Goal: Task Accomplishment & Management: Manage account settings

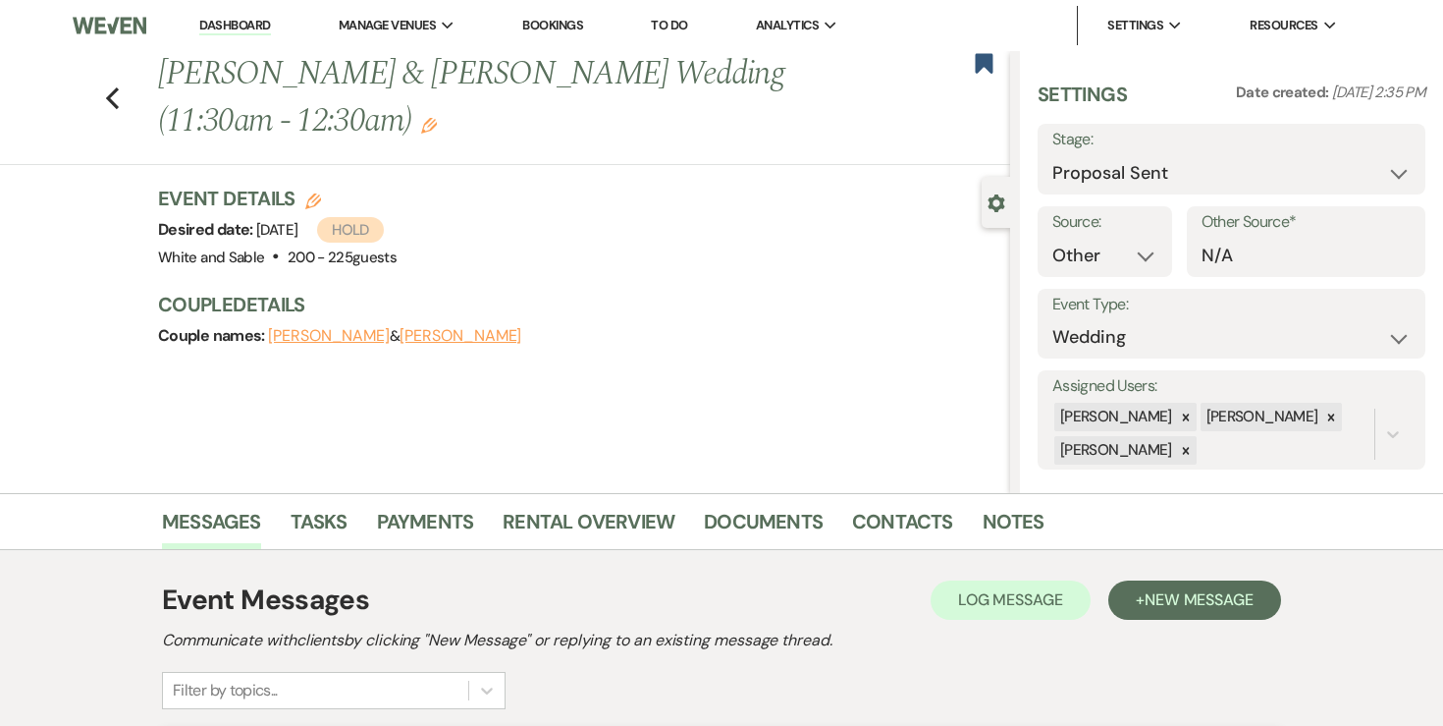
select select "6"
select select "14"
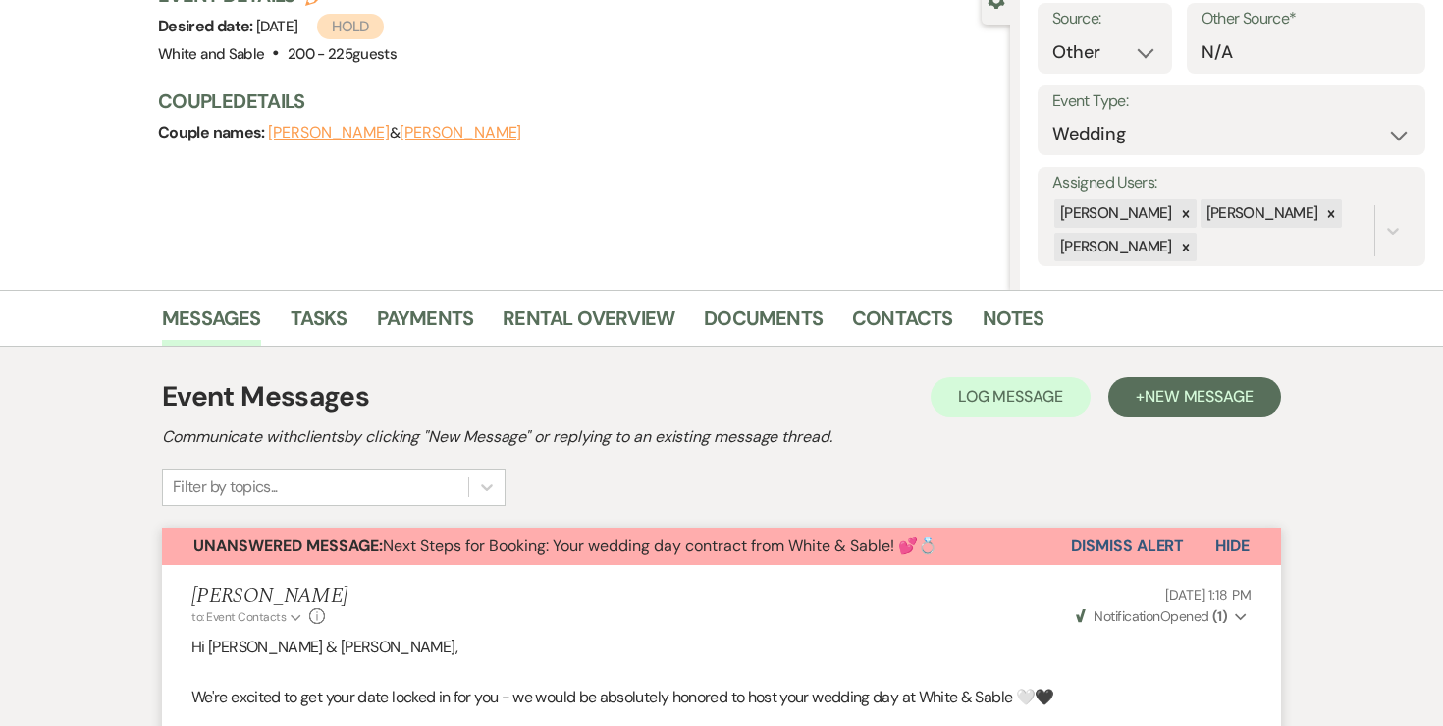
scroll to position [204, 0]
click at [1094, 554] on button "Dismiss Alert" at bounding box center [1127, 544] width 113 height 37
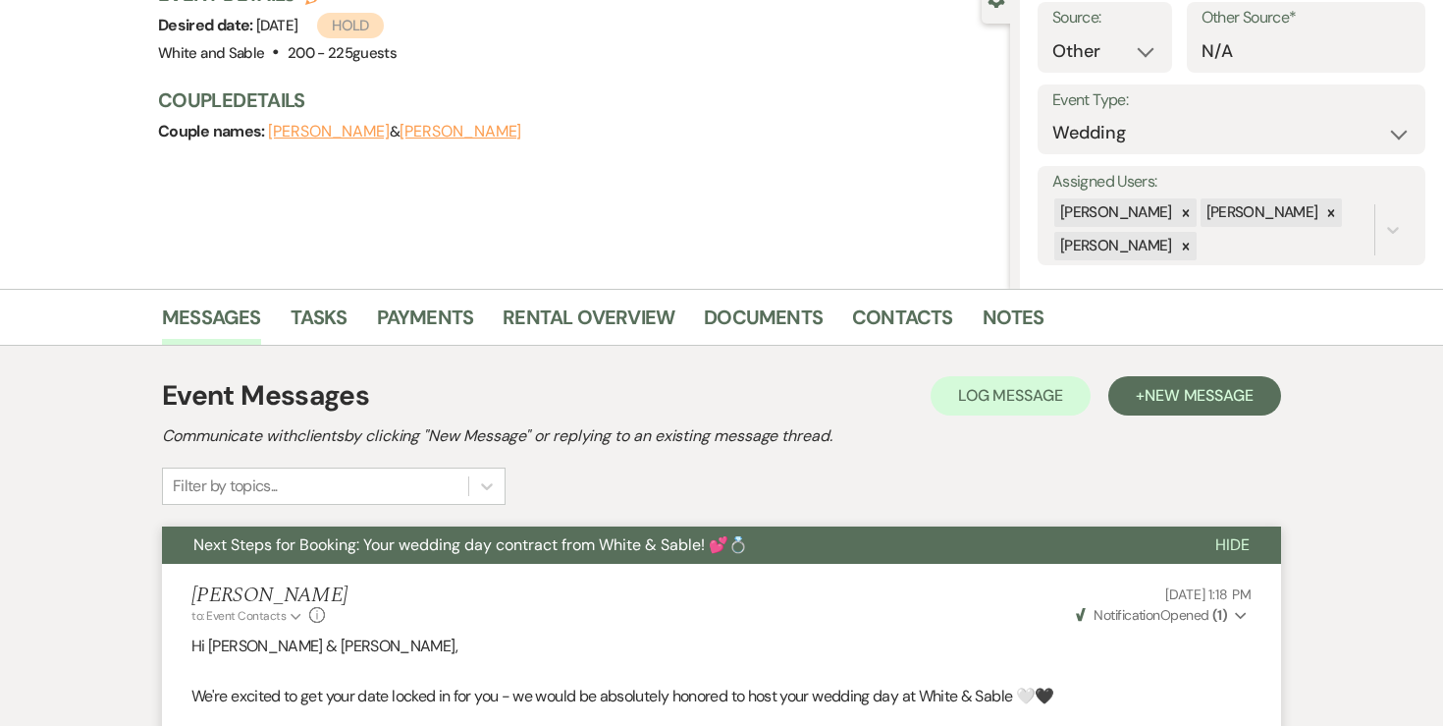
scroll to position [0, 0]
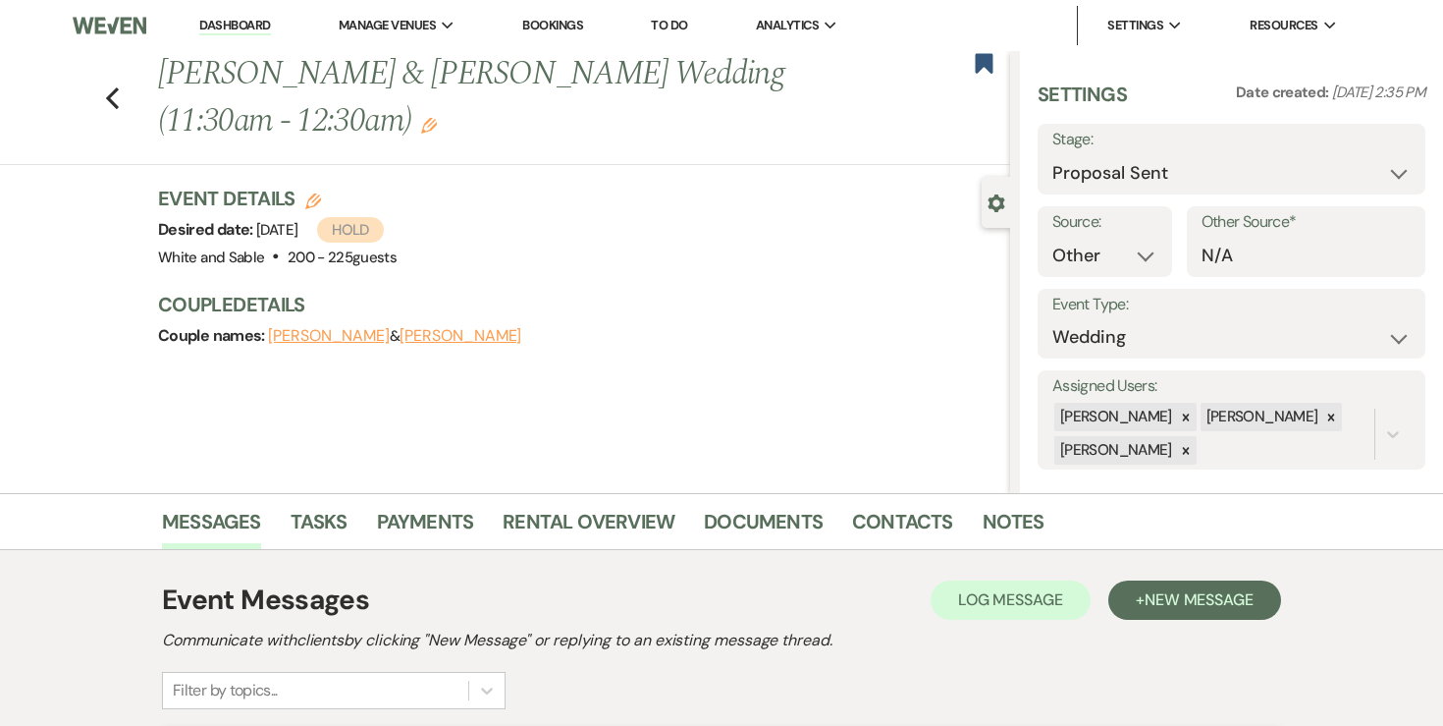
click at [258, 23] on link "Dashboard" at bounding box center [234, 26] width 71 height 19
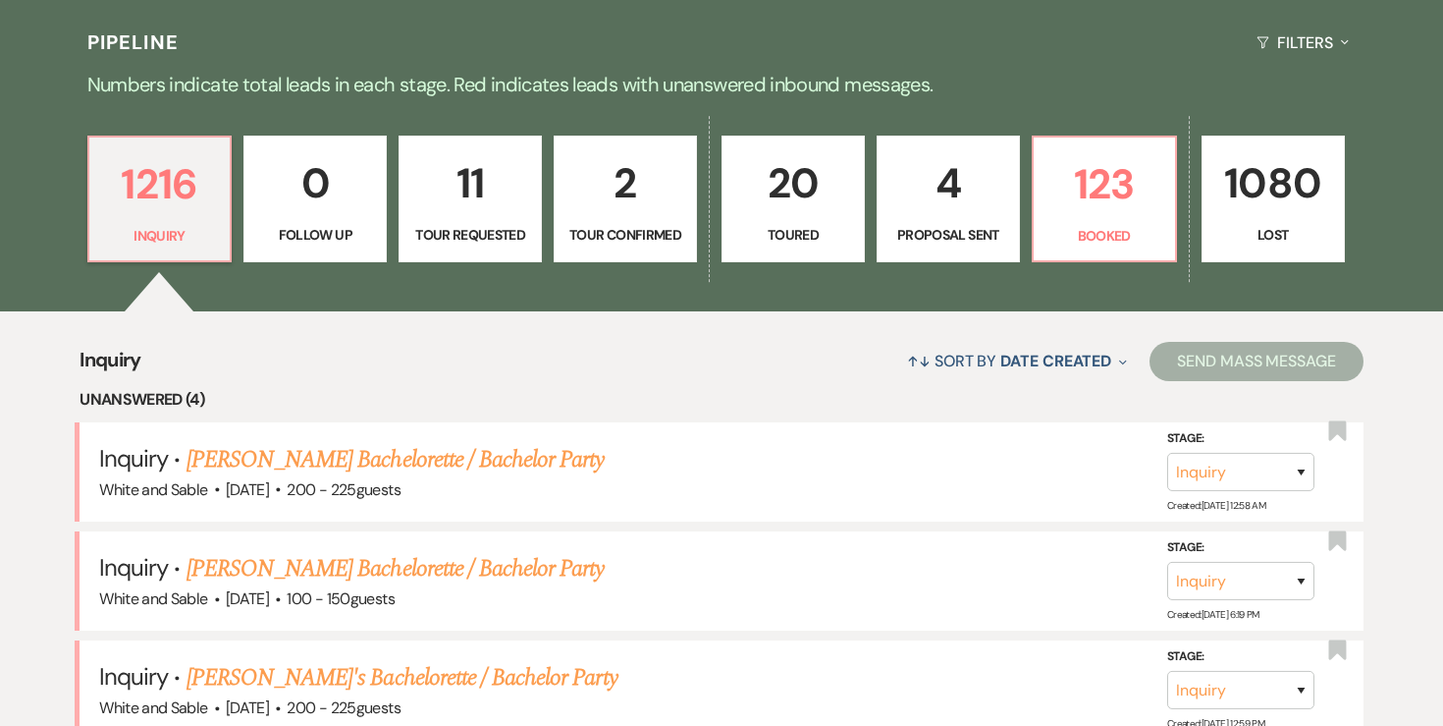
scroll to position [383, 0]
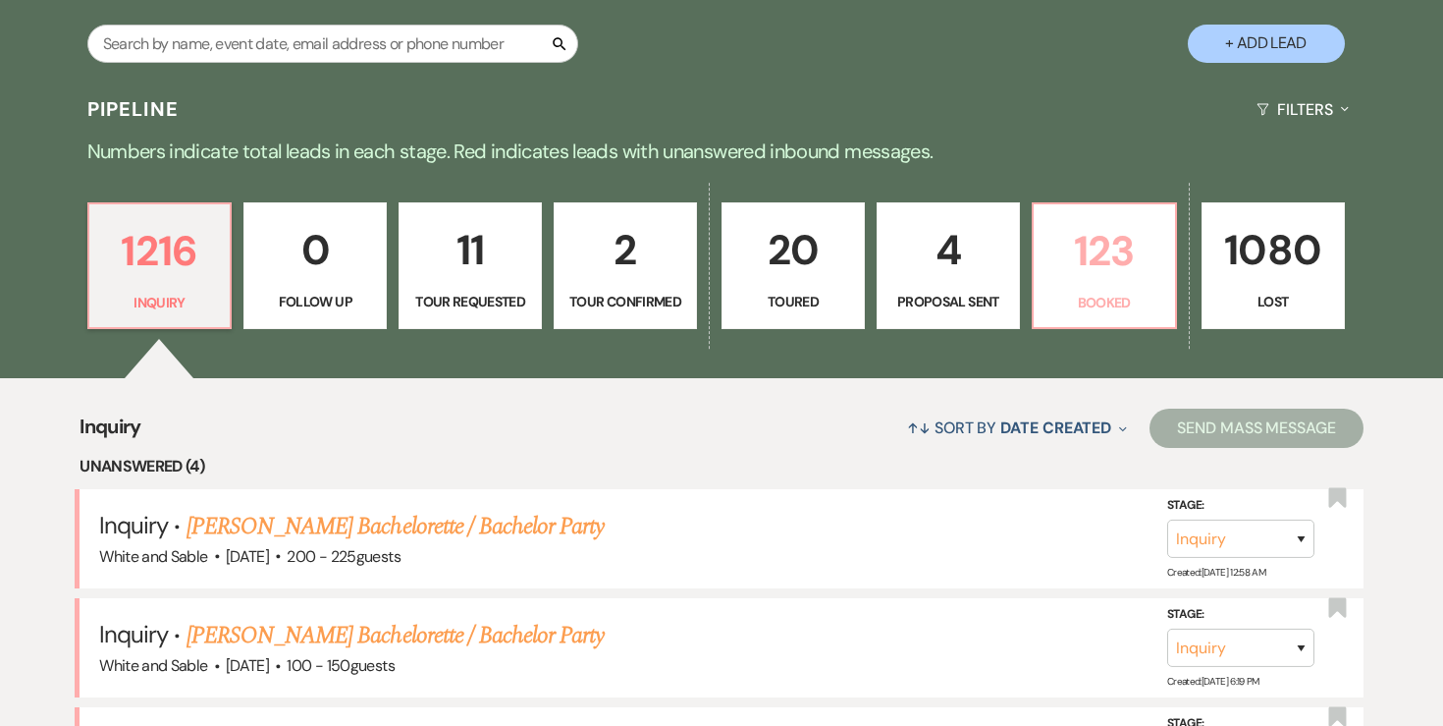
click at [1093, 277] on p "123" at bounding box center [1105, 251] width 118 height 66
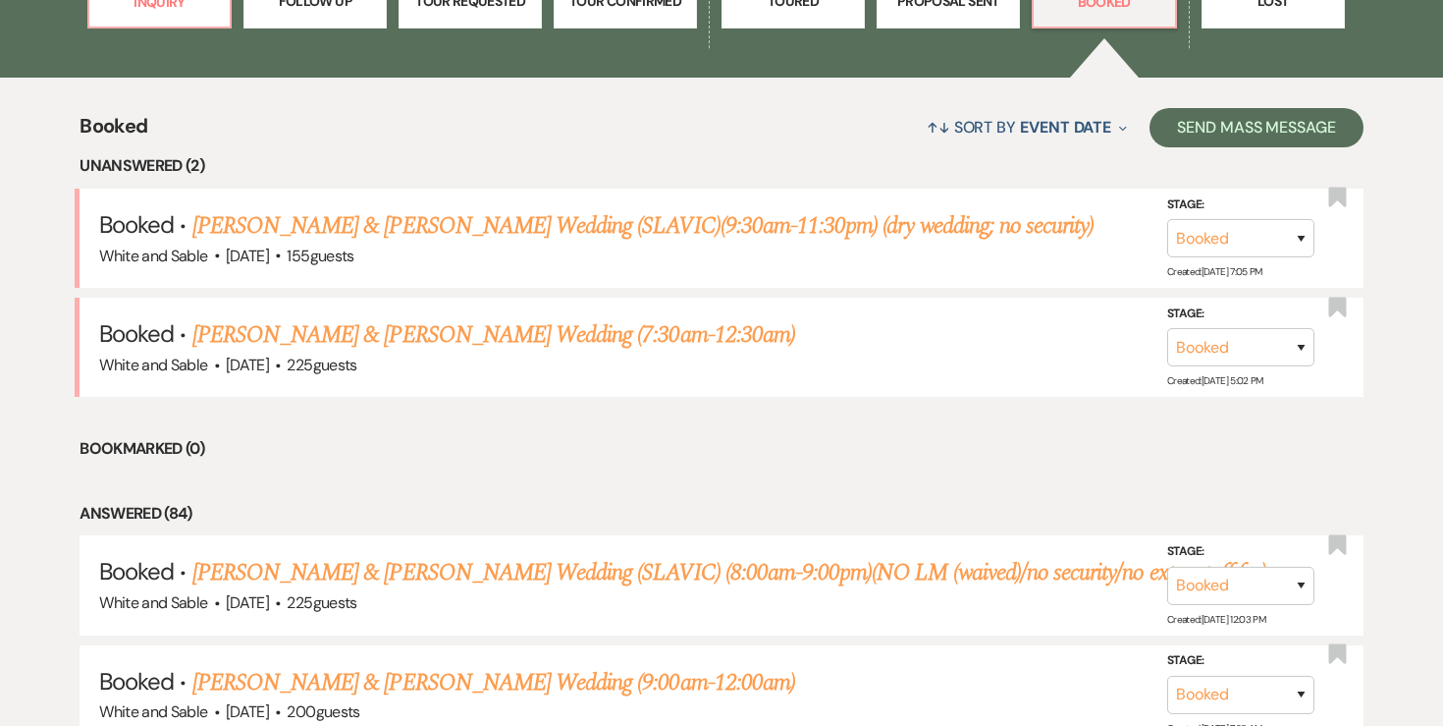
scroll to position [692, 0]
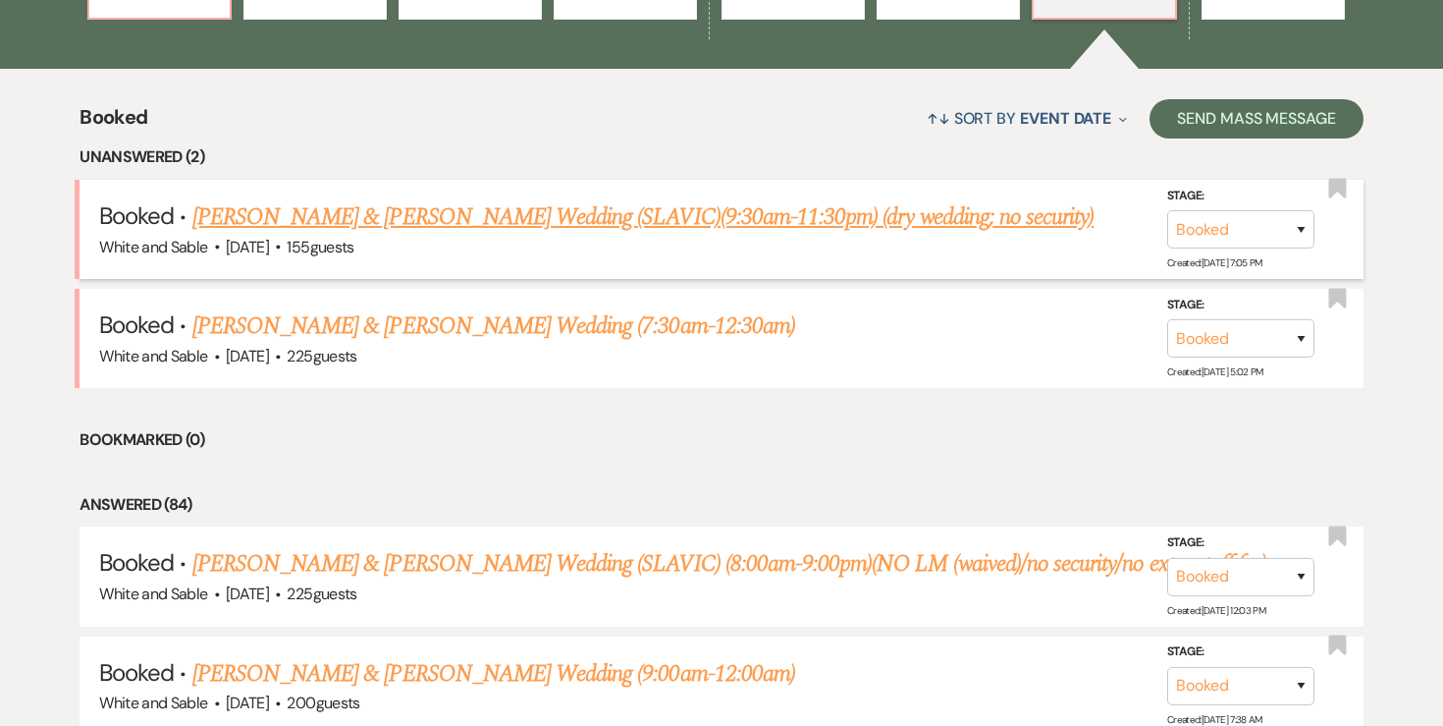
click at [628, 206] on link "Jessica Gorea & Stan Chubenko's Wedding (SLAVIC)(9:30am-11:30pm) (dry wedding; …" at bounding box center [643, 216] width 902 height 35
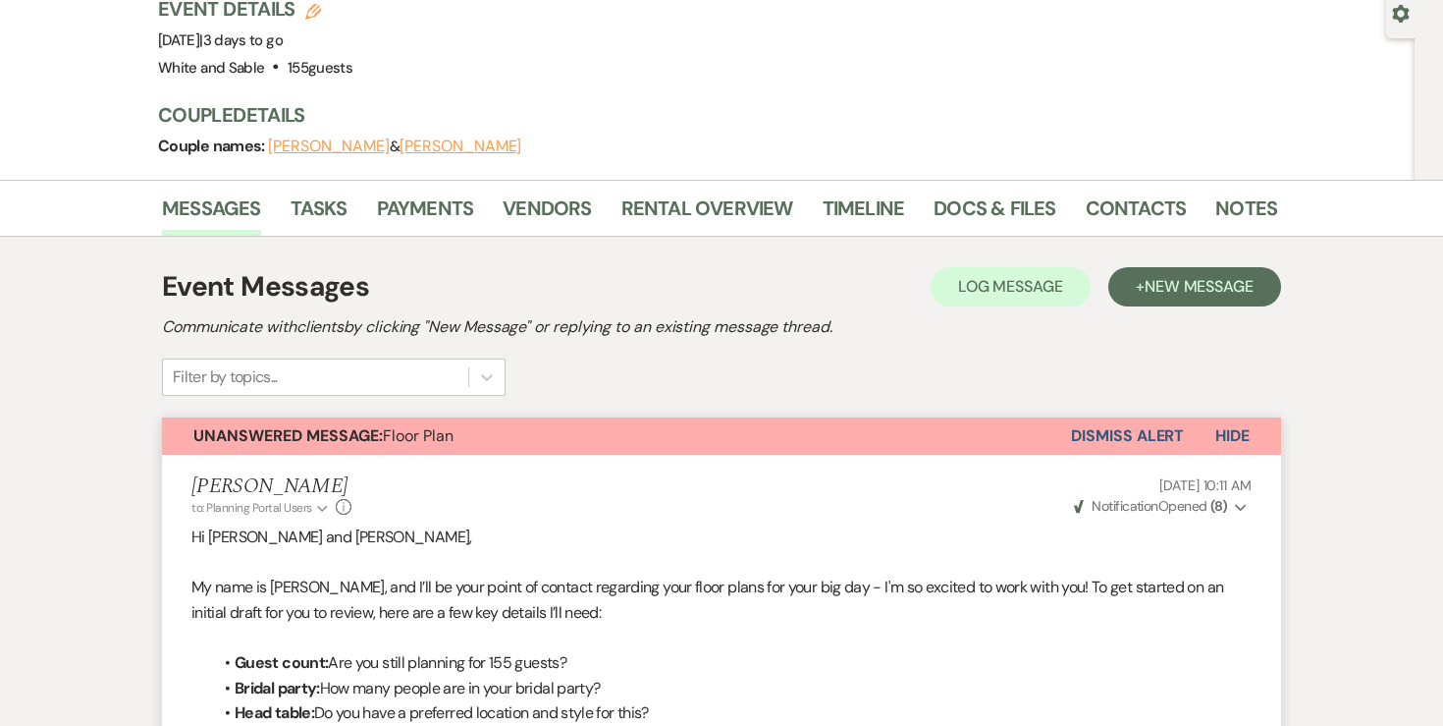
scroll to position [212, 0]
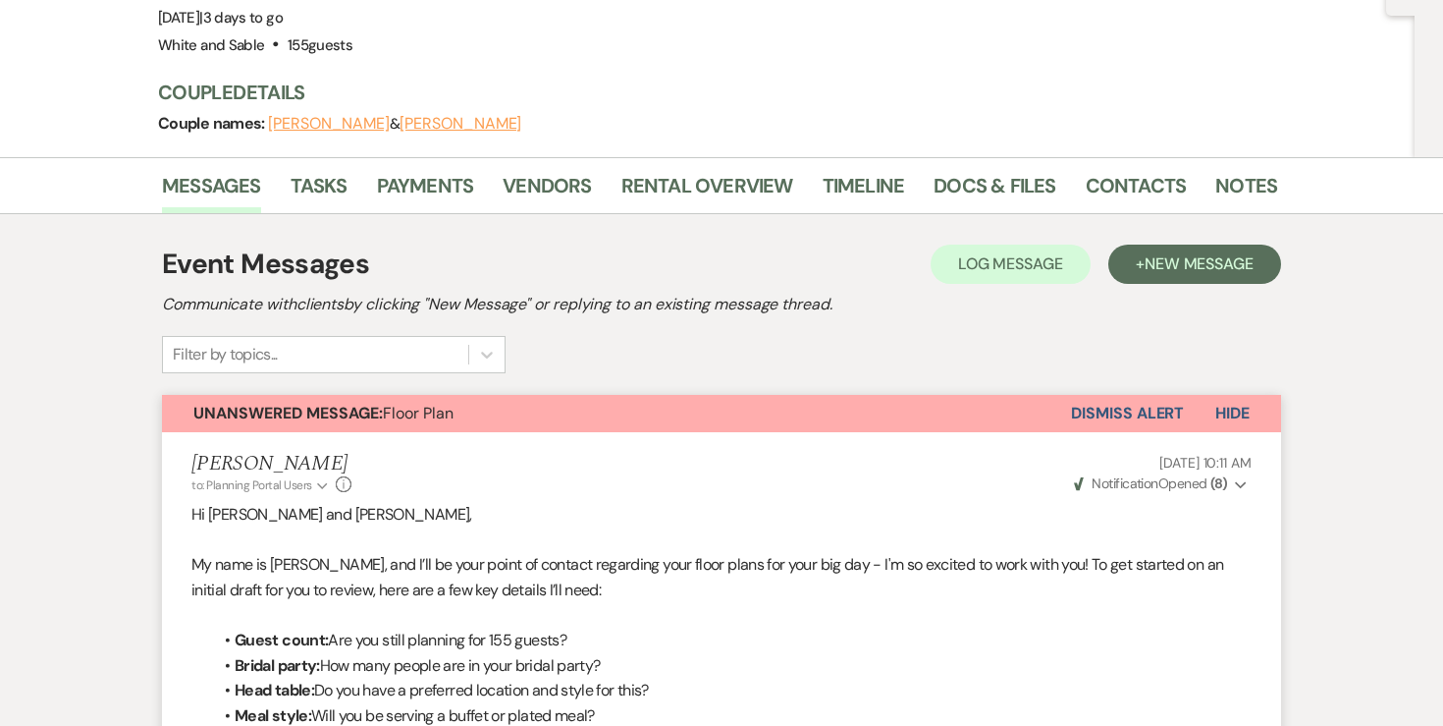
click at [1111, 424] on button "Dismiss Alert" at bounding box center [1127, 413] width 113 height 37
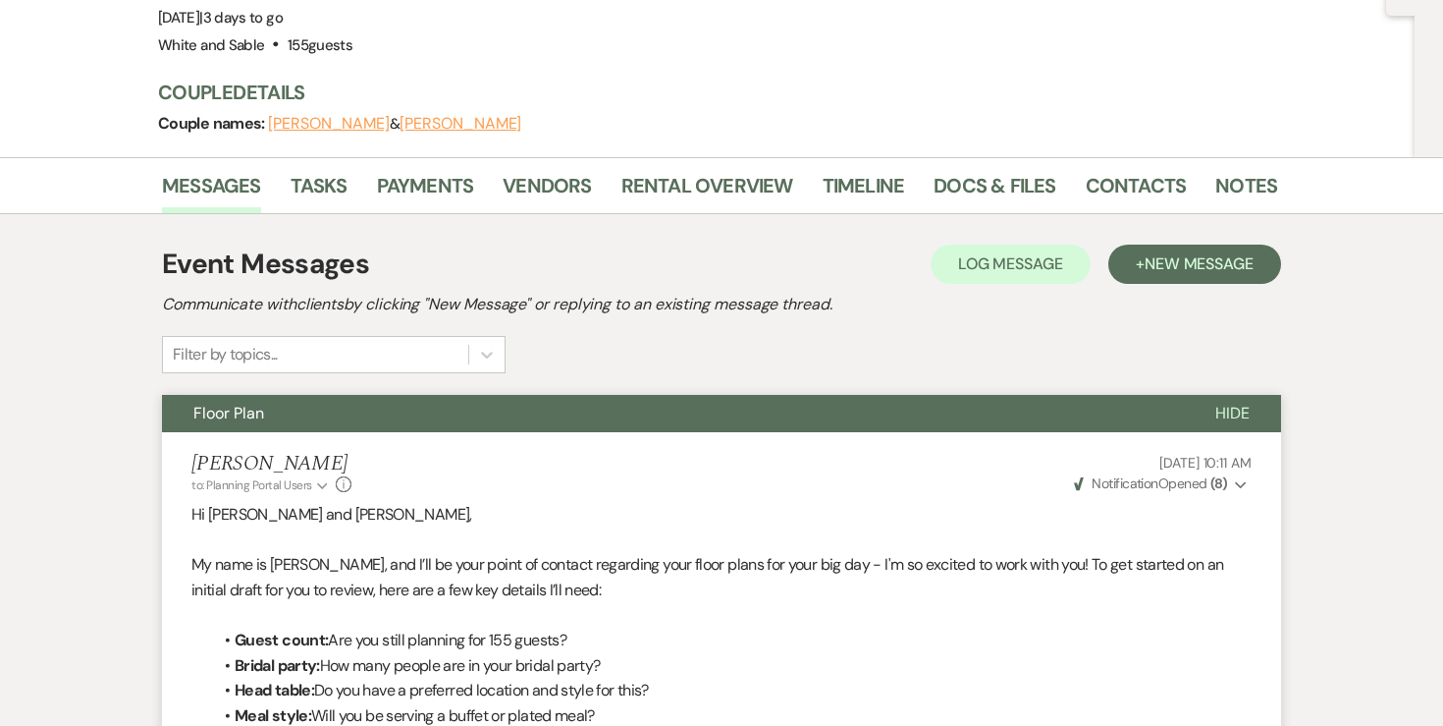
scroll to position [0, 0]
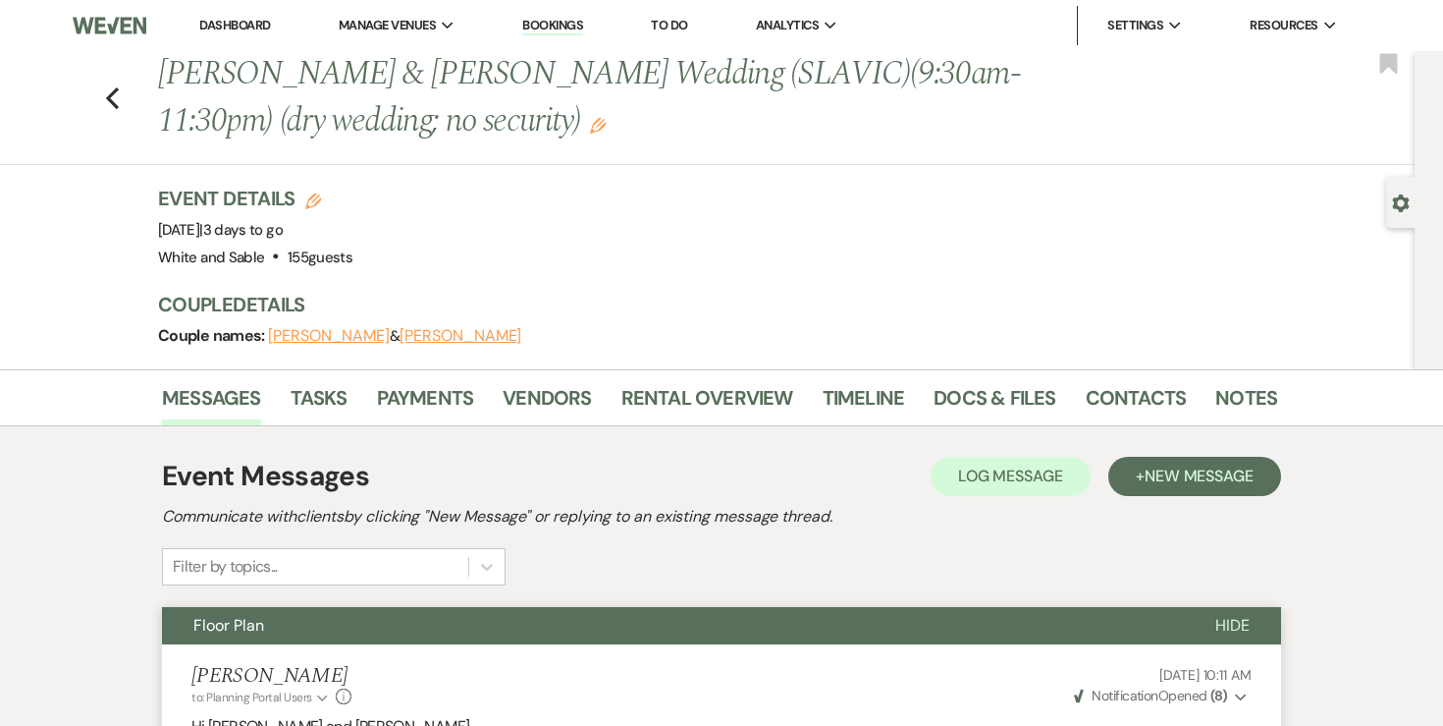
click at [116, 110] on div "Previous Jessica Gorea & Stan Chubenko's Wedding (SLAVIC)(9:30am-11:30pm) (dry …" at bounding box center [702, 108] width 1425 height 114
click at [115, 107] on icon "Previous" at bounding box center [112, 98] width 15 height 24
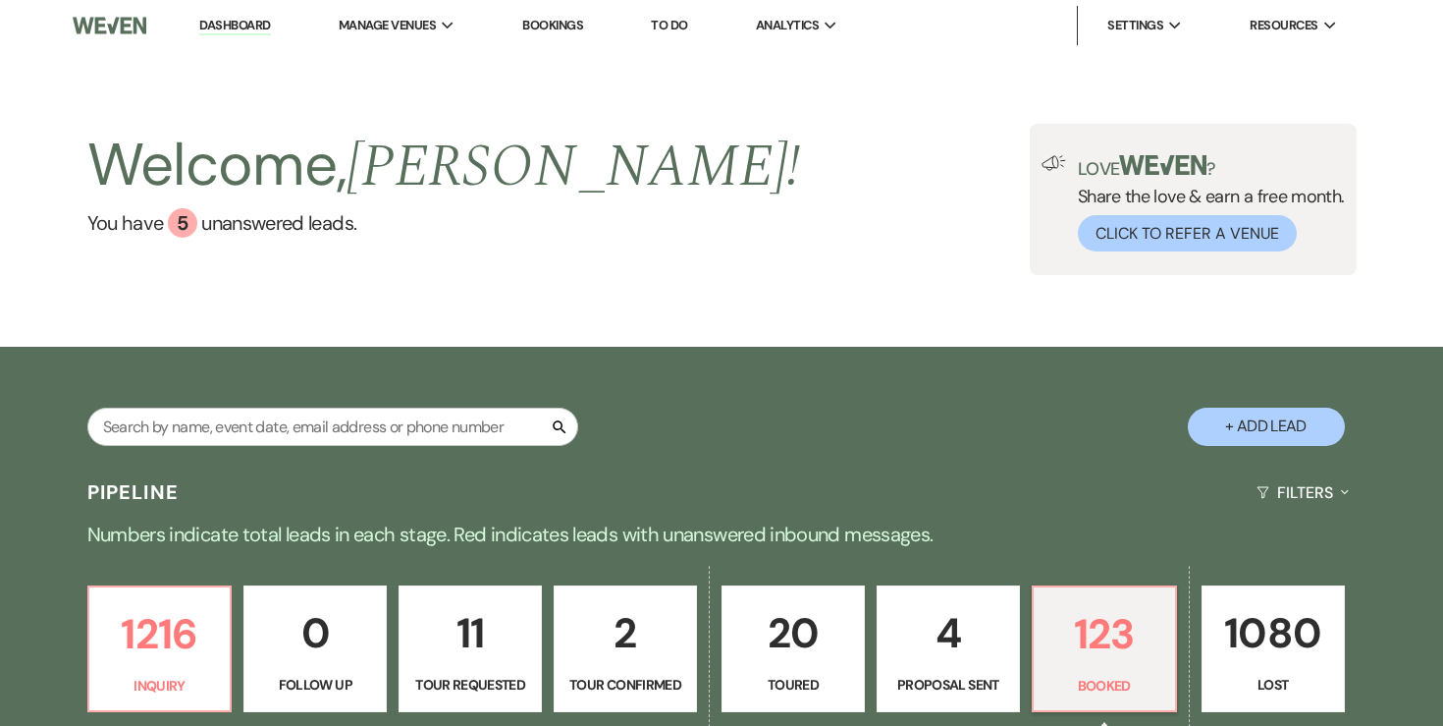
click at [671, 23] on link "To Do" at bounding box center [669, 25] width 36 height 17
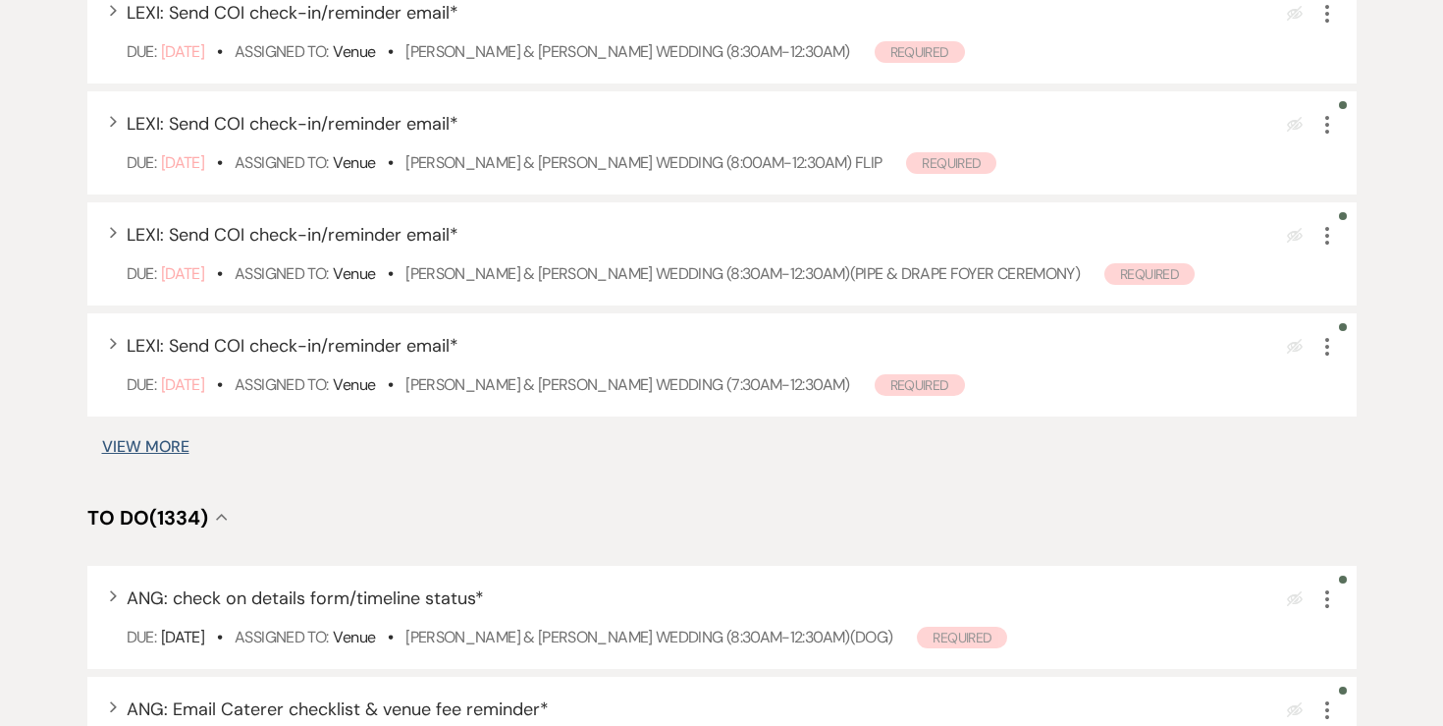
scroll to position [1123, 0]
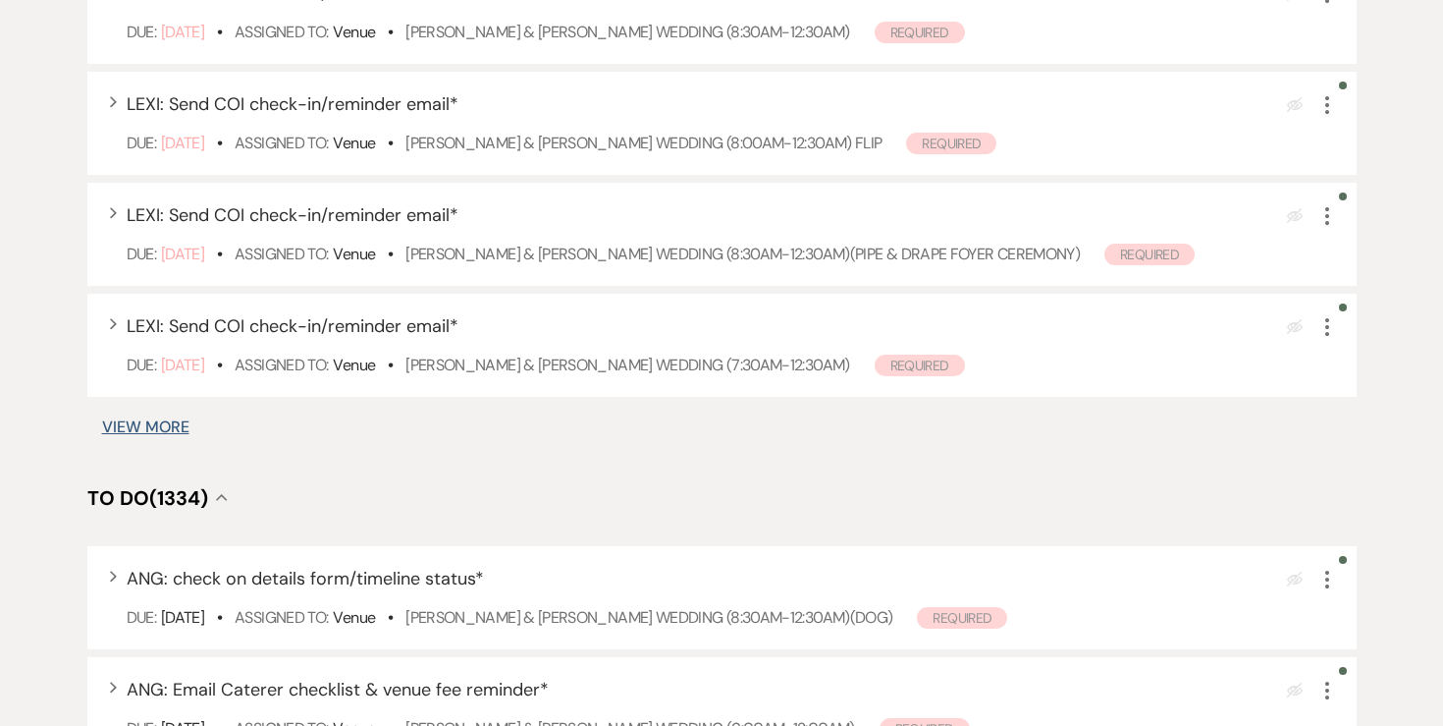
click at [161, 422] on button "View More" at bounding box center [145, 427] width 87 height 16
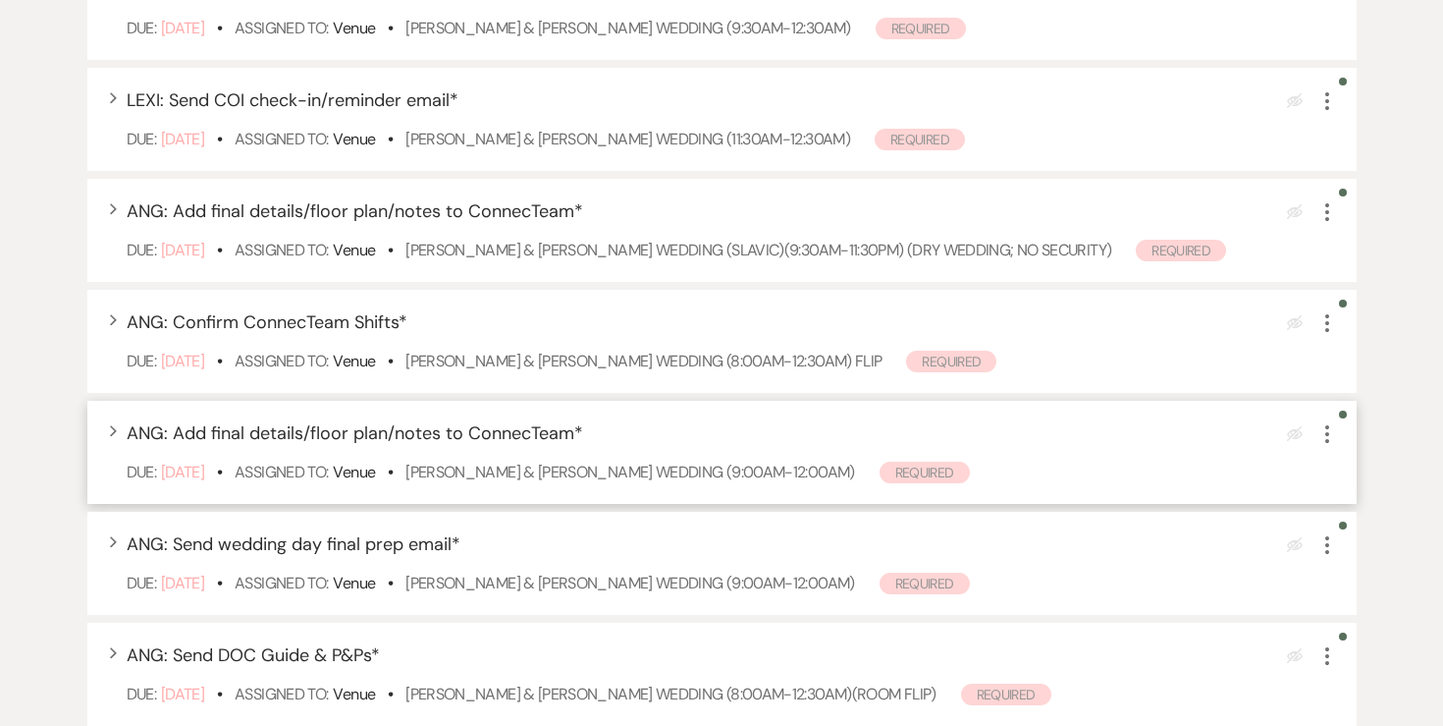
scroll to position [1828, 0]
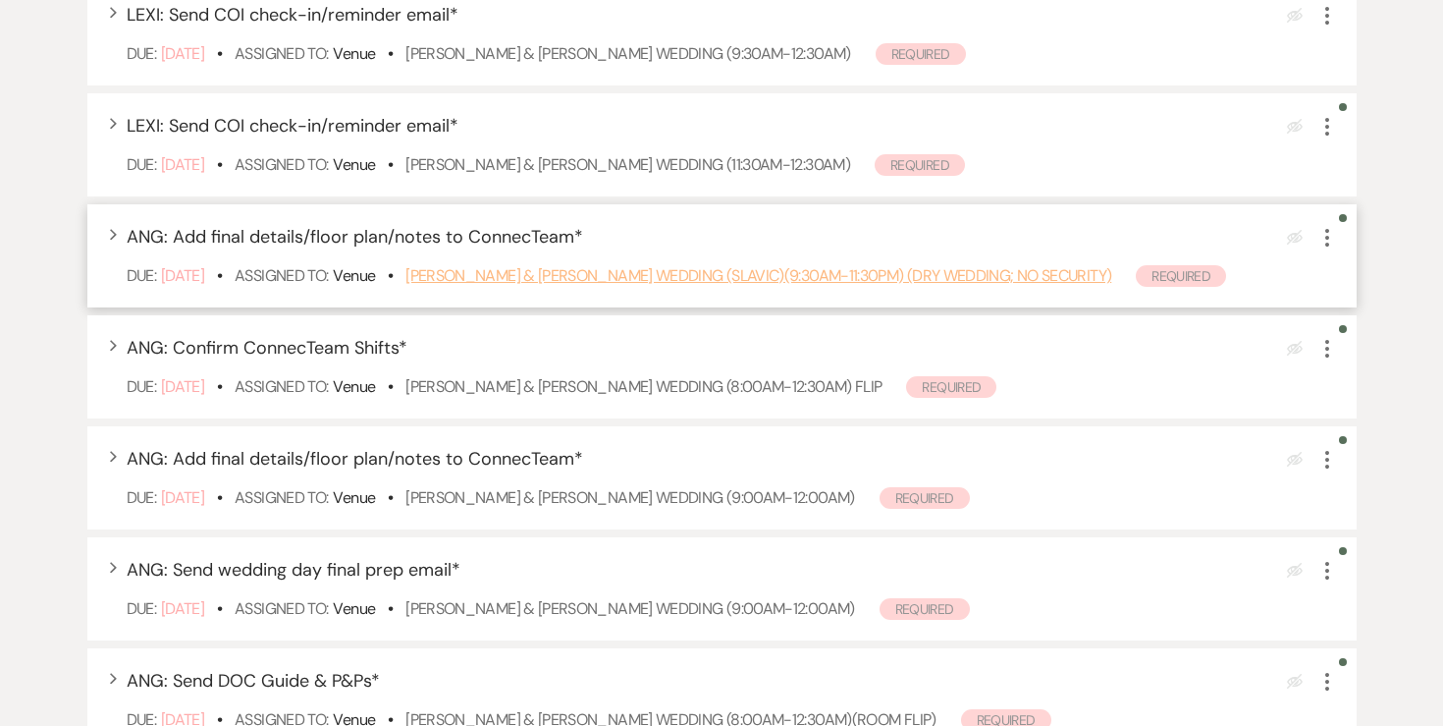
click at [562, 282] on link "Jessica Gorea & Stan Chubenko's Wedding (SLAVIC)(9:30am-11:30pm) (dry wedding; …" at bounding box center [759, 275] width 706 height 21
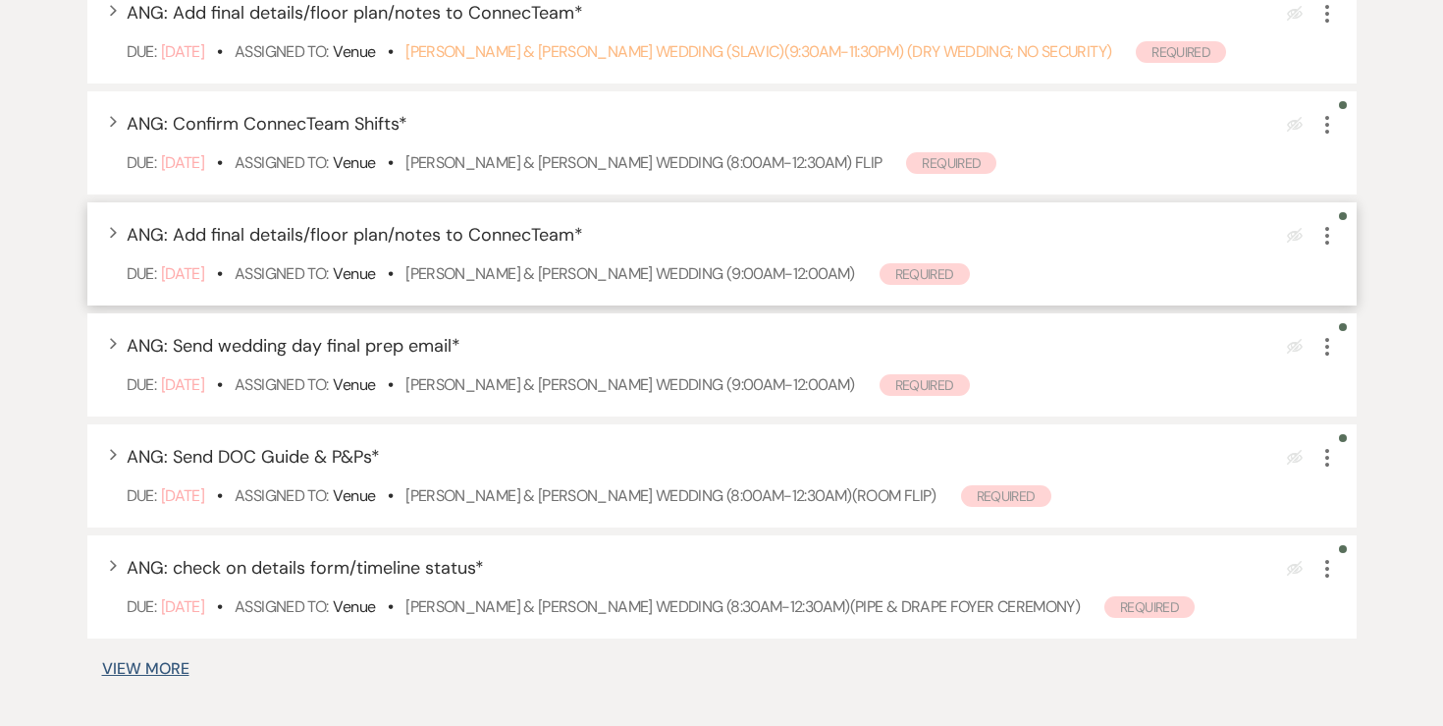
scroll to position [2055, 0]
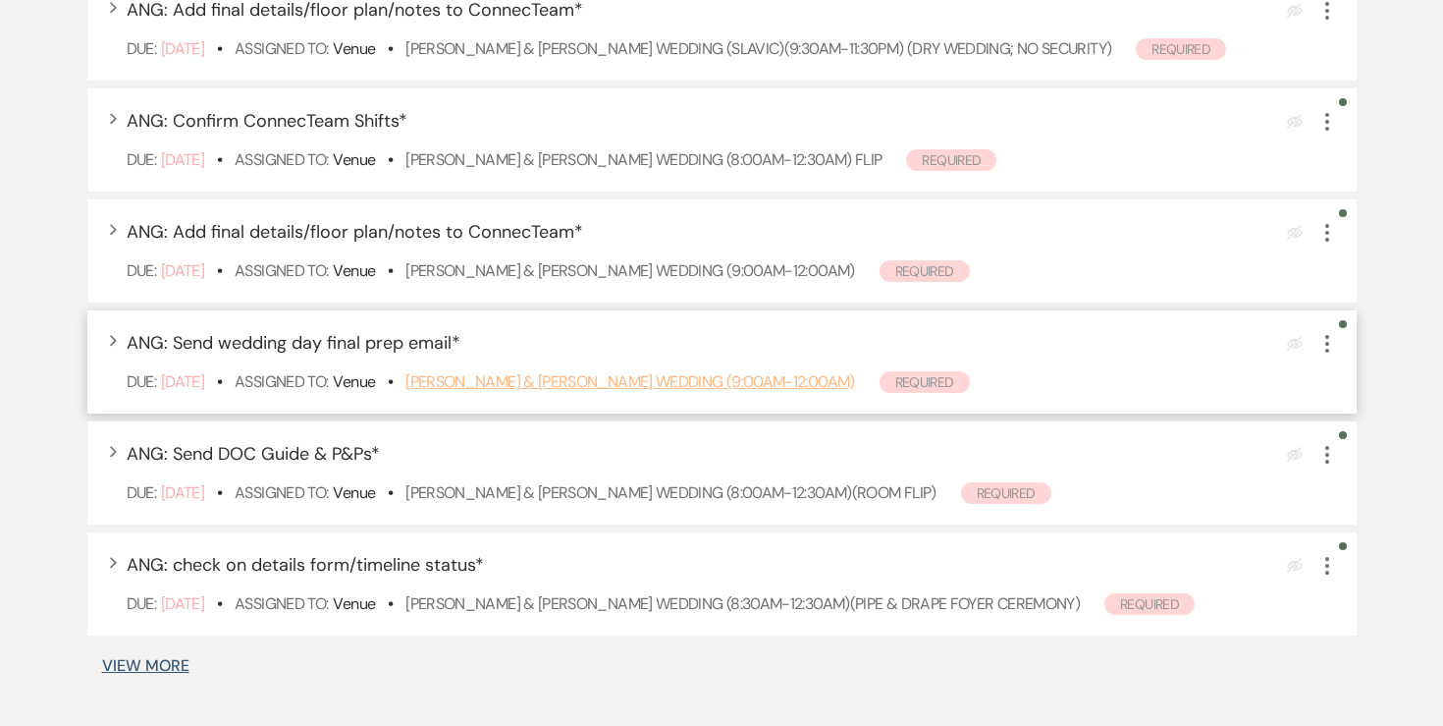
click at [529, 383] on link "Lindsey Atchison & Cory Lushanko's Wedding (9:00am-12:00am)" at bounding box center [630, 381] width 449 height 21
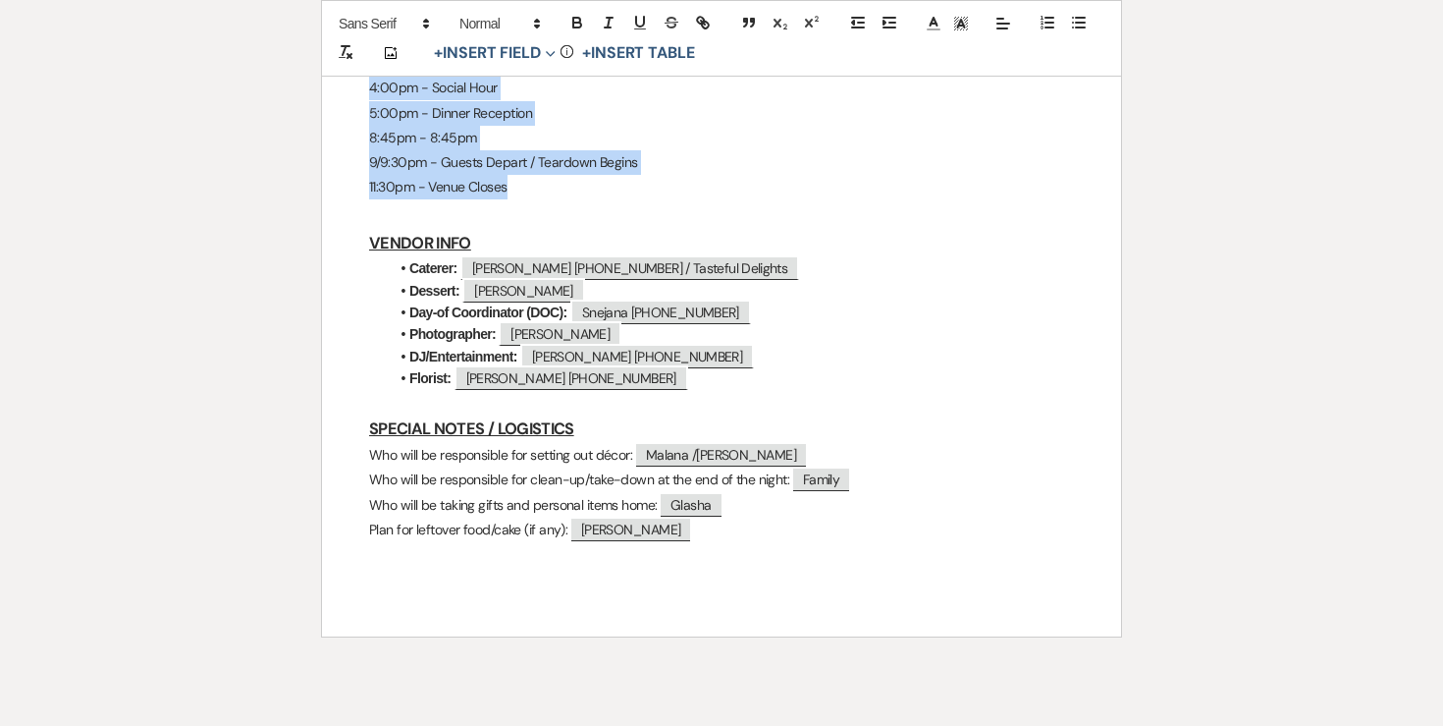
scroll to position [1395, 0]
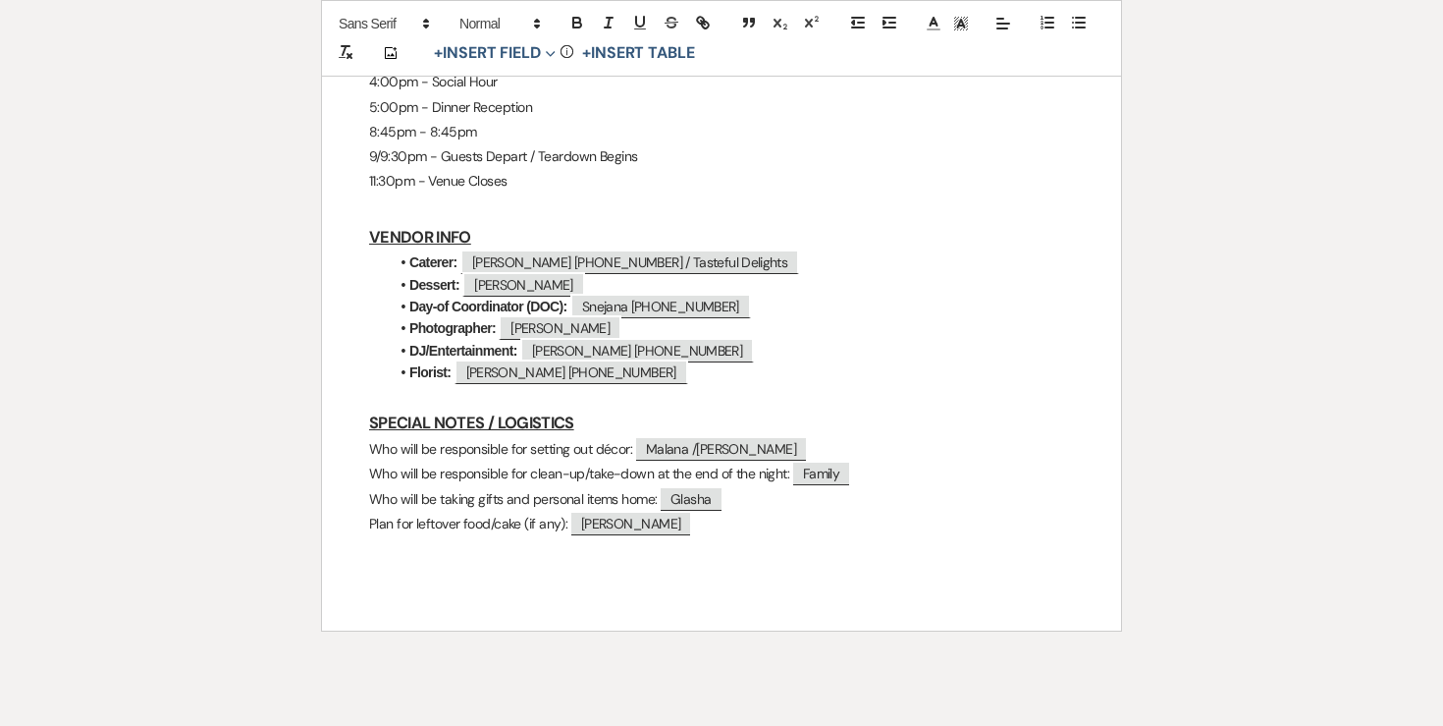
click at [726, 340] on li "DJ/Entertainment: ﻿ [PERSON_NAME] [PHONE_NUMBER] ﻿" at bounding box center [731, 351] width 685 height 22
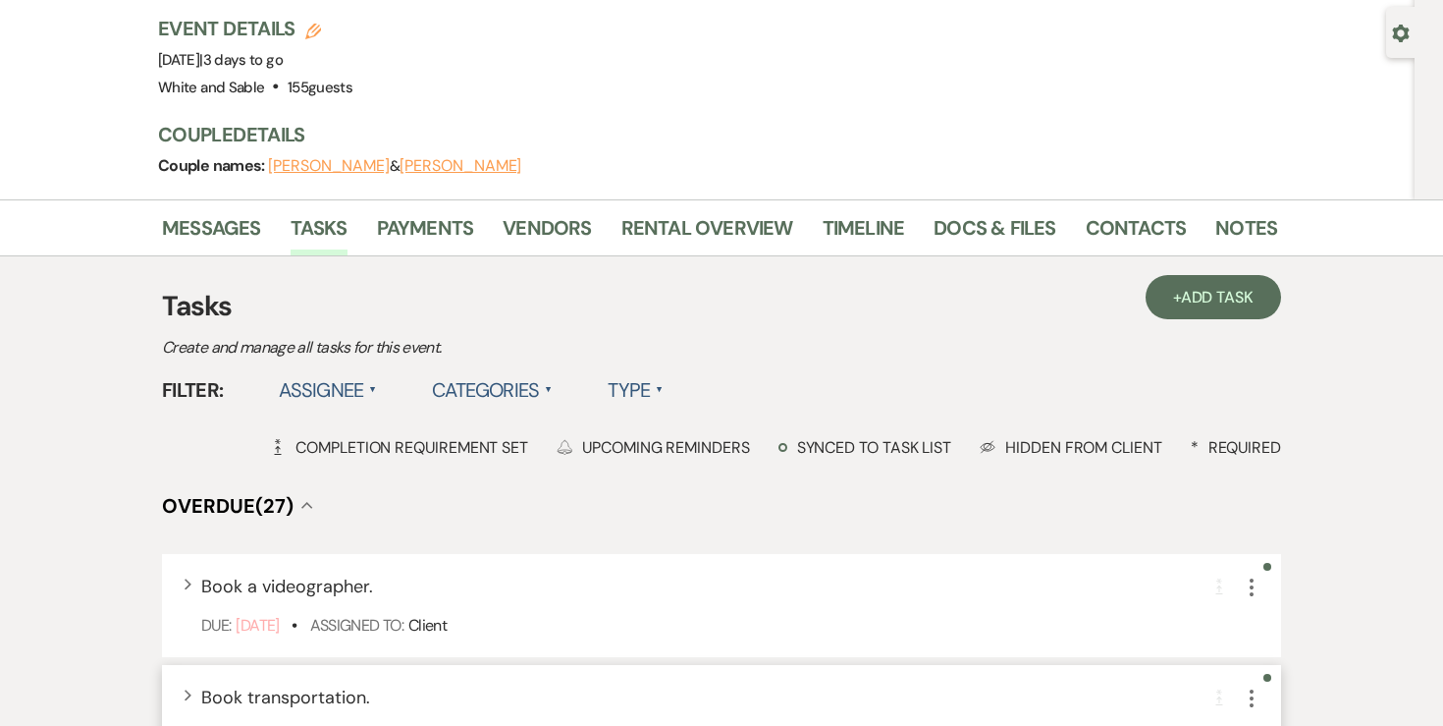
scroll to position [120, 0]
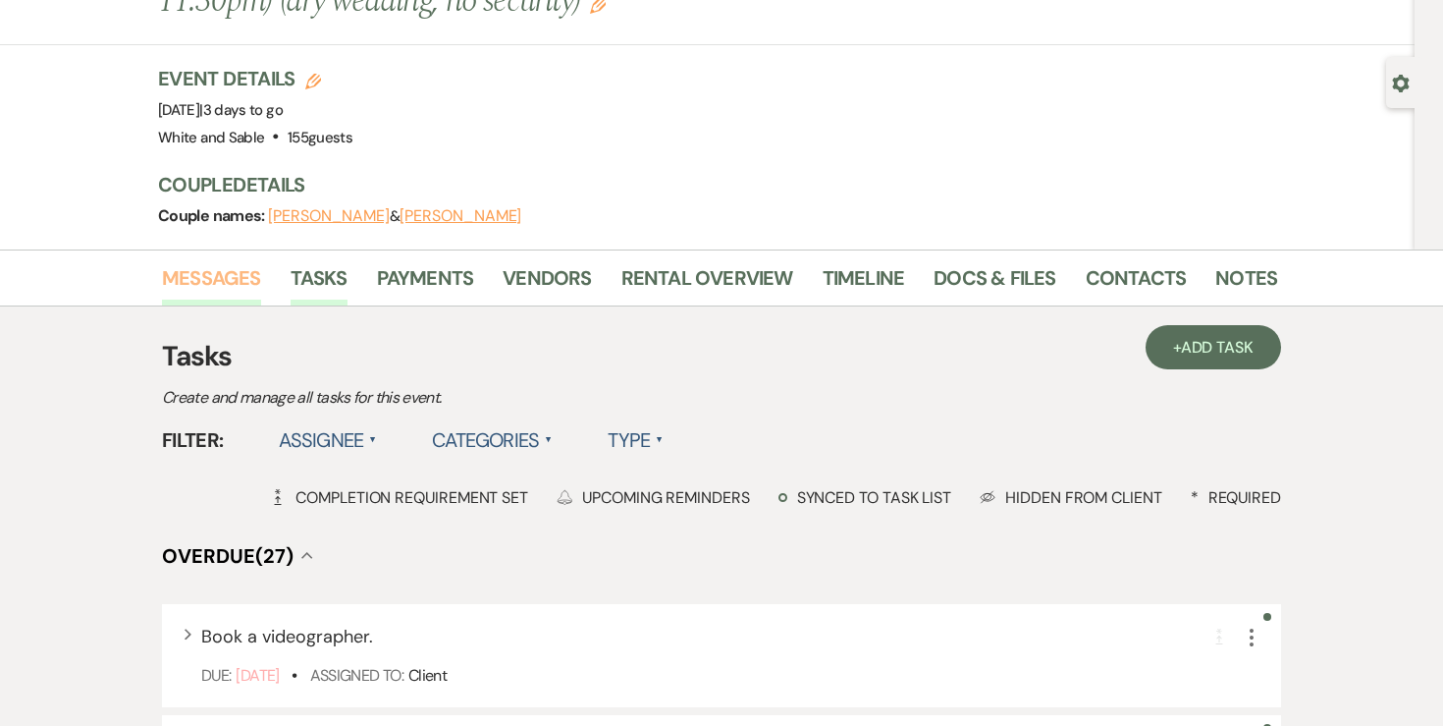
click at [166, 293] on link "Messages" at bounding box center [211, 283] width 99 height 43
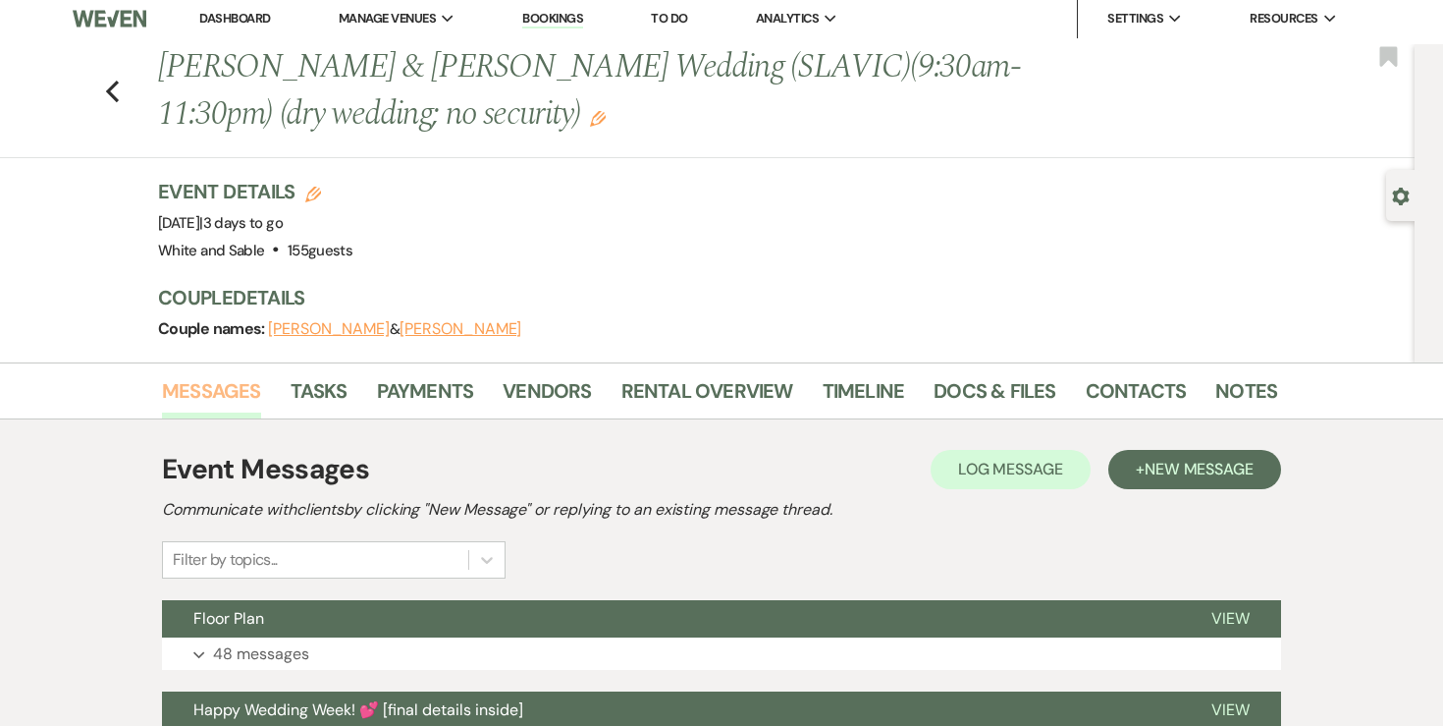
scroll to position [10, 0]
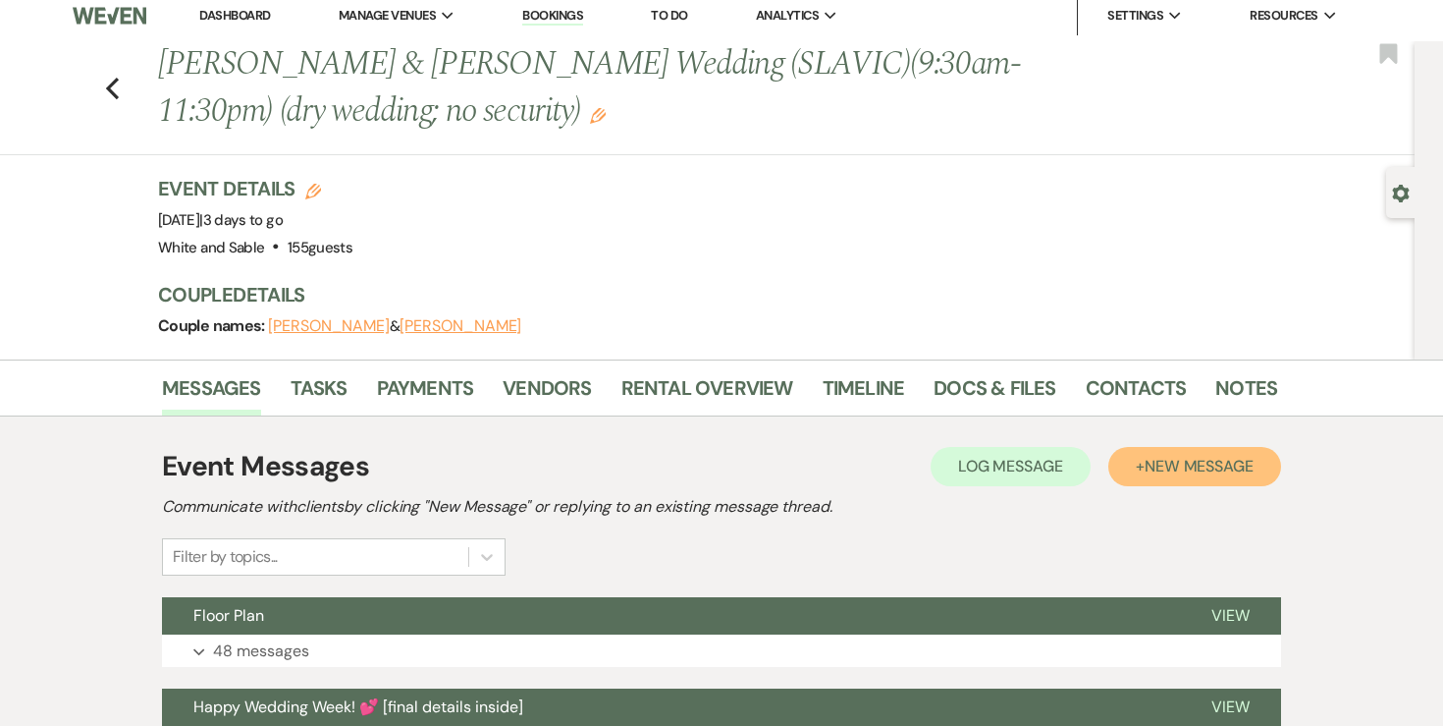
click at [1236, 475] on span "New Message" at bounding box center [1199, 466] width 109 height 21
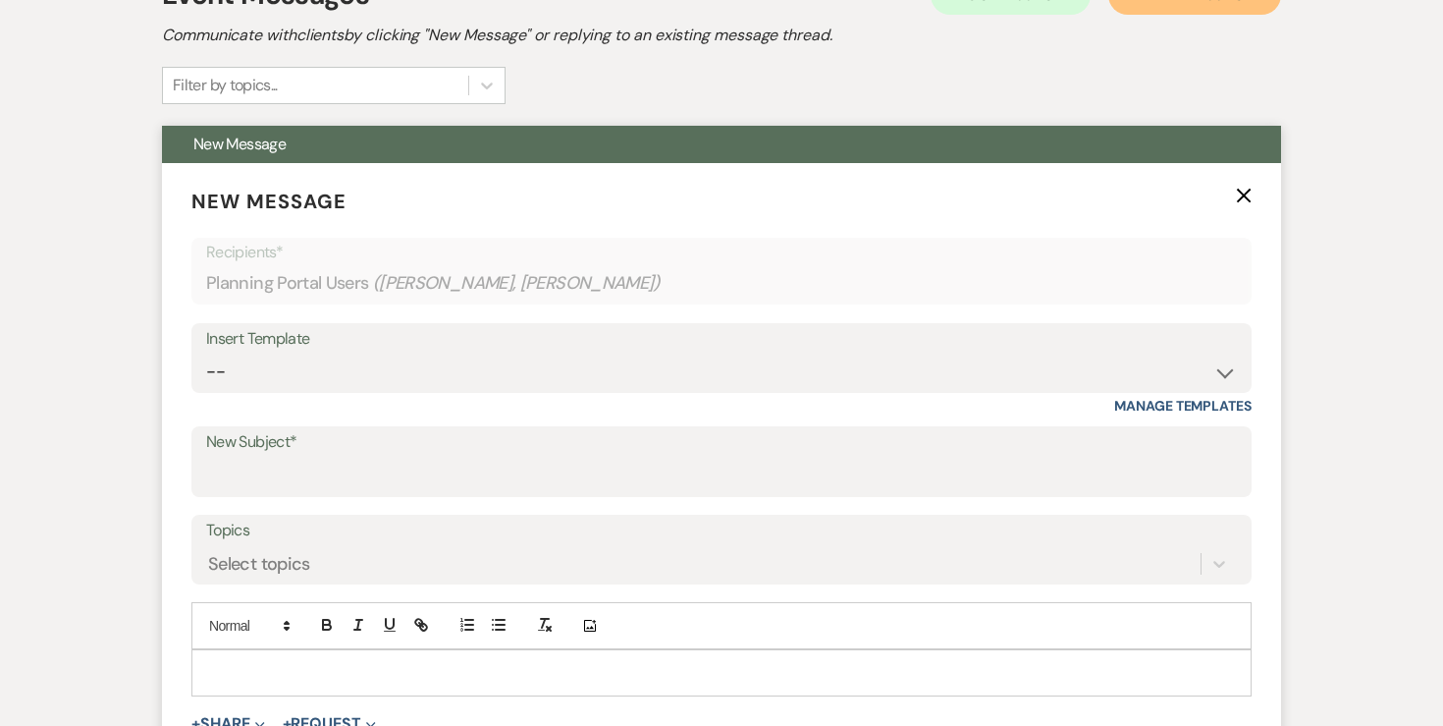
scroll to position [501, 0]
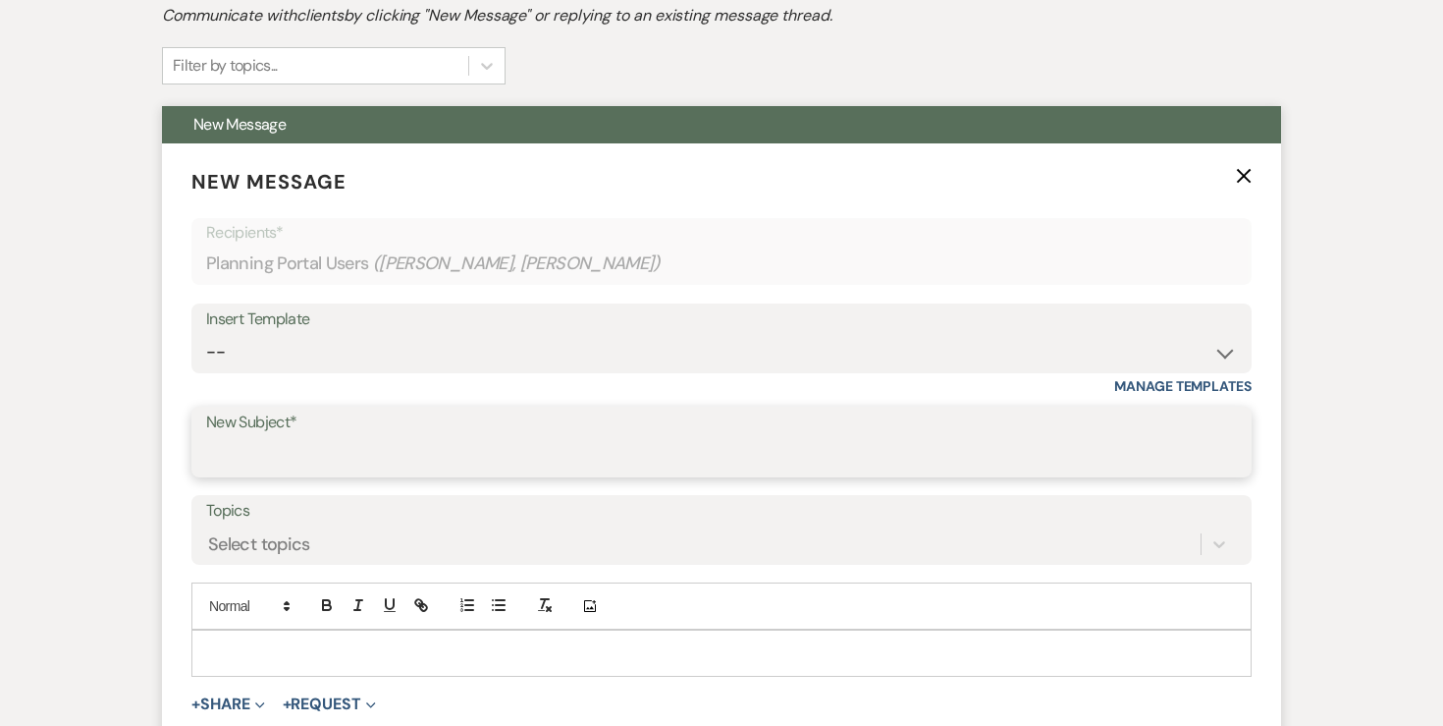
click at [504, 468] on input "New Subject*" at bounding box center [721, 456] width 1031 height 38
type input "Catering Contact"
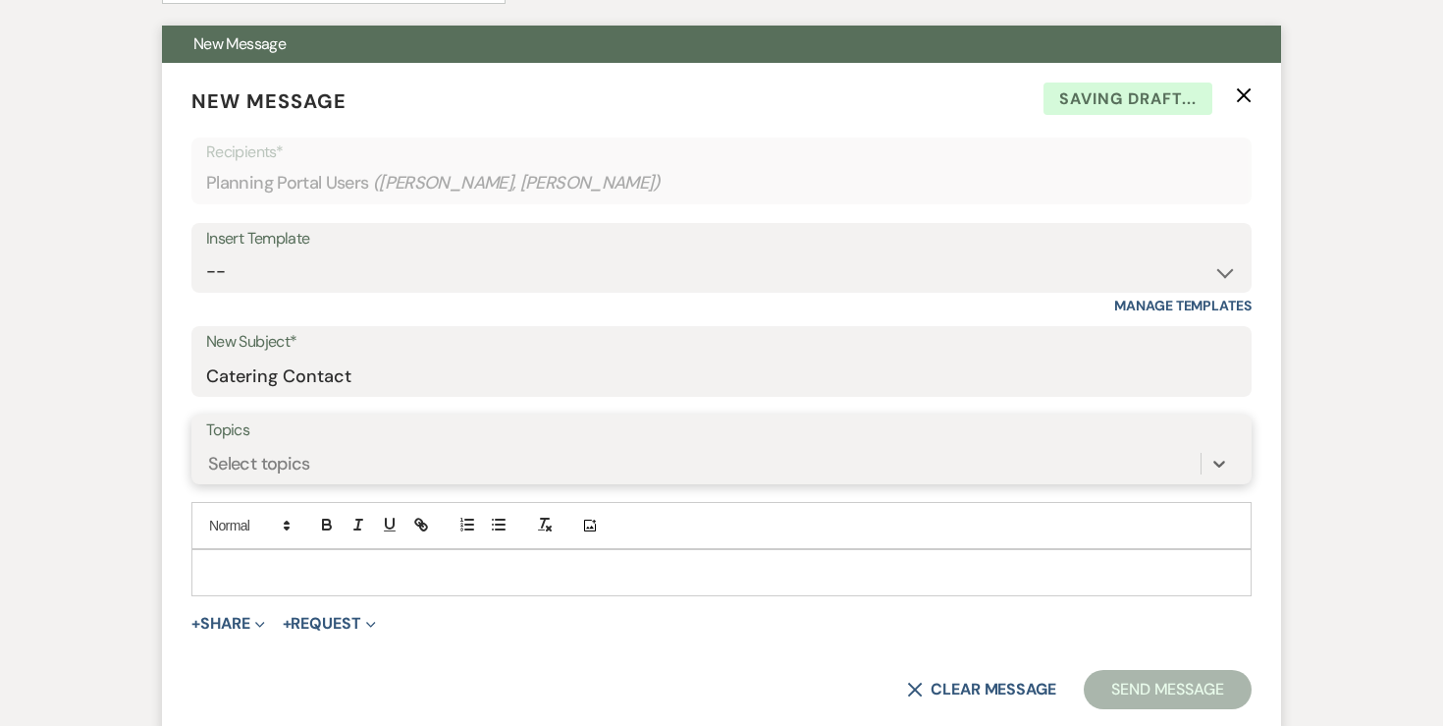
scroll to position [588, 0]
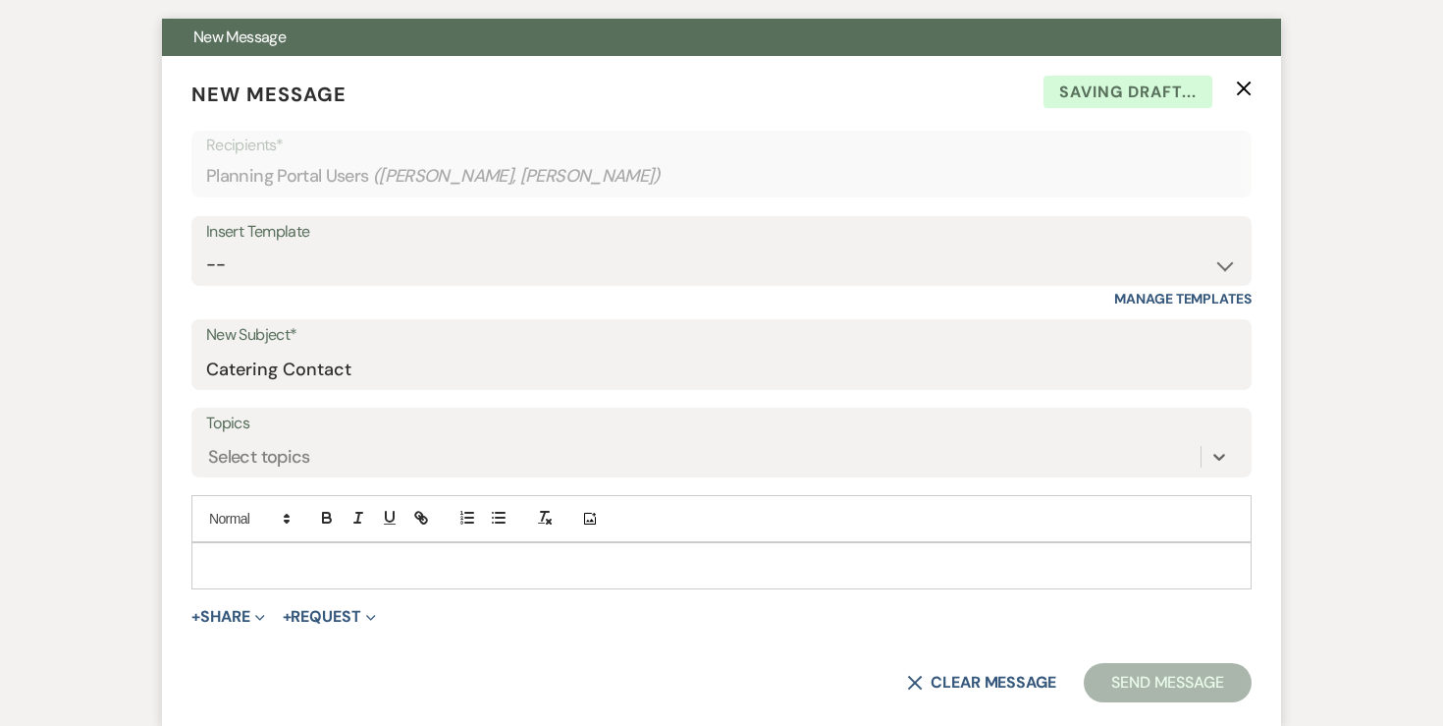
click at [426, 544] on div at bounding box center [721, 565] width 1058 height 45
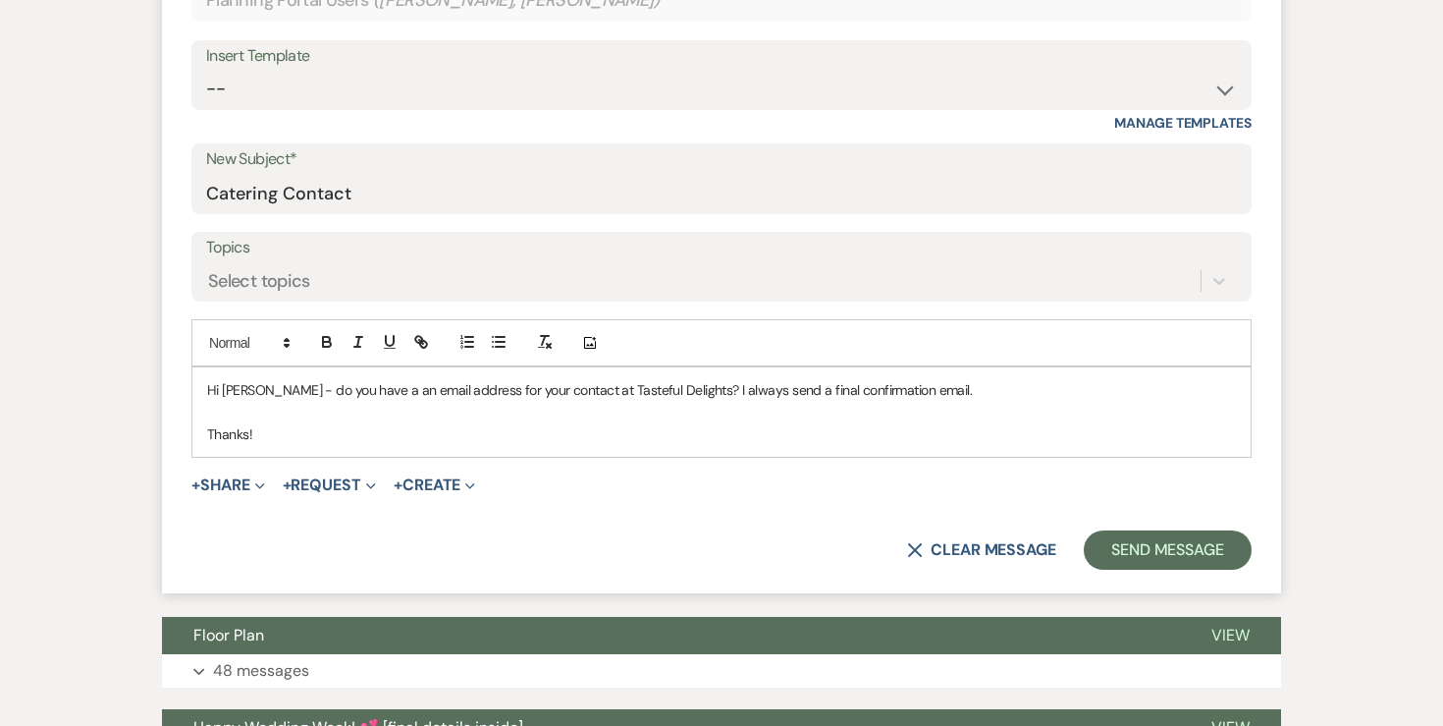
scroll to position [793, 0]
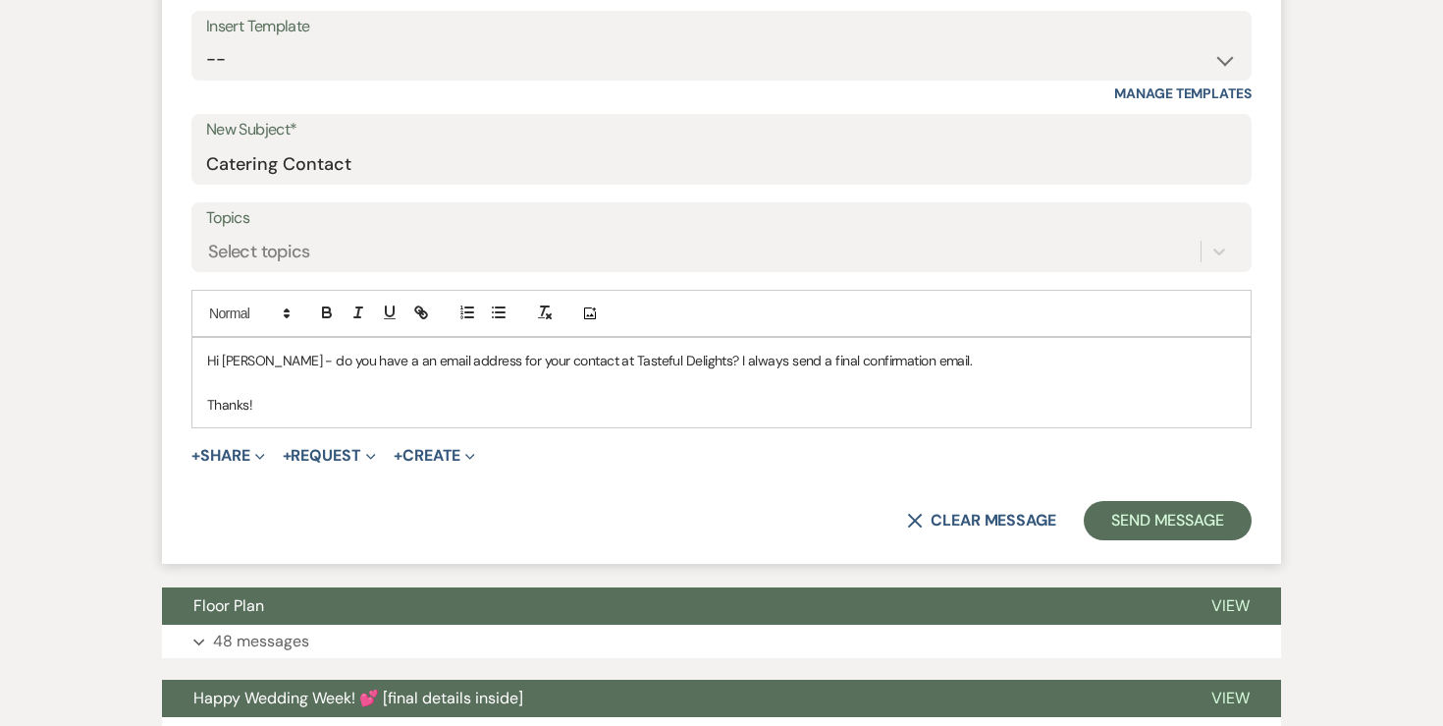
click at [930, 367] on p "Hi Jessica - do you have a an email address for your contact at Tasteful Deligh…" at bounding box center [721, 361] width 1029 height 22
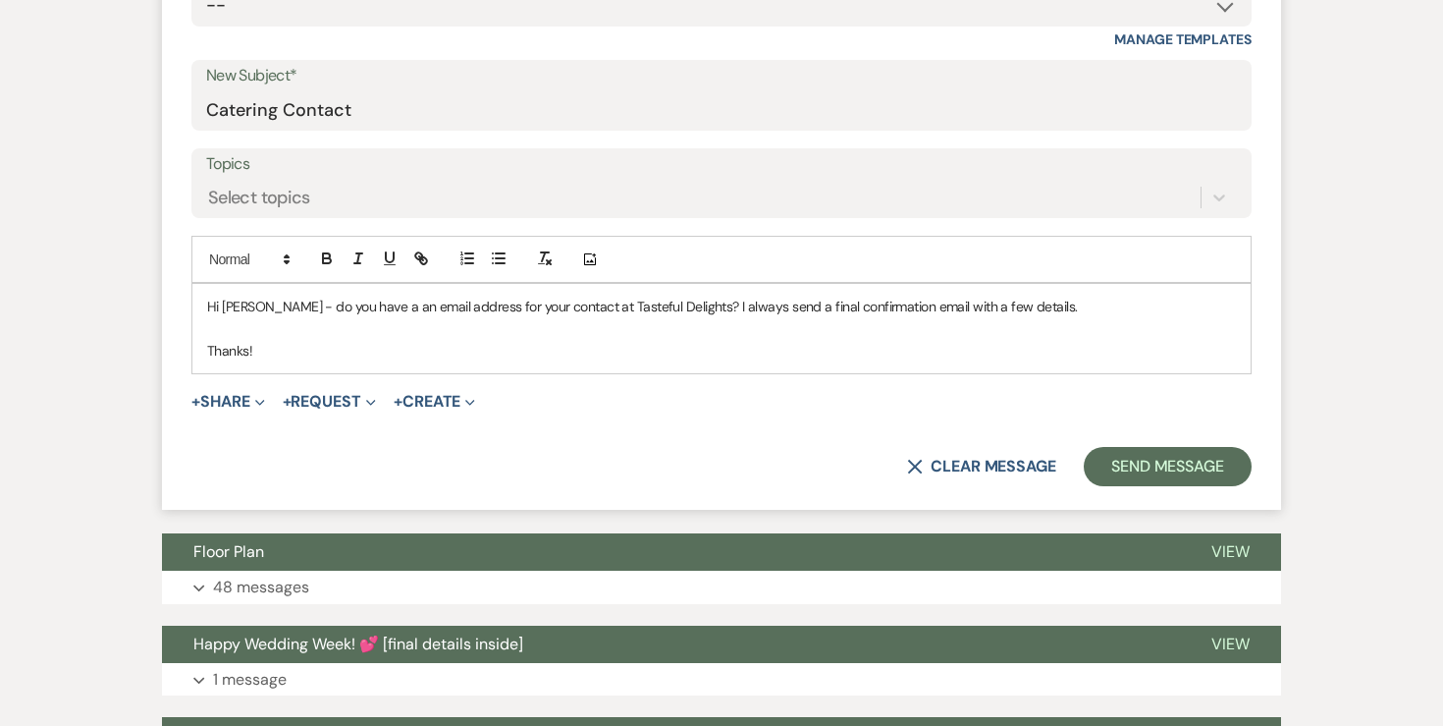
scroll to position [866, 0]
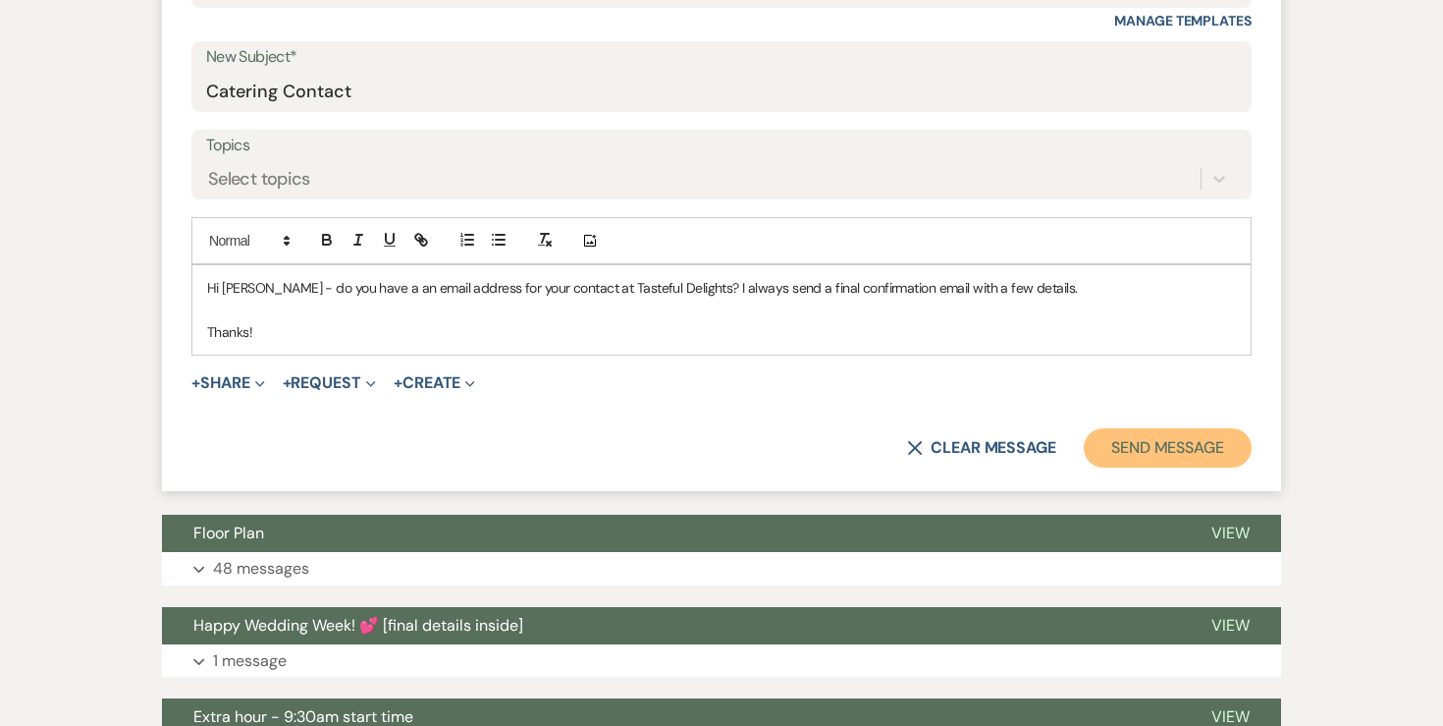
click at [1212, 443] on button "Send Message" at bounding box center [1168, 447] width 168 height 39
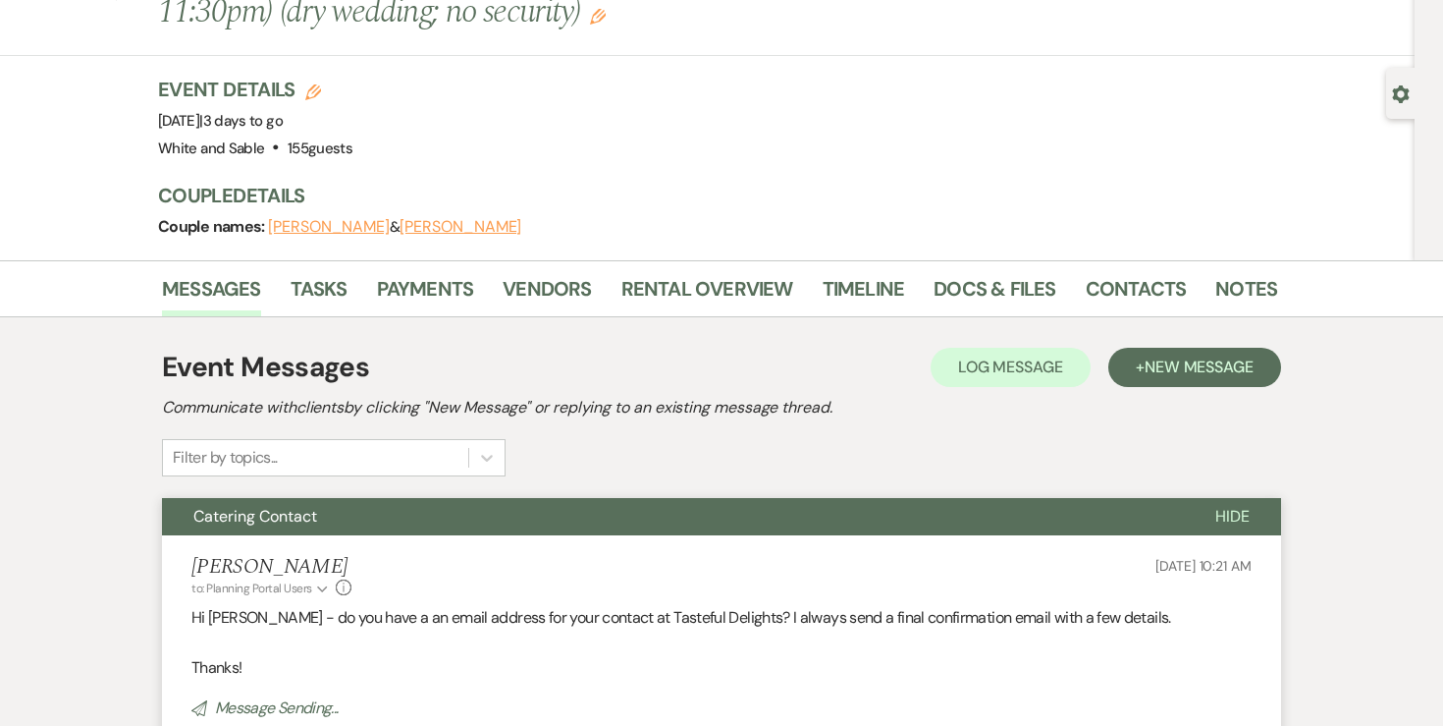
scroll to position [0, 0]
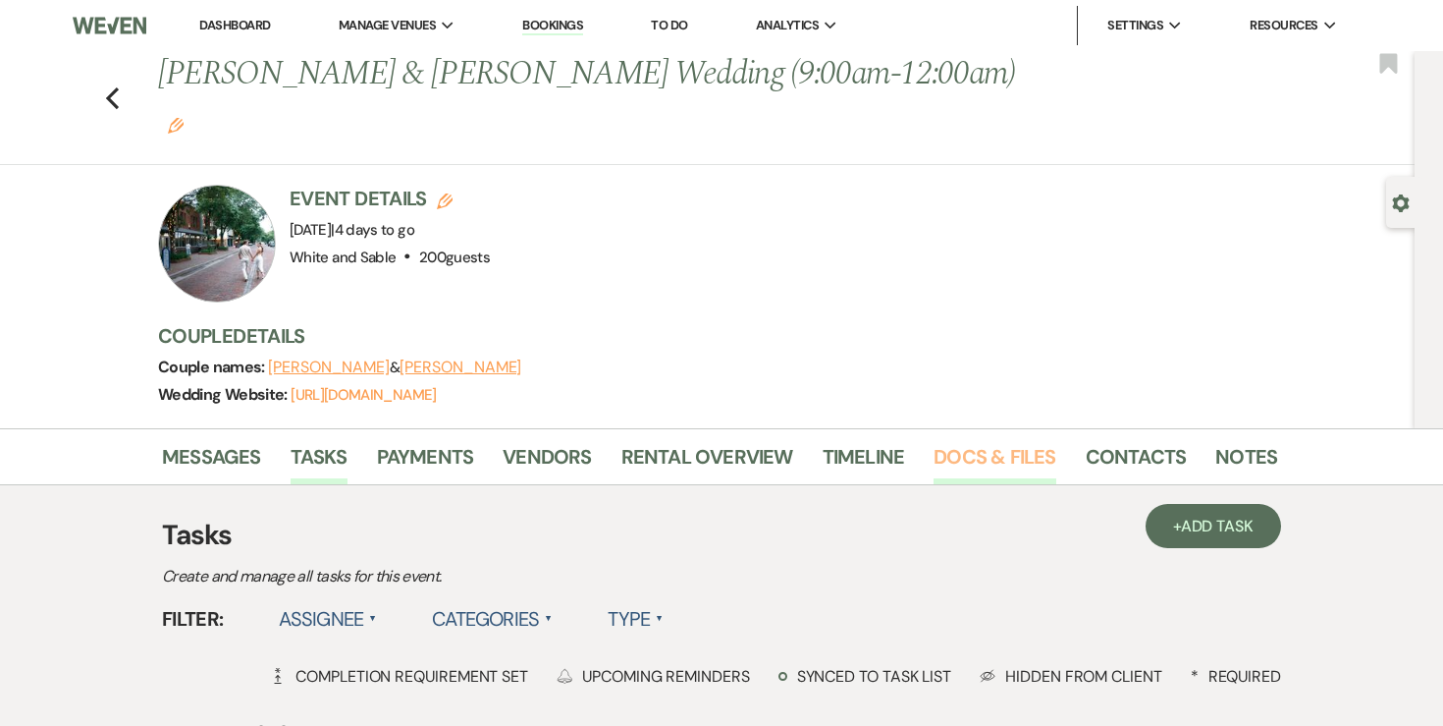
click at [998, 441] on link "Docs & Files" at bounding box center [995, 462] width 122 height 43
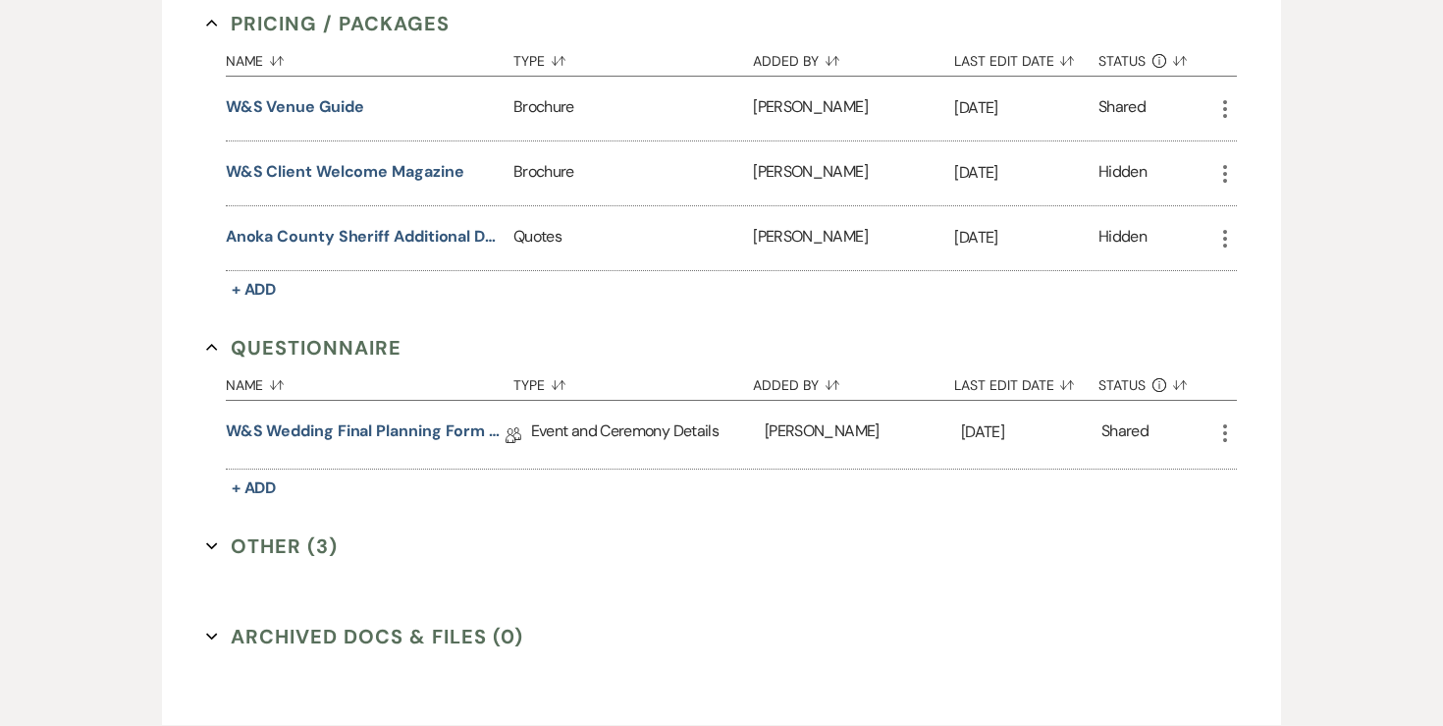
scroll to position [2827, 0]
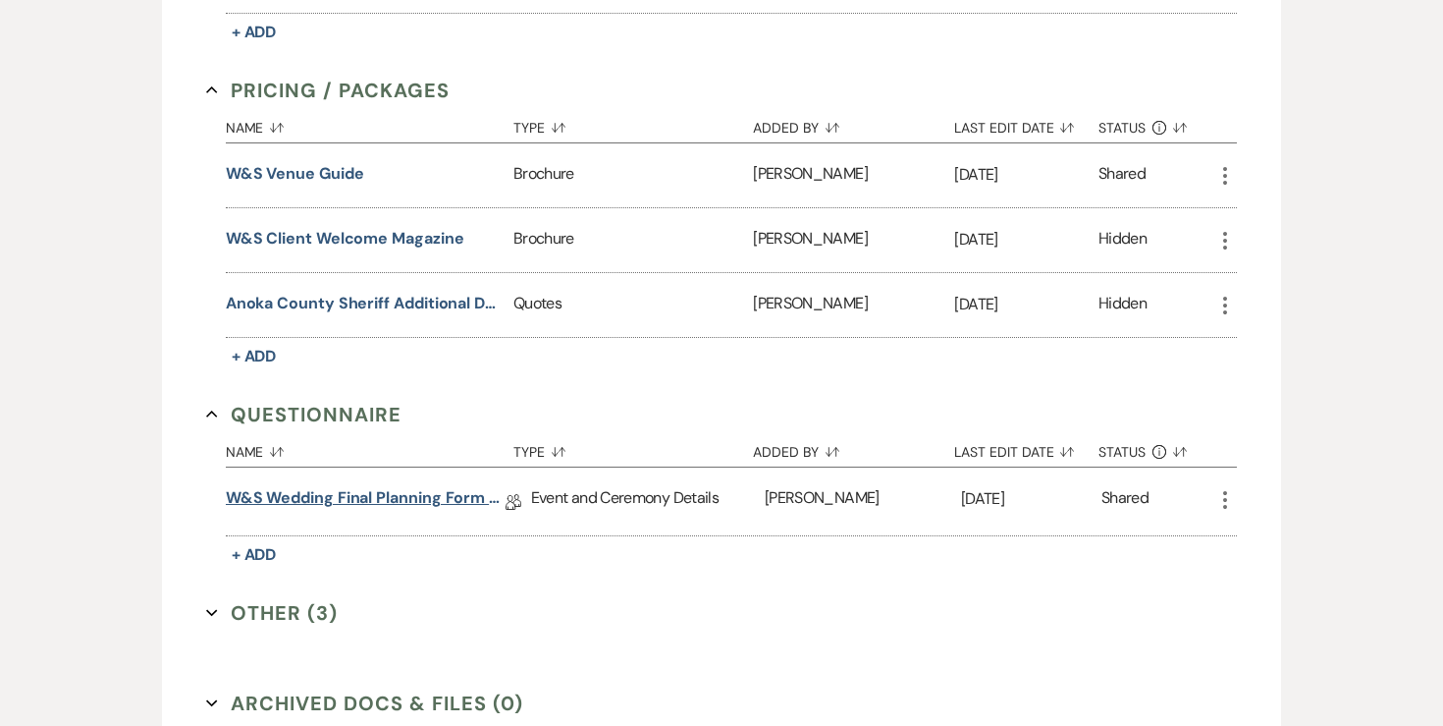
click at [400, 486] on link "W&S Wedding Final Planning Form - Lindsey & Cory" at bounding box center [366, 501] width 280 height 30
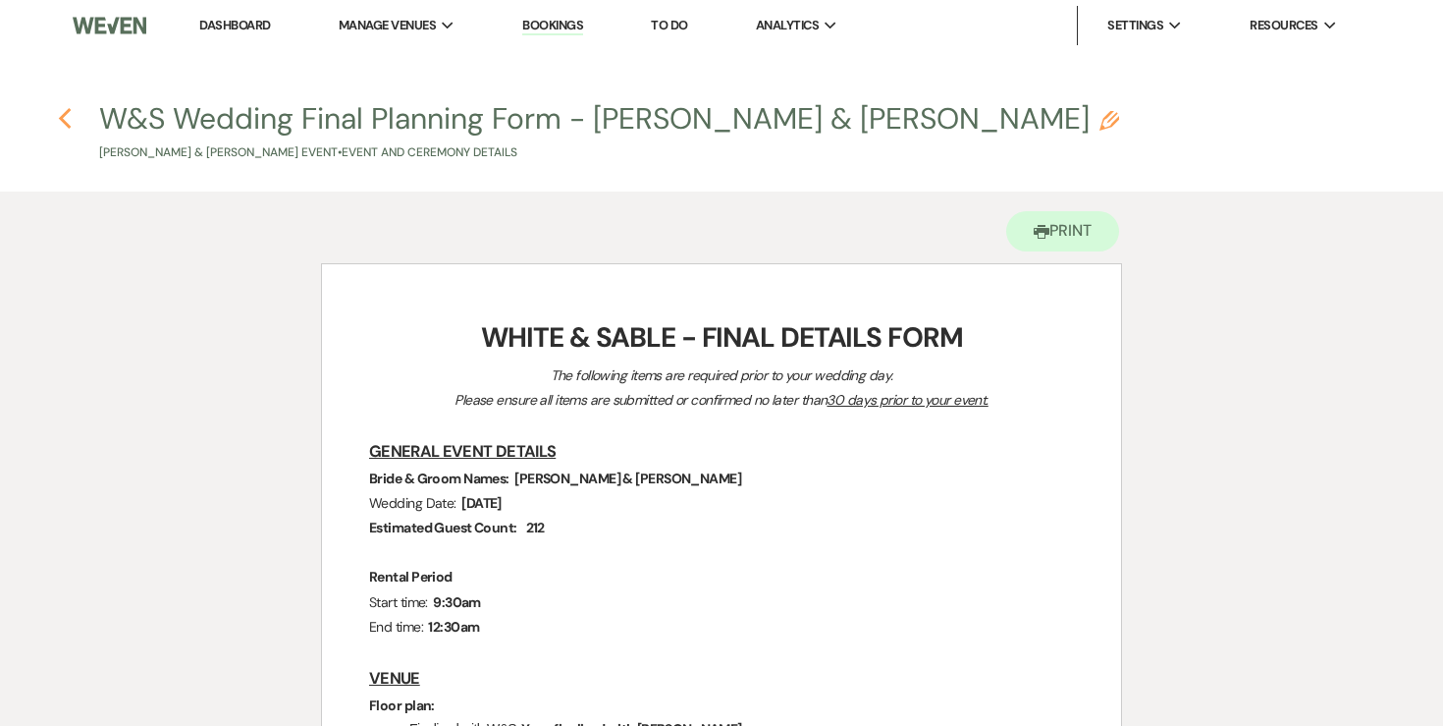
click at [65, 113] on use "button" at bounding box center [64, 119] width 13 height 22
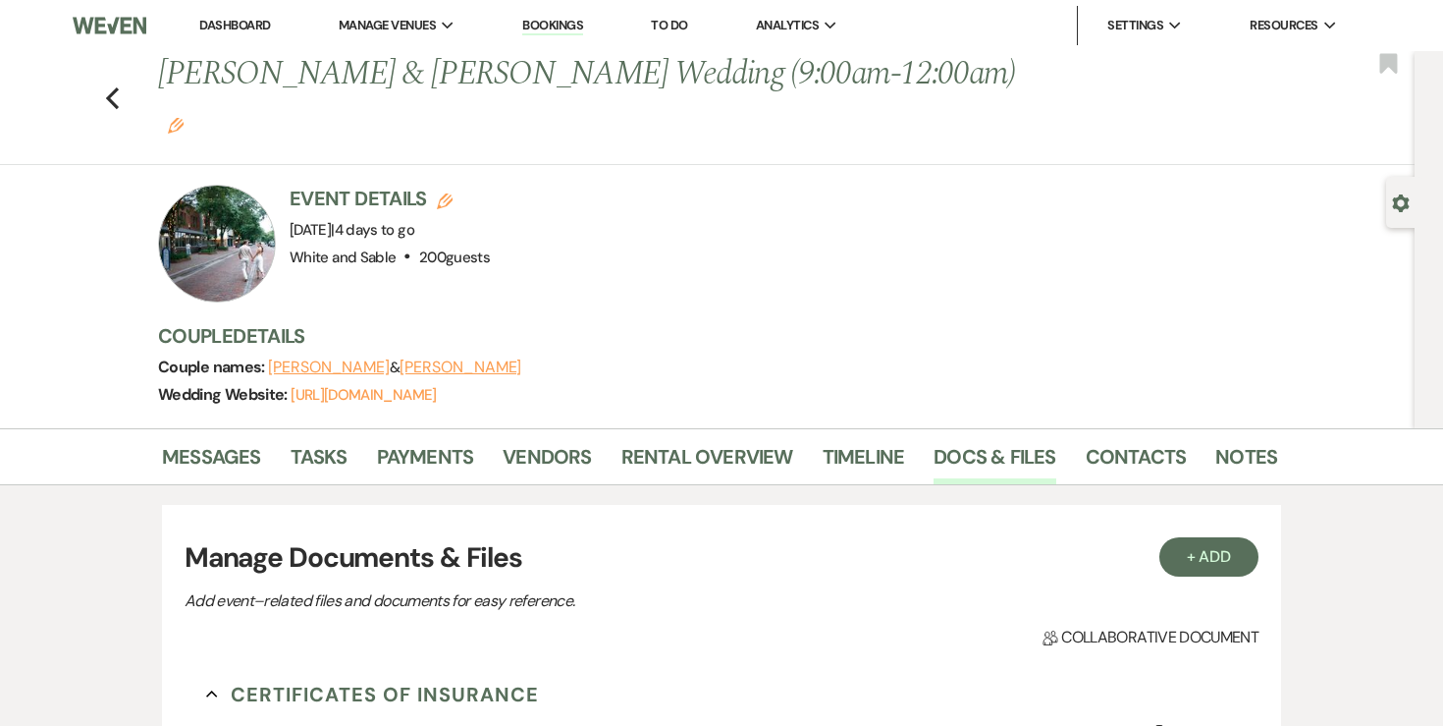
scroll to position [2827, 0]
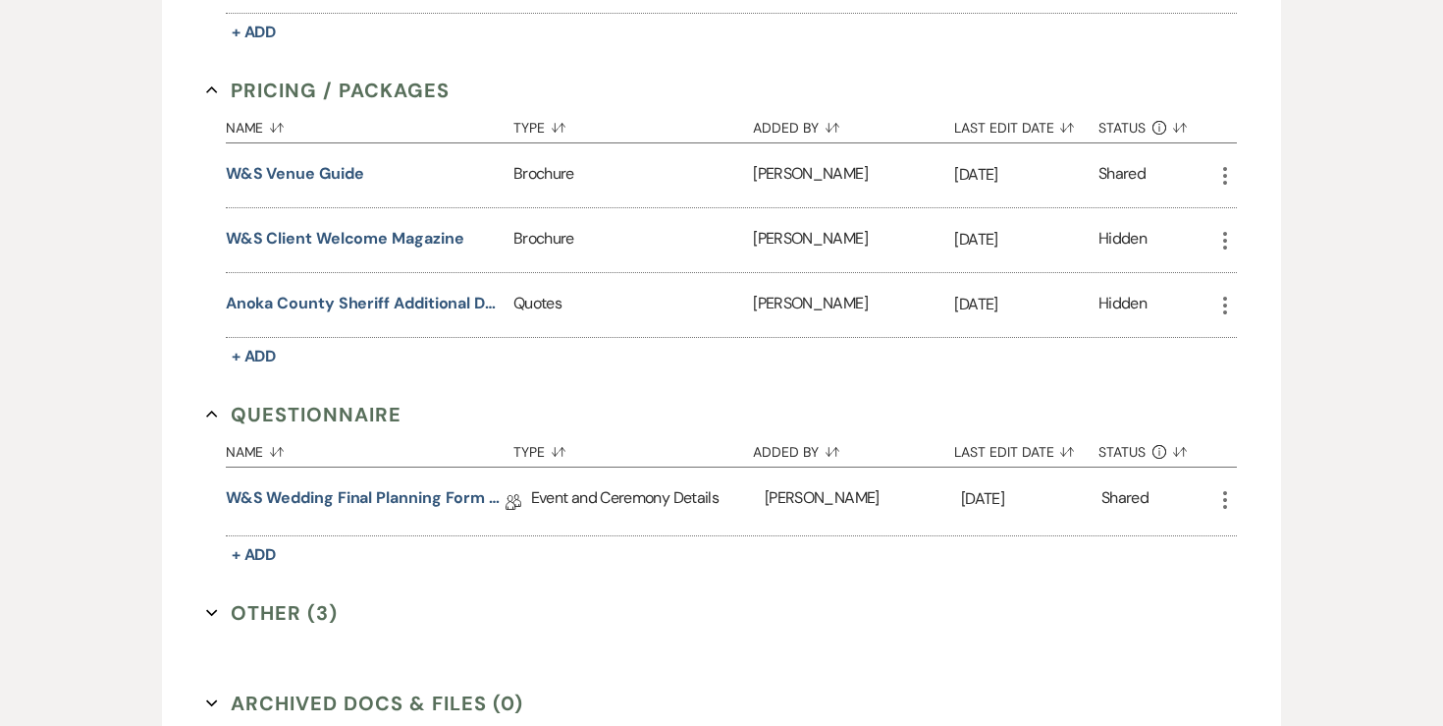
click at [1234, 488] on icon "More" at bounding box center [1226, 500] width 24 height 24
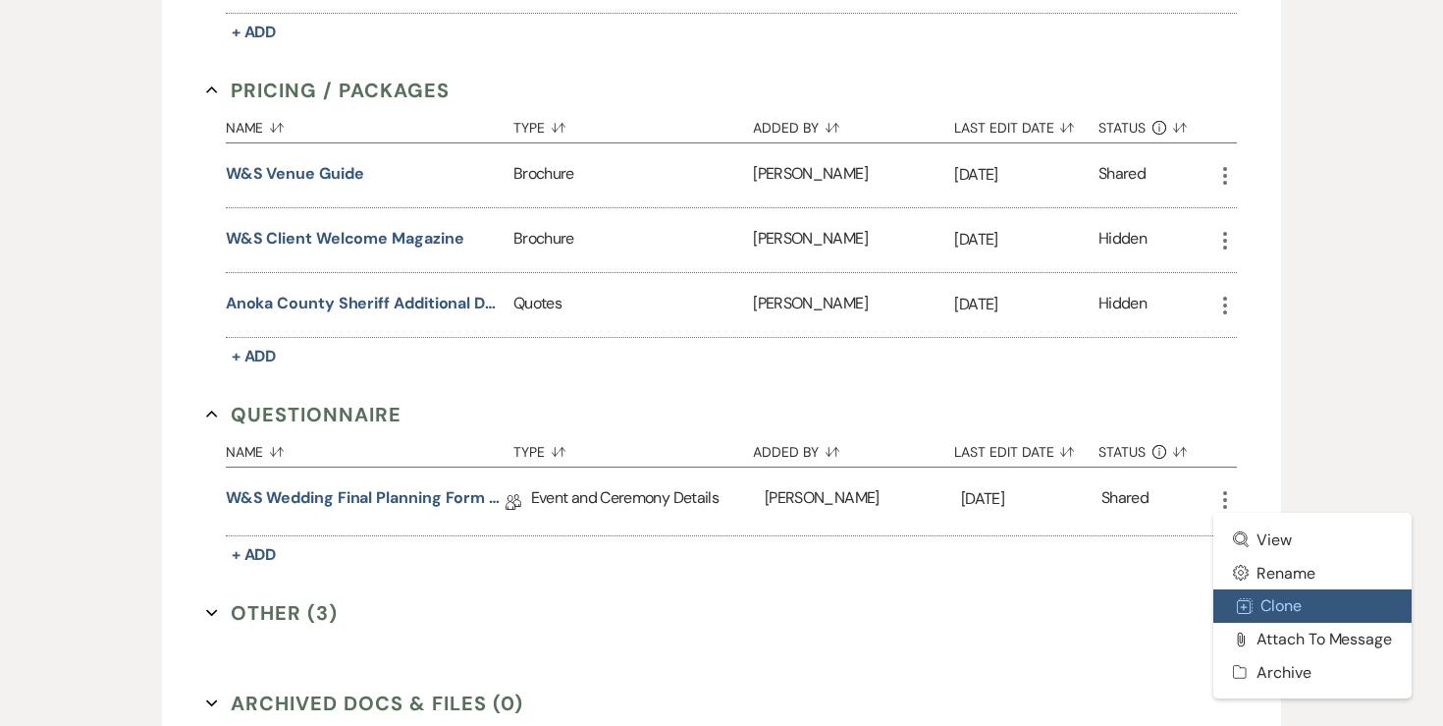
click at [1248, 598] on icon "Duplicate" at bounding box center [1245, 606] width 16 height 16
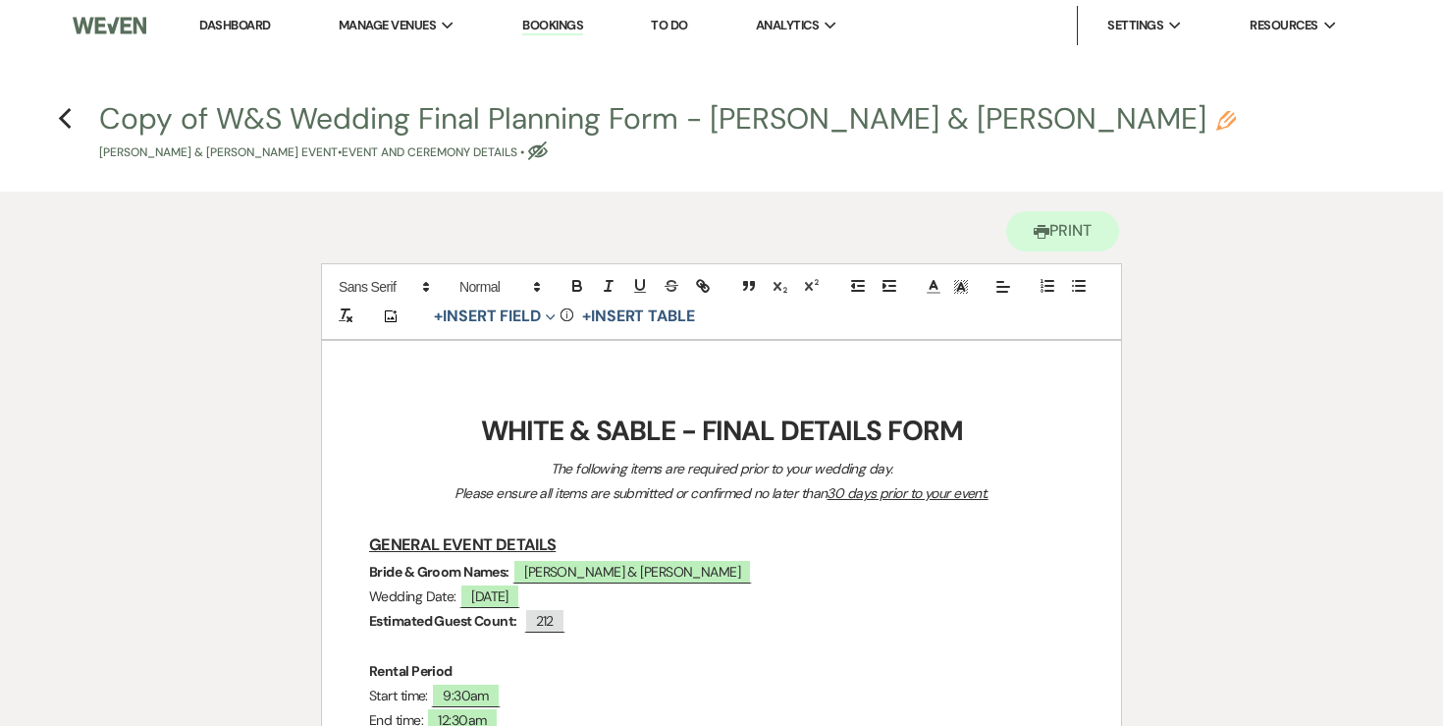
click at [948, 122] on div "Copy of W&S Wedding Final Planning Form - Lindsey & Cory Pencil Lindsey Atchiso…" at bounding box center [728, 133] width 1258 height 58
click at [1217, 119] on icon "Pencil" at bounding box center [1227, 121] width 20 height 20
select select "49"
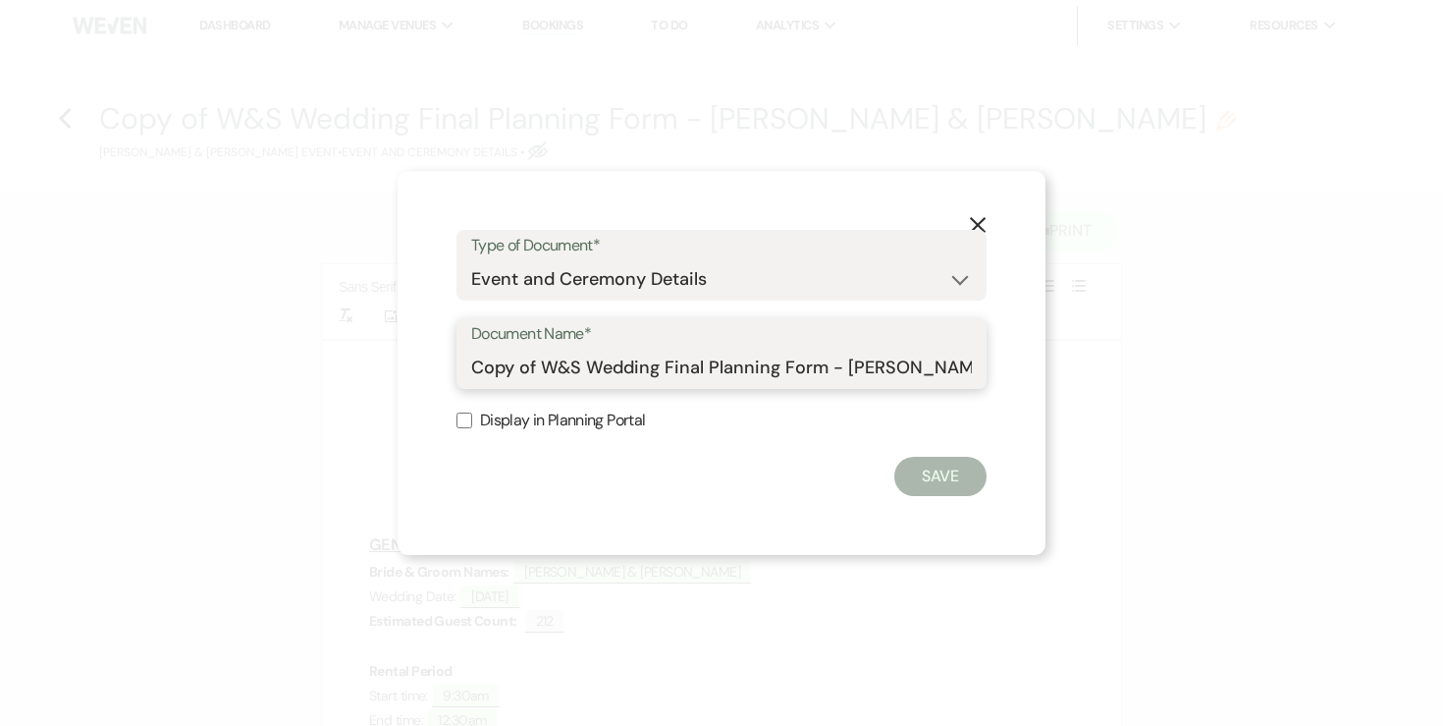
click at [582, 360] on input "Copy of W&S Wedding Final Planning Form - Lindsey & Cory" at bounding box center [721, 368] width 501 height 38
click at [607, 368] on input "Copy of W&S Wedding Final Planning Form - Lindsey & Cory" at bounding box center [721, 368] width 501 height 38
type input "Lindsey & Cory Final Details"
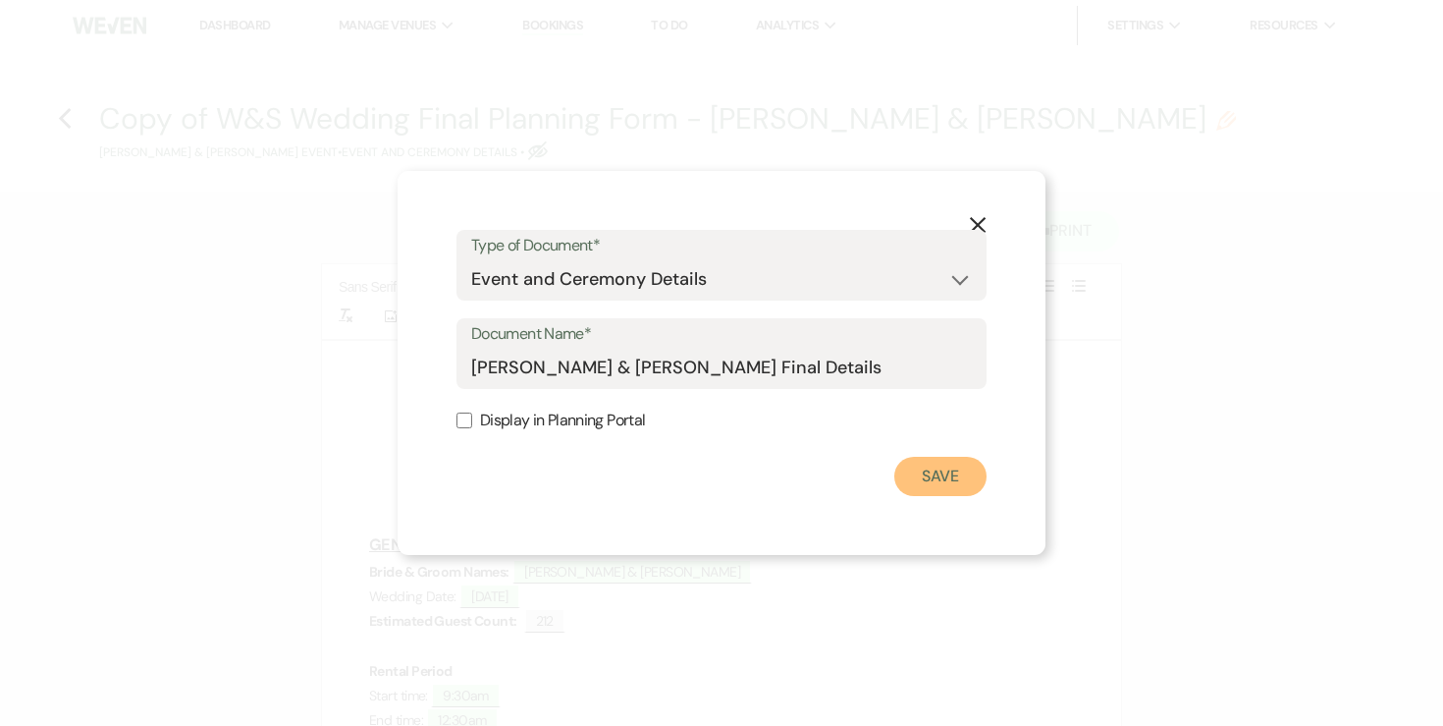
click at [927, 471] on button "Save" at bounding box center [940, 476] width 92 height 39
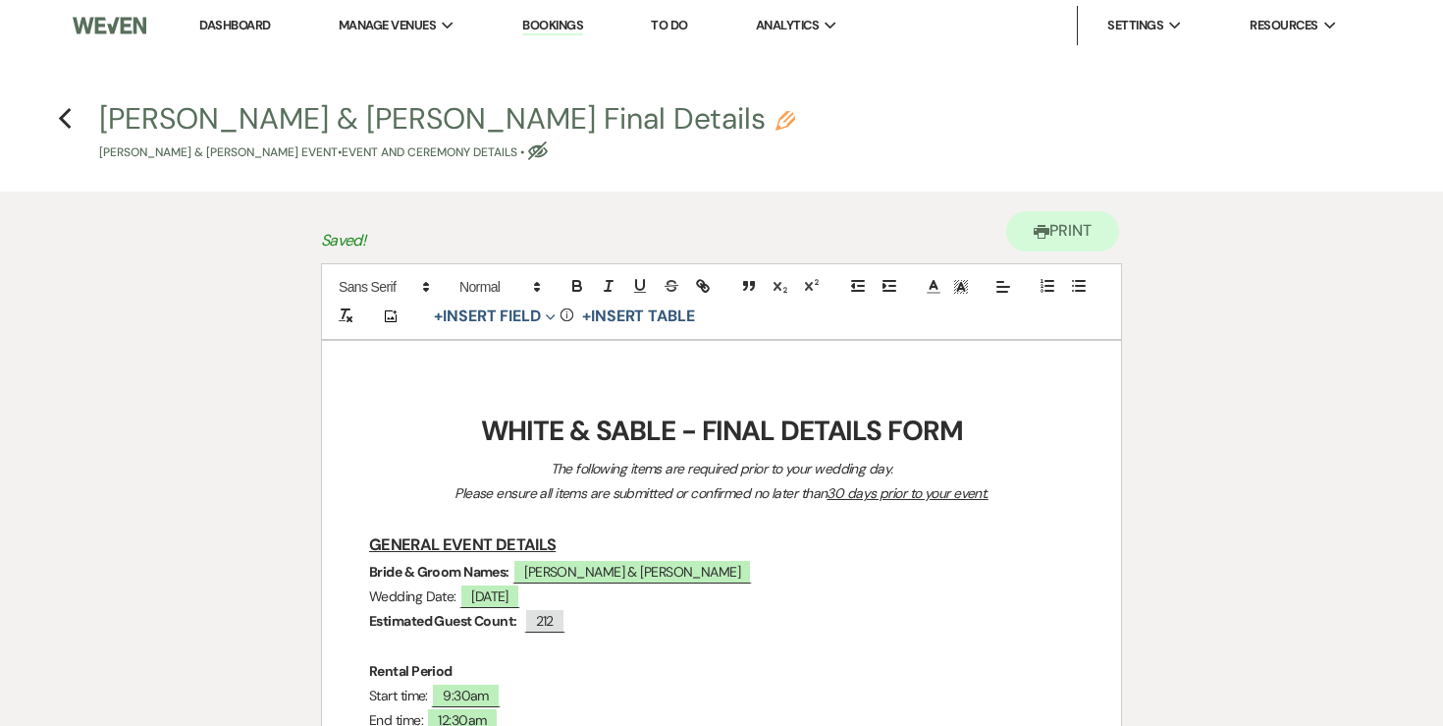
click at [689, 442] on strong "WHITE & SABLE - FINAL DETAILS FORM" at bounding box center [722, 430] width 482 height 36
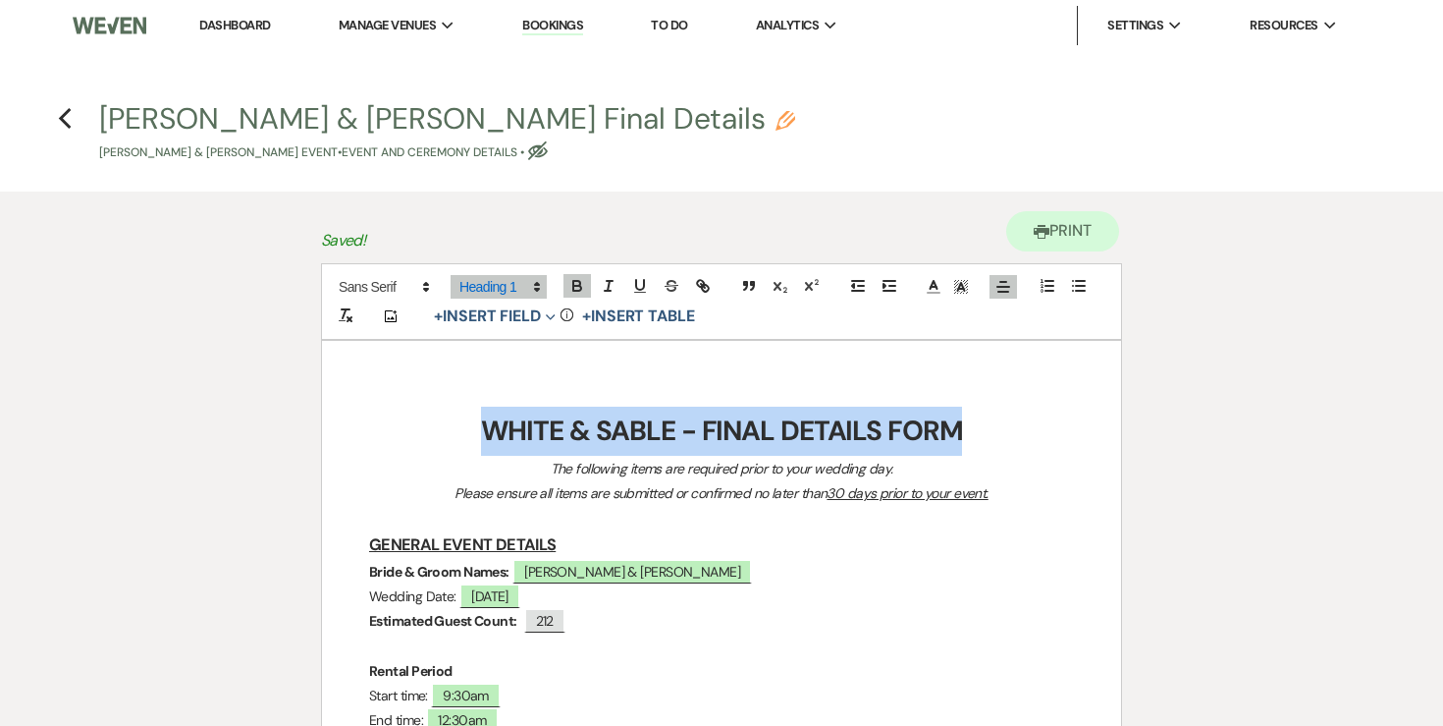
click at [689, 442] on strong "WHITE & SABLE - FINAL DETAILS FORM" at bounding box center [722, 430] width 482 height 36
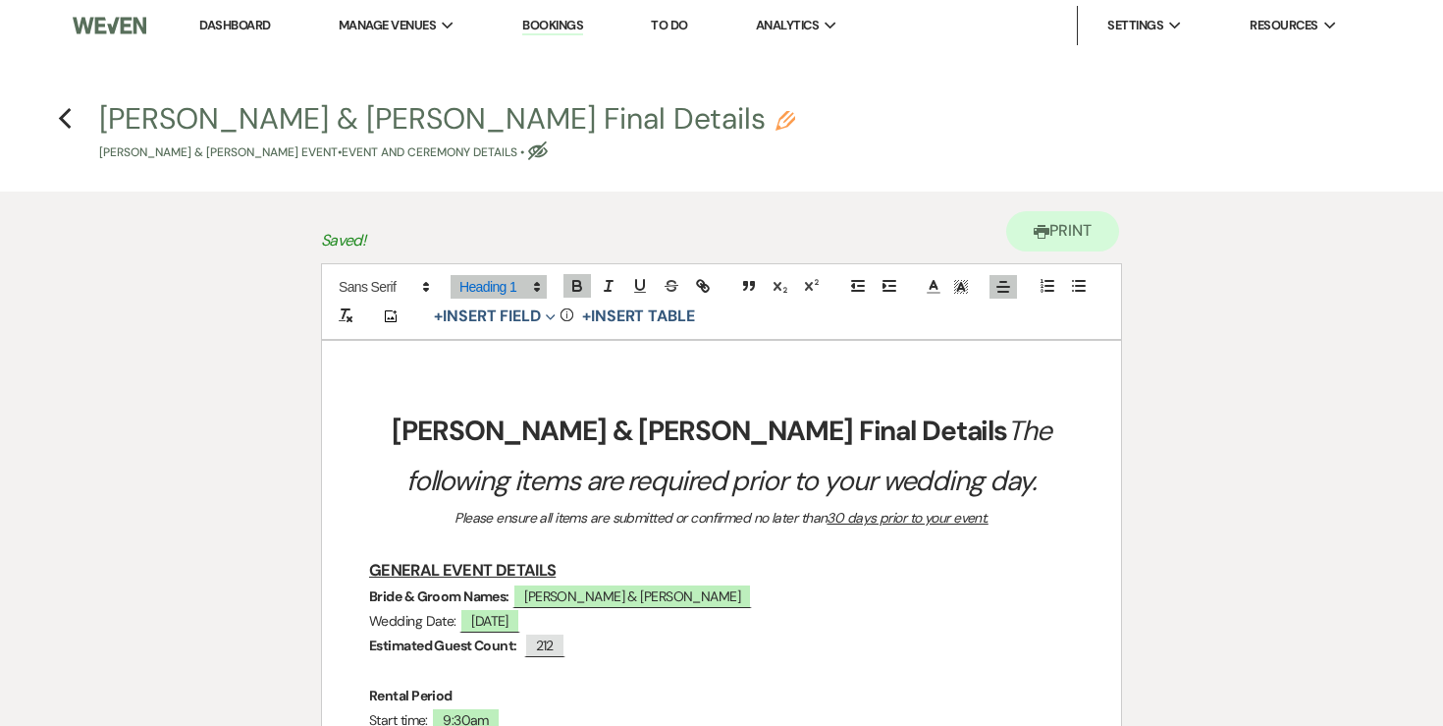
click at [608, 434] on strong "Lindsey & Cory Final Details" at bounding box center [700, 430] width 616 height 36
click at [775, 433] on em "The following items are required prior to your wedding day." at bounding box center [736, 454] width 661 height 85
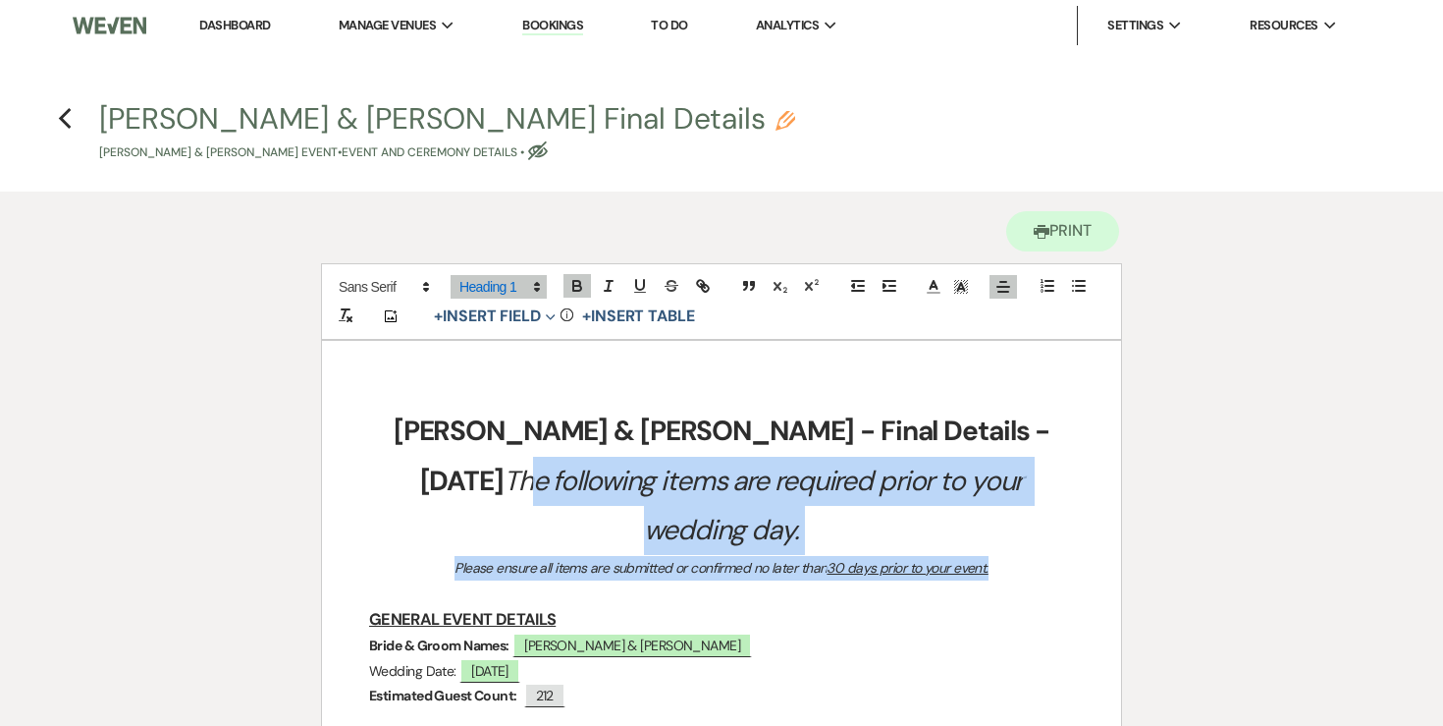
drag, startPoint x: 999, startPoint y: 515, endPoint x: 872, endPoint y: 442, distance: 146.5
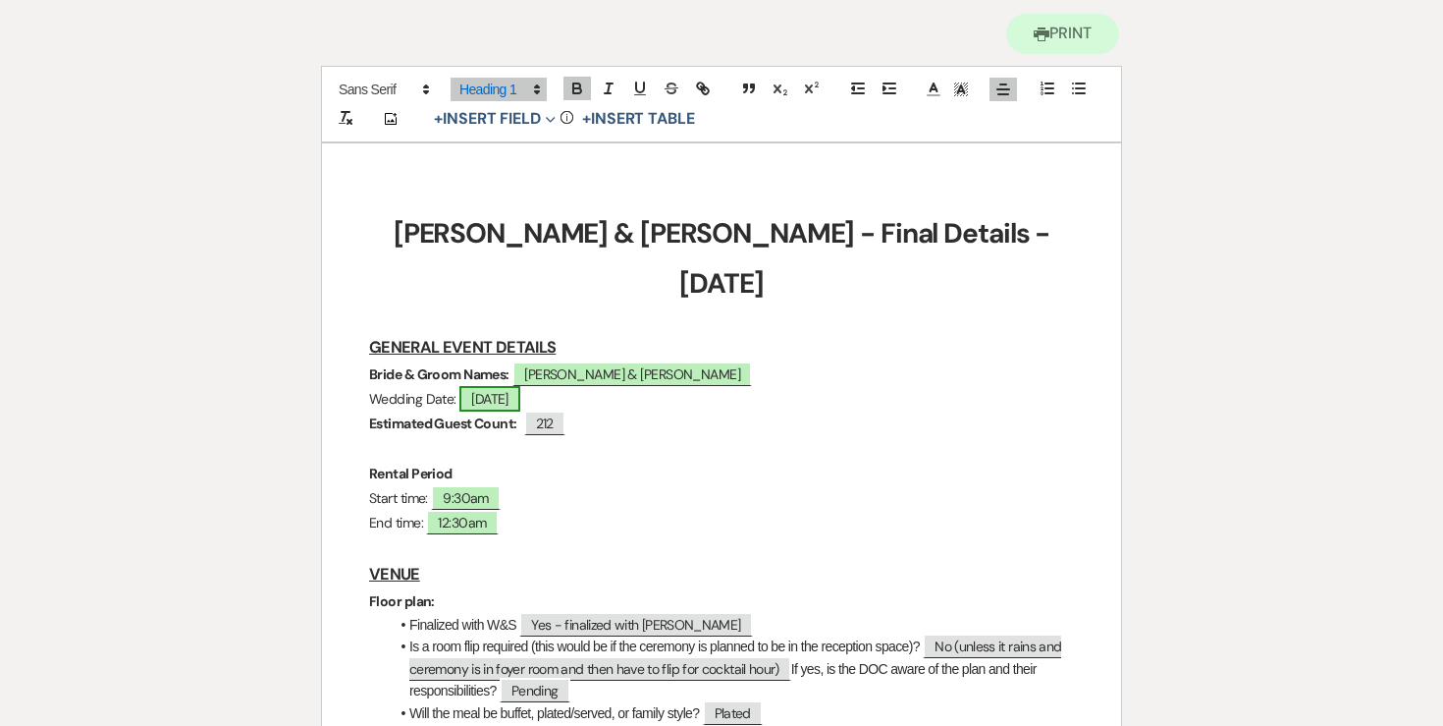
scroll to position [216, 0]
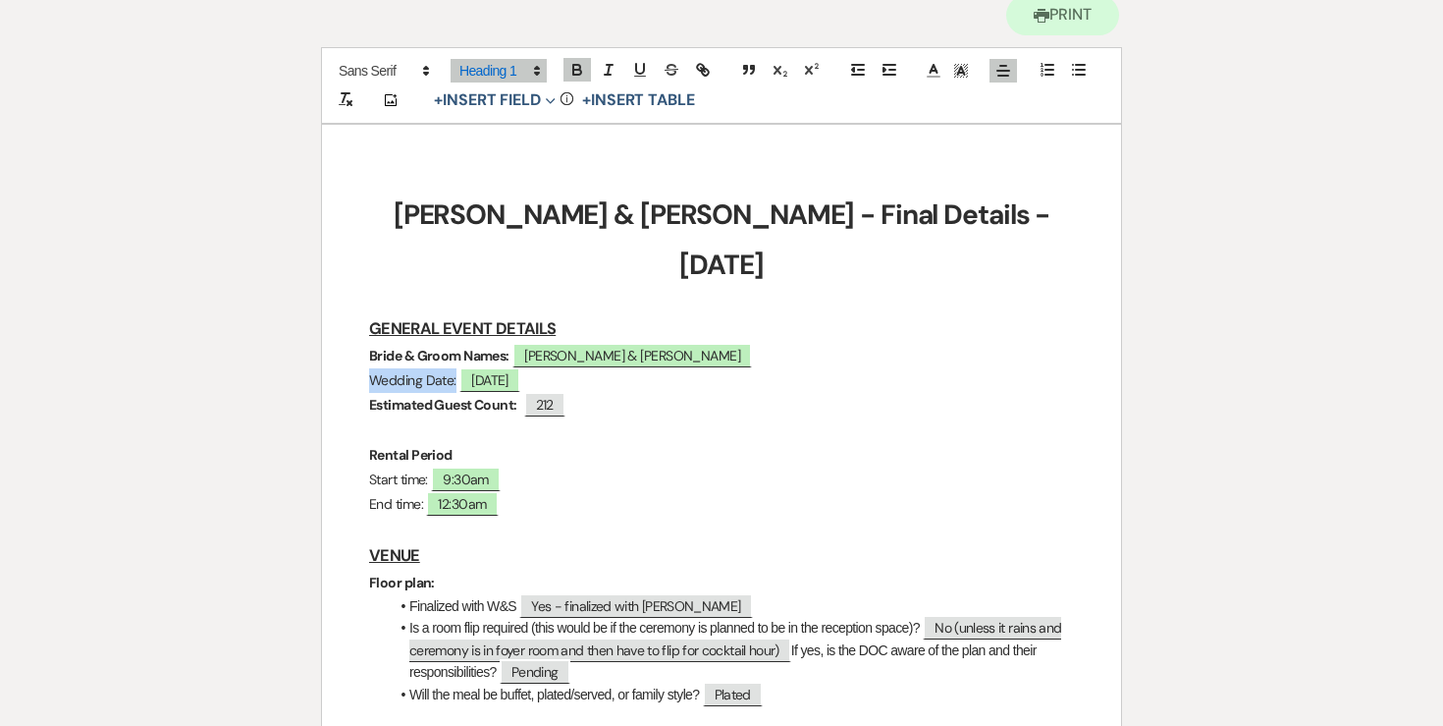
drag, startPoint x: 456, startPoint y: 331, endPoint x: 366, endPoint y: 329, distance: 89.4
click at [573, 72] on icon "button" at bounding box center [577, 72] width 8 height 5
drag, startPoint x: 441, startPoint y: 354, endPoint x: 303, endPoint y: 354, distance: 137.5
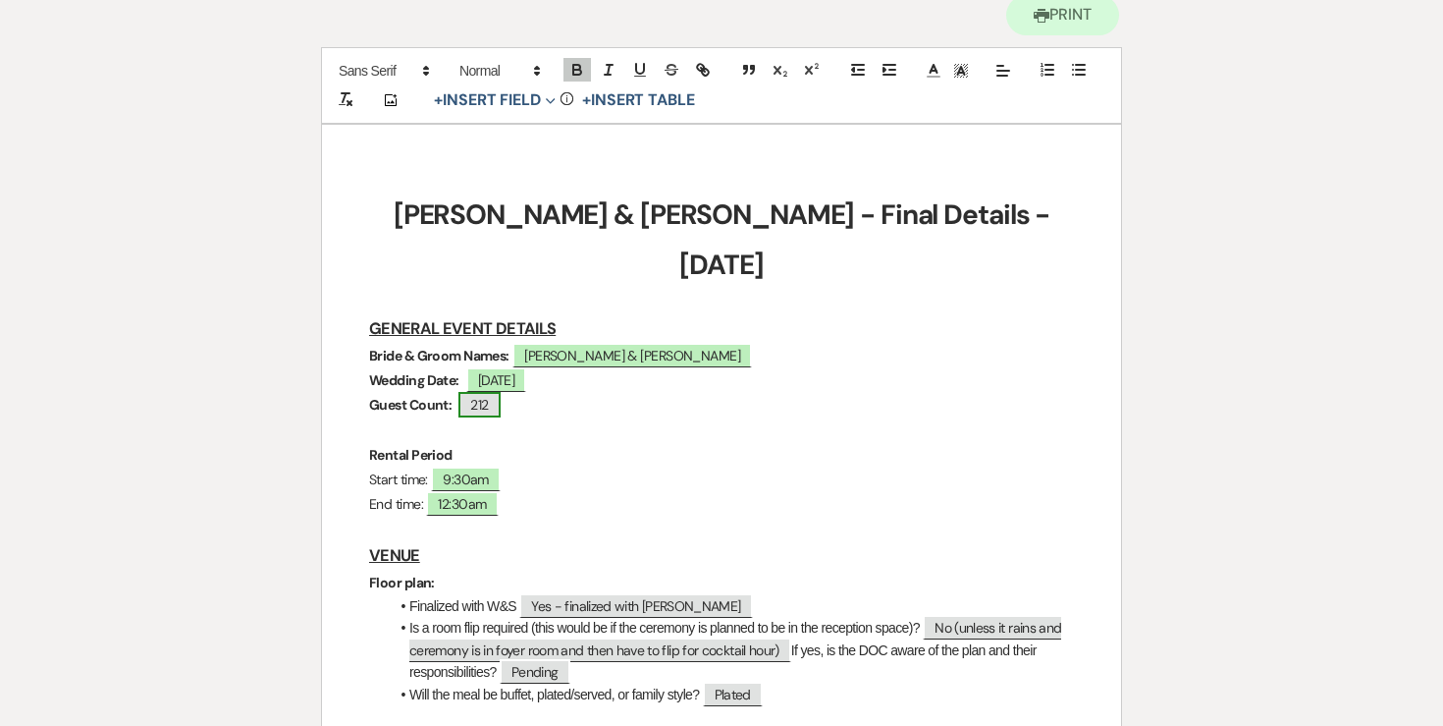
click at [482, 392] on span "212" at bounding box center [479, 405] width 41 height 26
select select "Number"
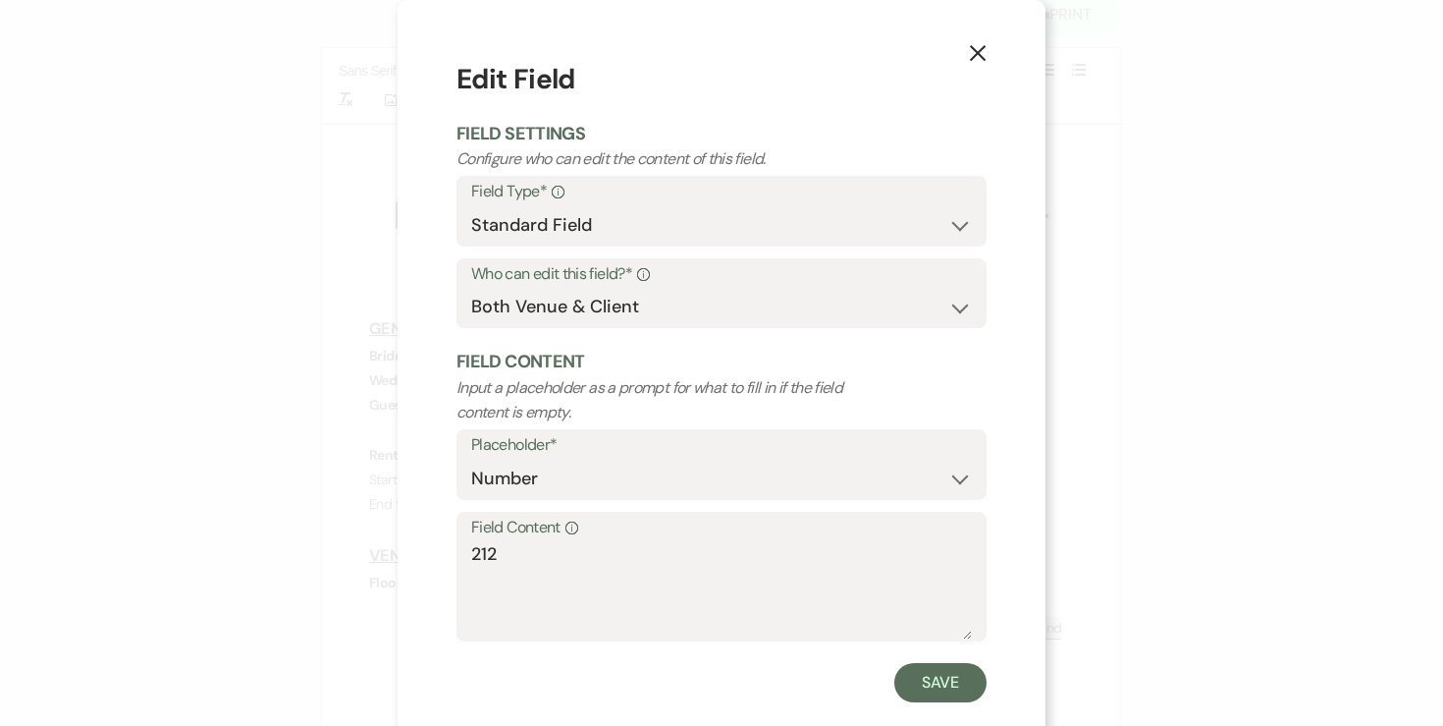
click at [512, 538] on label "Field Content Info" at bounding box center [721, 528] width 501 height 28
click at [512, 541] on textarea "212" at bounding box center [721, 590] width 501 height 98
click at [515, 557] on textarea "212" at bounding box center [721, 590] width 501 height 98
type textarea "218"
click at [930, 684] on button "Save" at bounding box center [940, 682] width 92 height 39
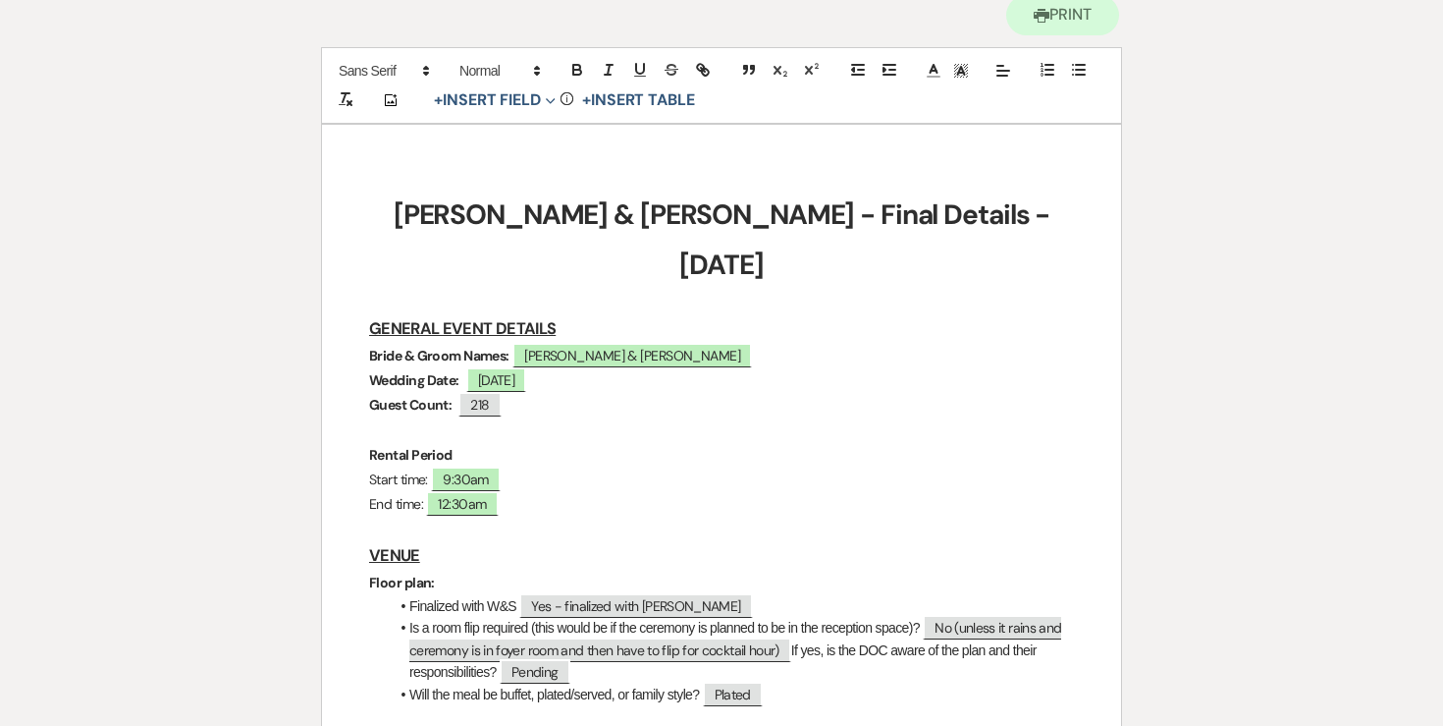
scroll to position [483, 0]
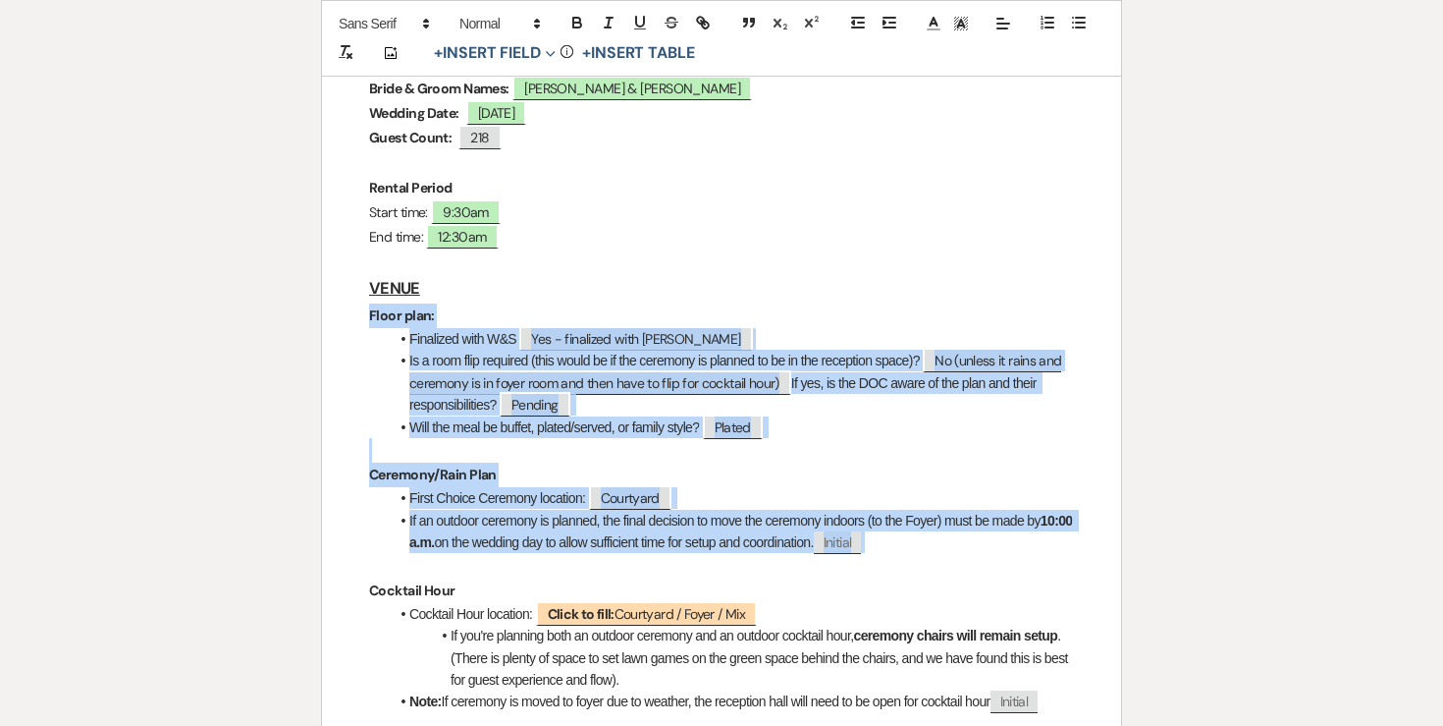
drag, startPoint x: 369, startPoint y: 265, endPoint x: 929, endPoint y: 491, distance: 603.5
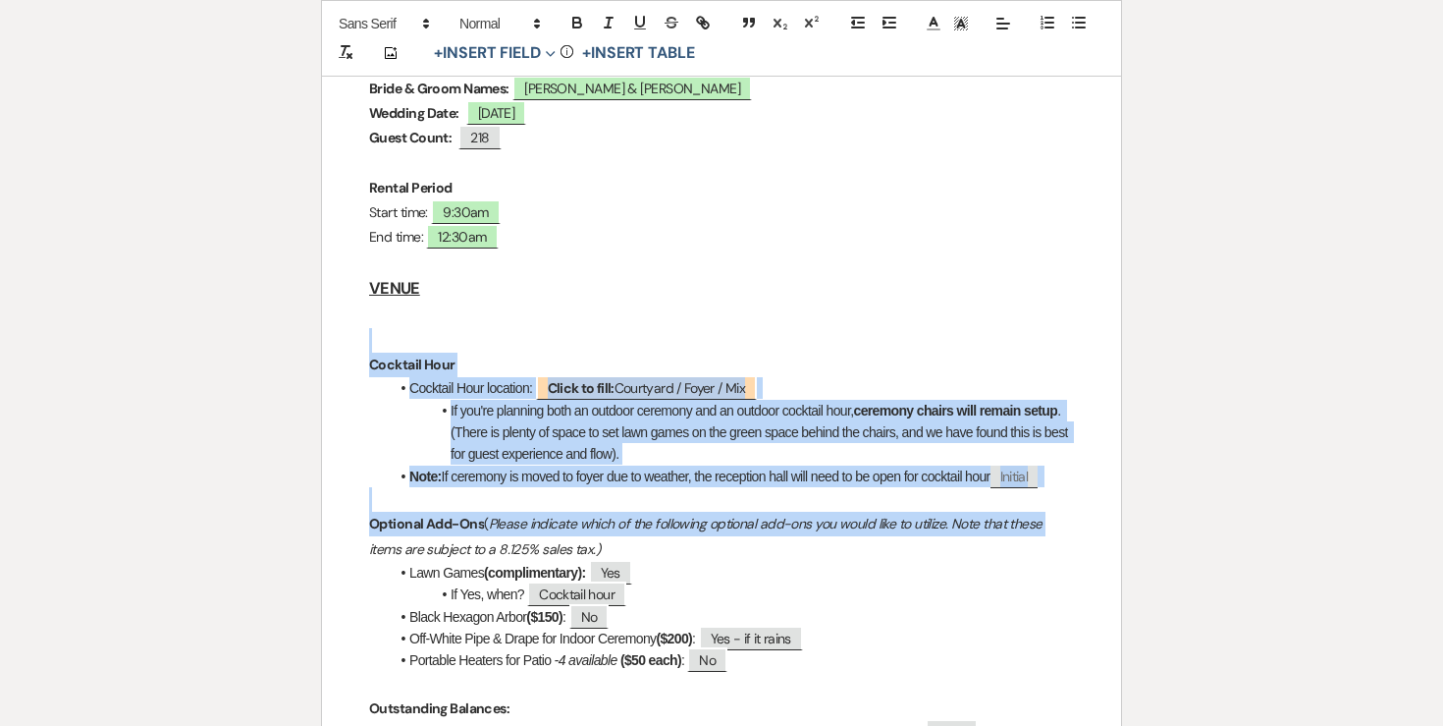
drag, startPoint x: 371, startPoint y: 289, endPoint x: 1087, endPoint y: 471, distance: 738.7
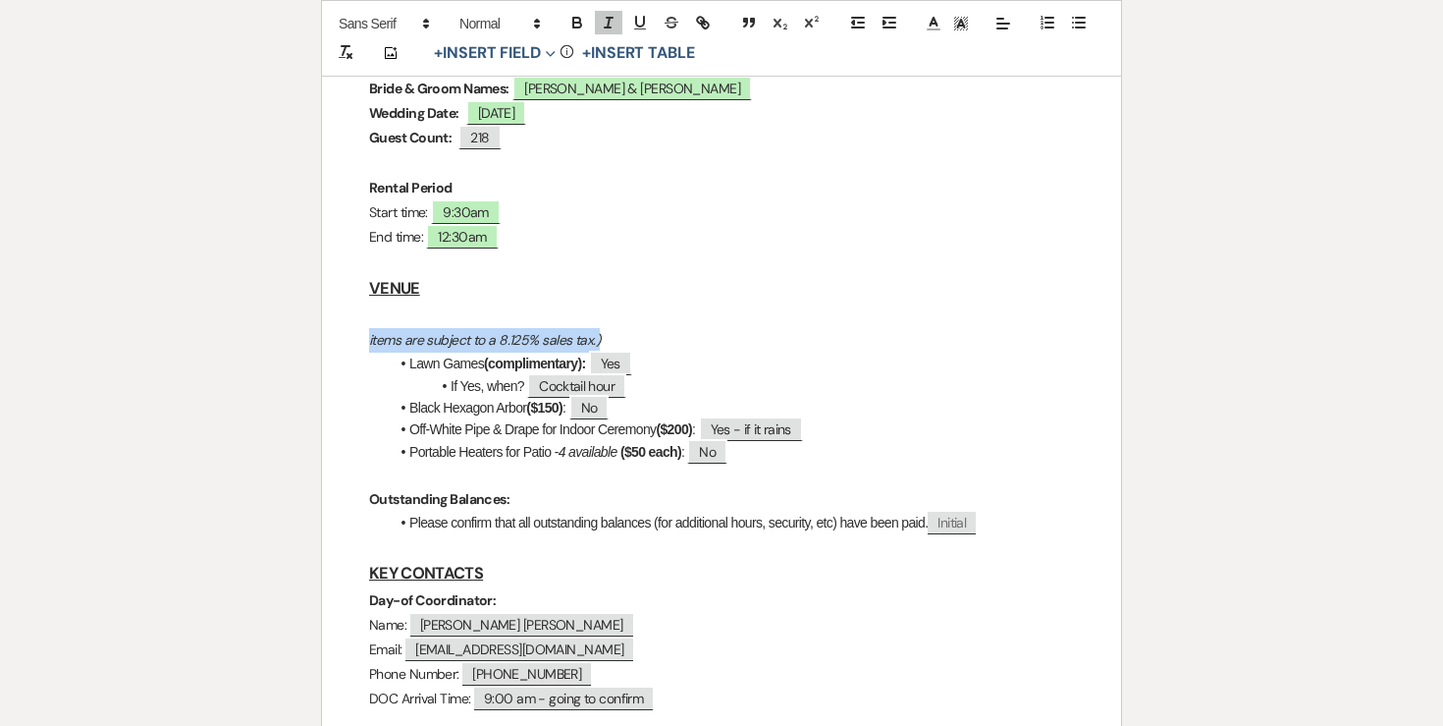
drag, startPoint x: 362, startPoint y: 287, endPoint x: 667, endPoint y: 296, distance: 304.5
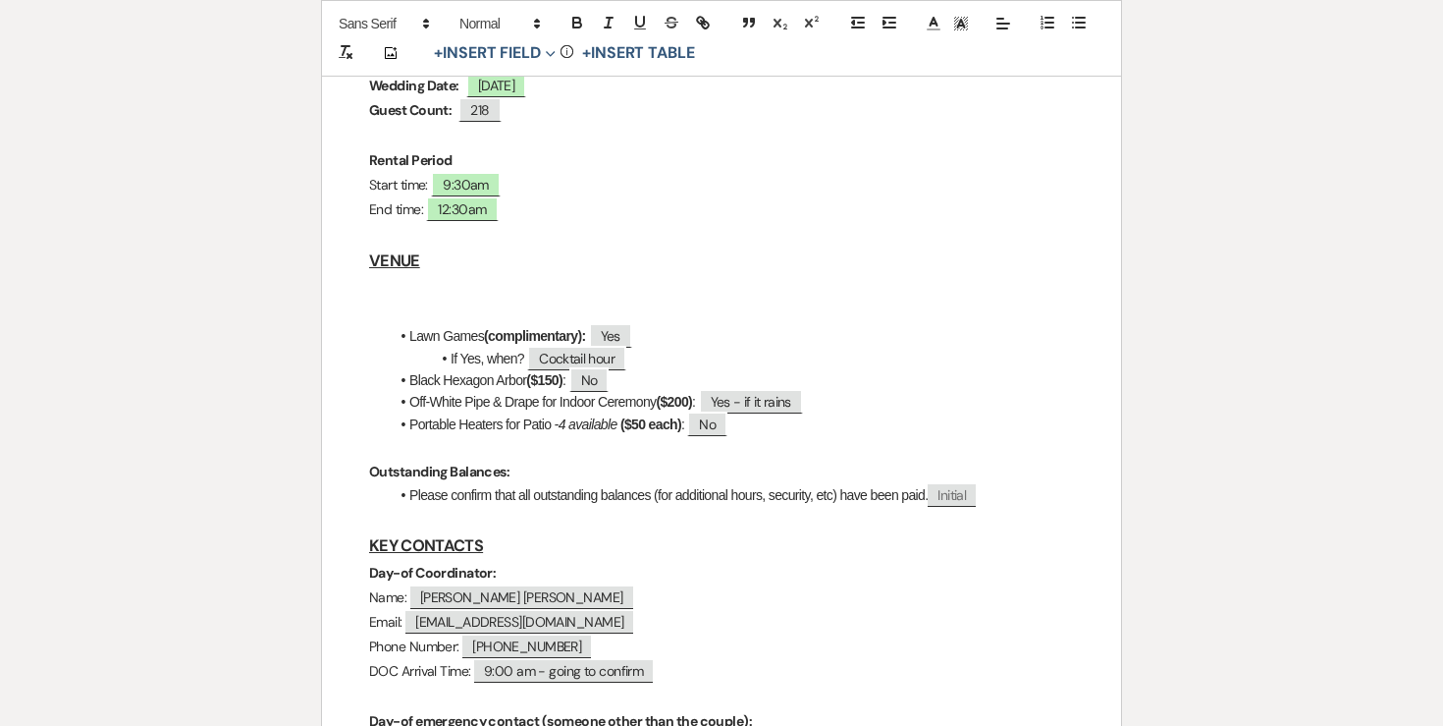
scroll to position [517, 0]
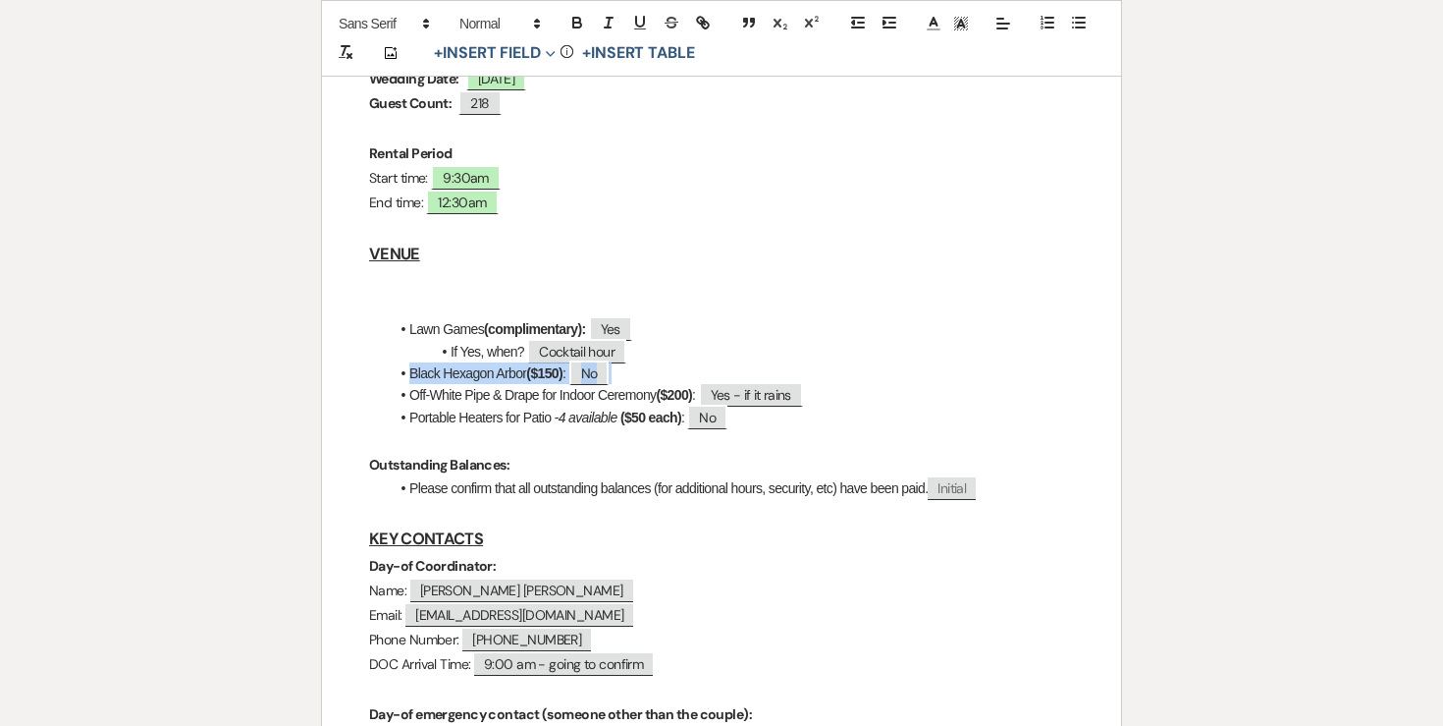
drag, startPoint x: 390, startPoint y: 323, endPoint x: 670, endPoint y: 325, distance: 279.8
click at [670, 362] on li "Black Hexagon Arbor ($150) : ﻿ No ﻿" at bounding box center [731, 373] width 685 height 22
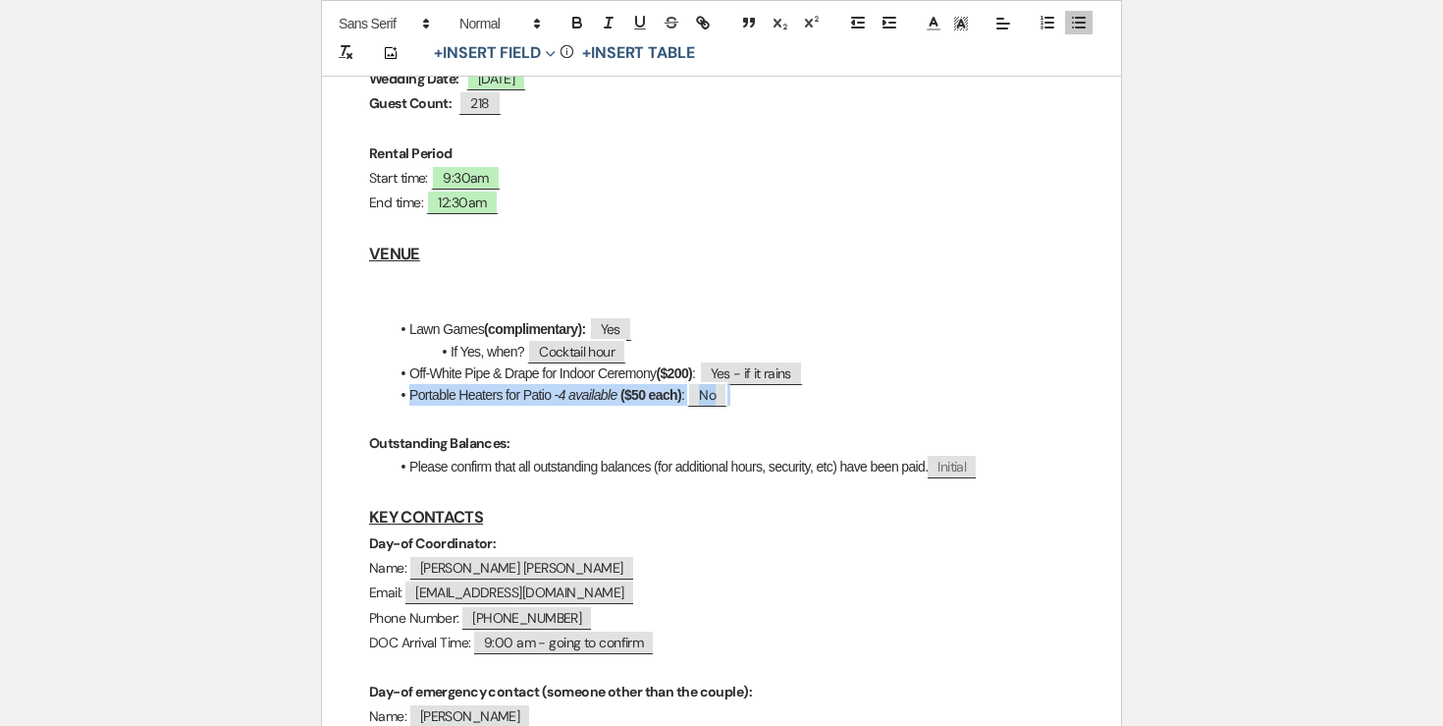
drag, startPoint x: 379, startPoint y: 351, endPoint x: 810, endPoint y: 343, distance: 431.1
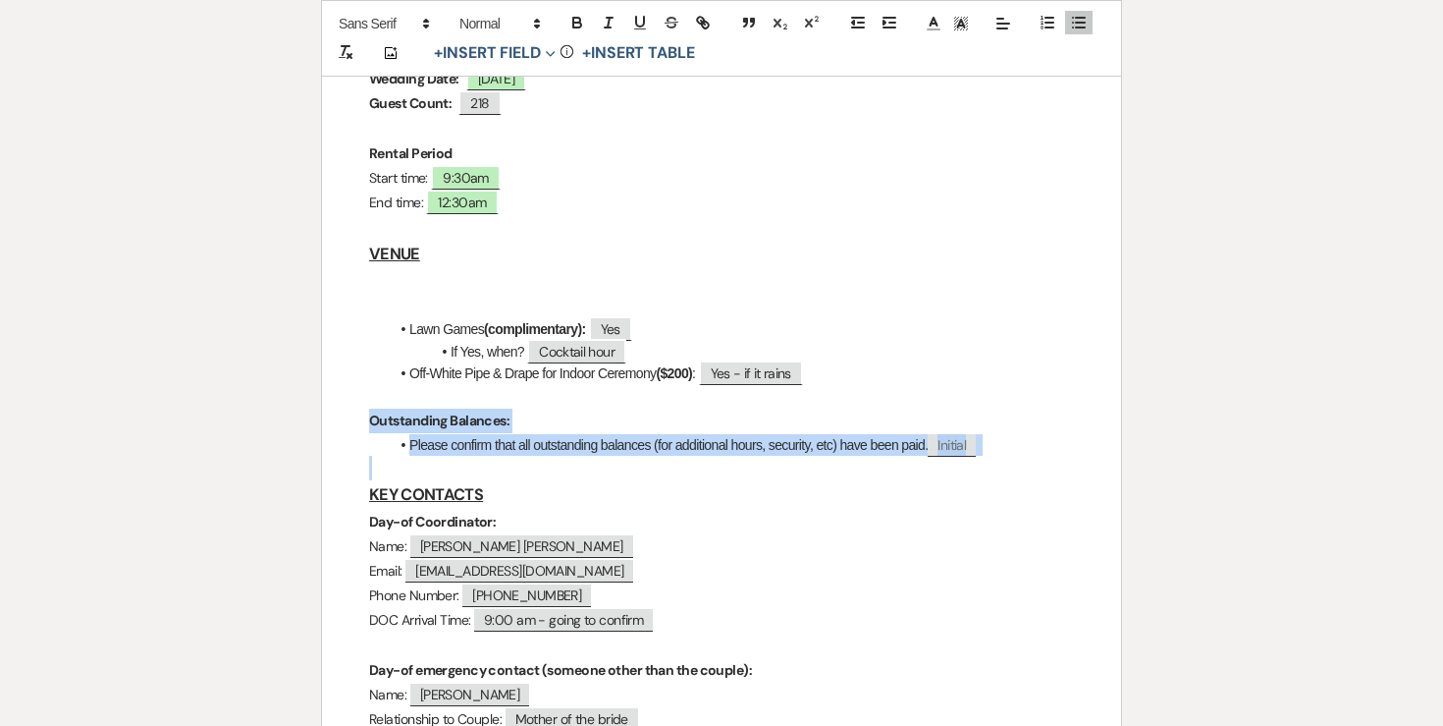
drag, startPoint x: 348, startPoint y: 365, endPoint x: 1029, endPoint y: 409, distance: 682.9
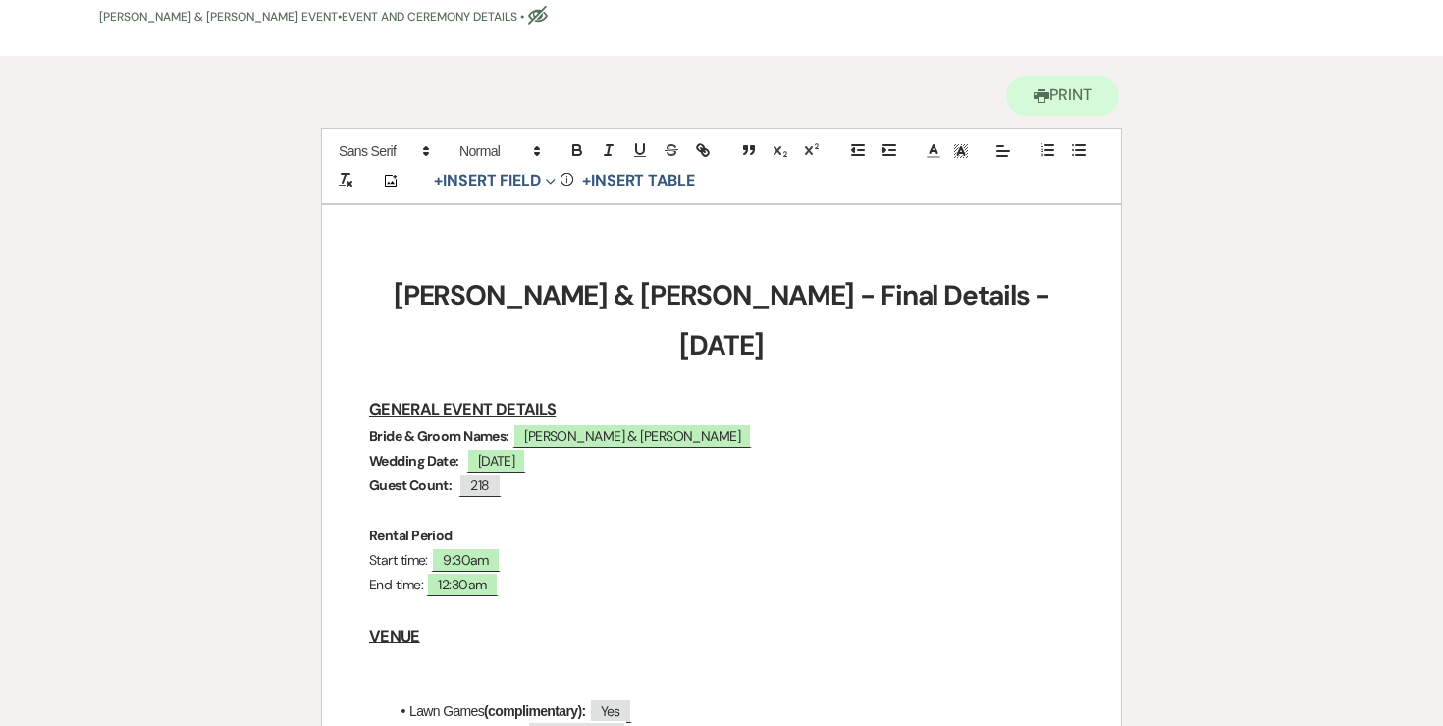
scroll to position [0, 0]
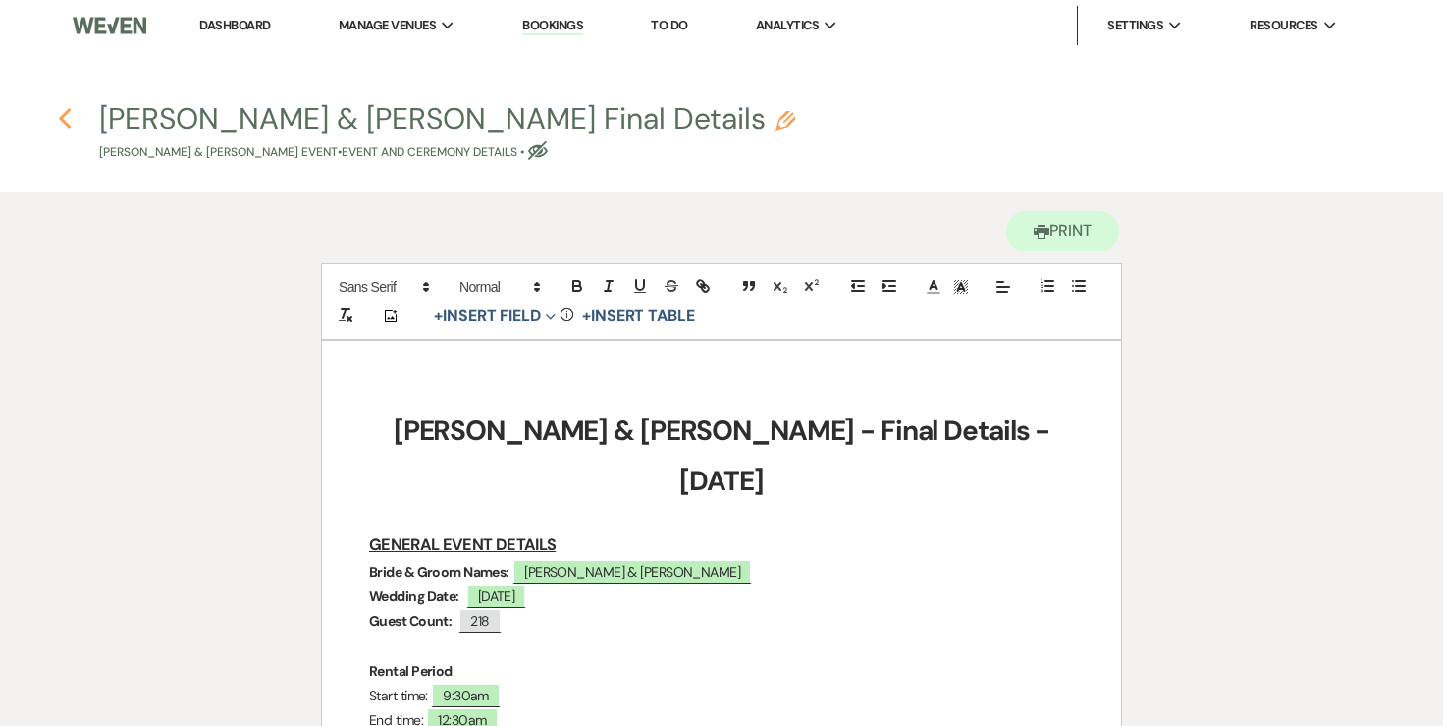
click at [69, 117] on icon "Previous" at bounding box center [65, 119] width 15 height 24
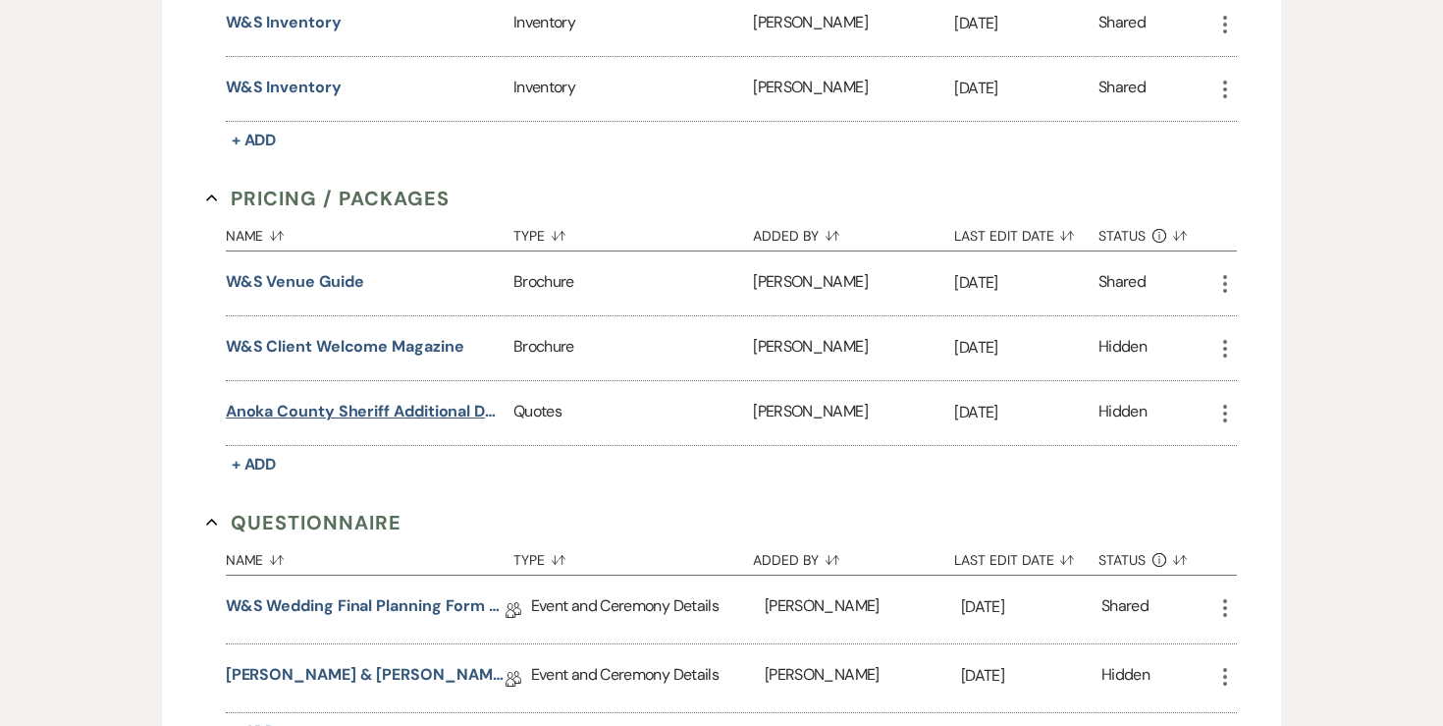
scroll to position [3046, 0]
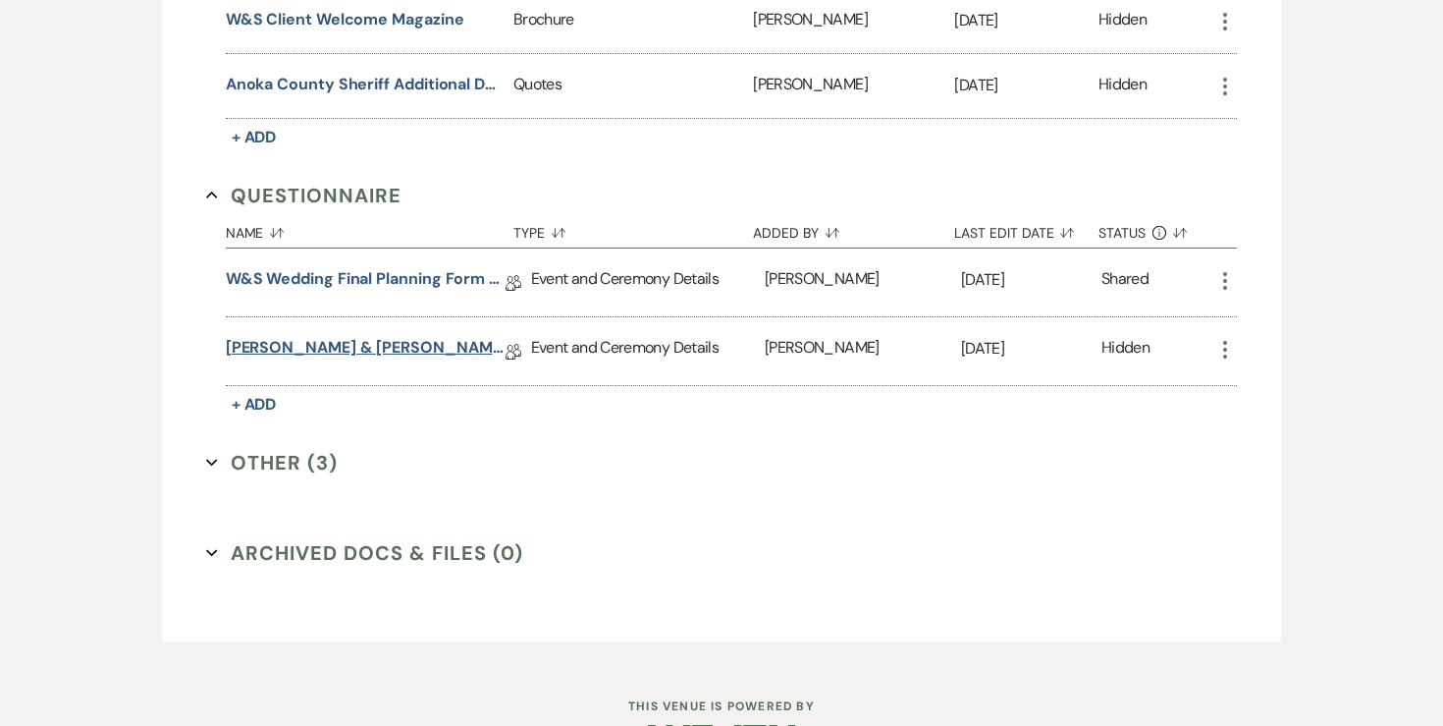
click at [370, 336] on link "Lindsey & Cory Final Details" at bounding box center [366, 351] width 280 height 30
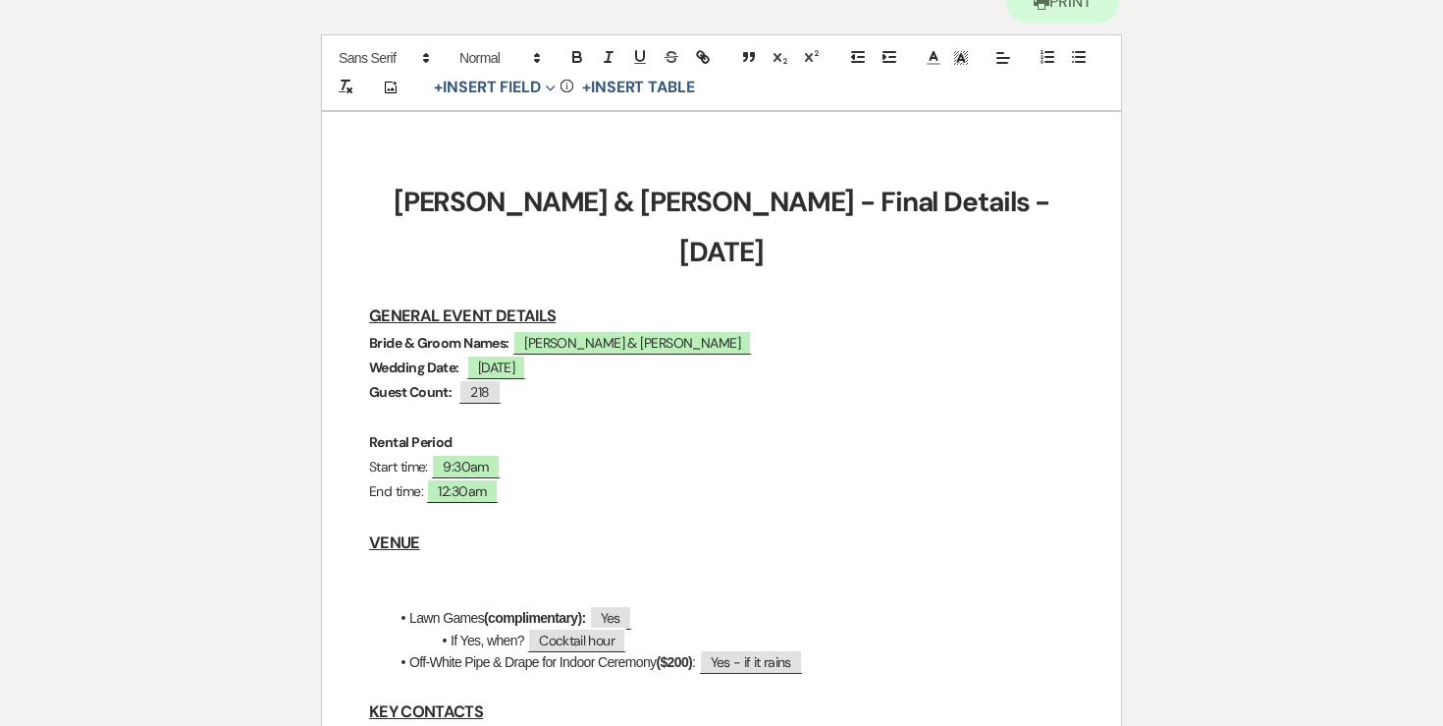
scroll to position [353, 0]
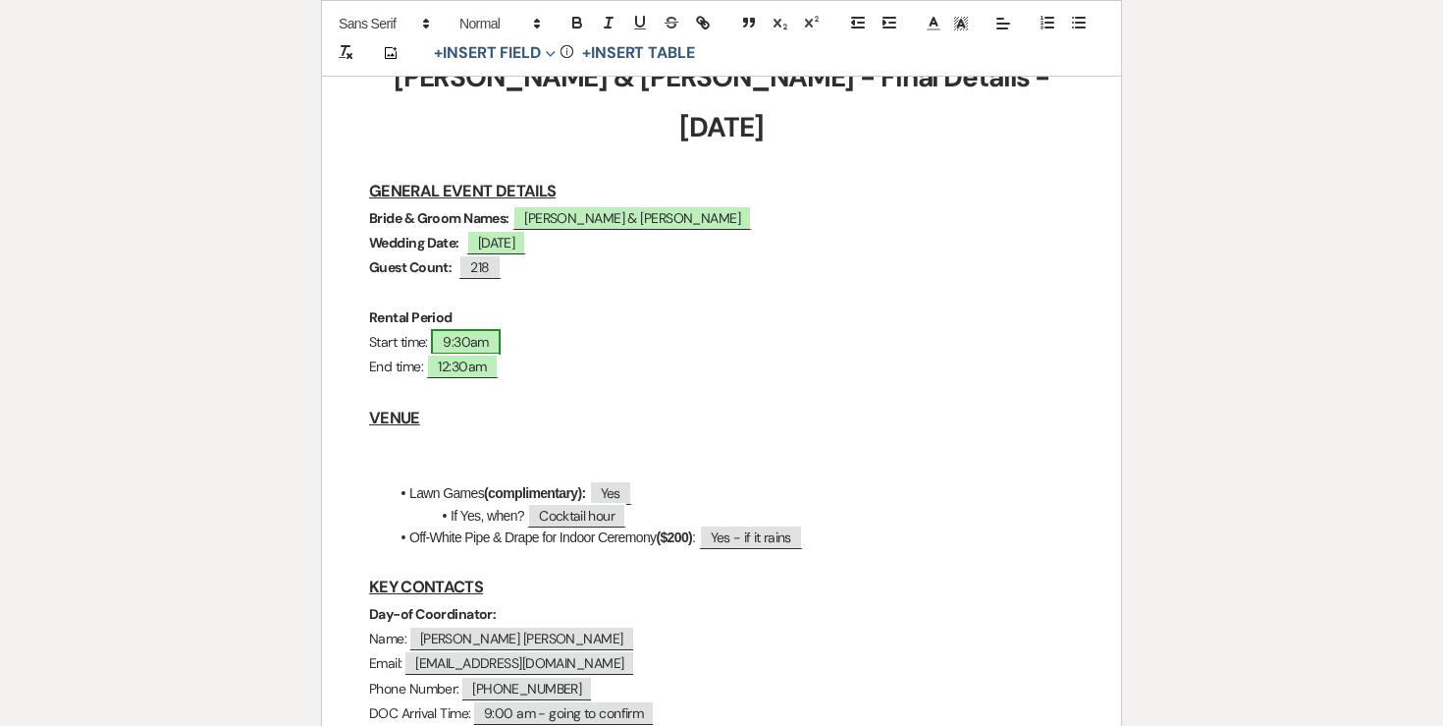
click at [460, 329] on span "9:30am" at bounding box center [466, 342] width 70 height 26
select select "owner"
select select "Time"
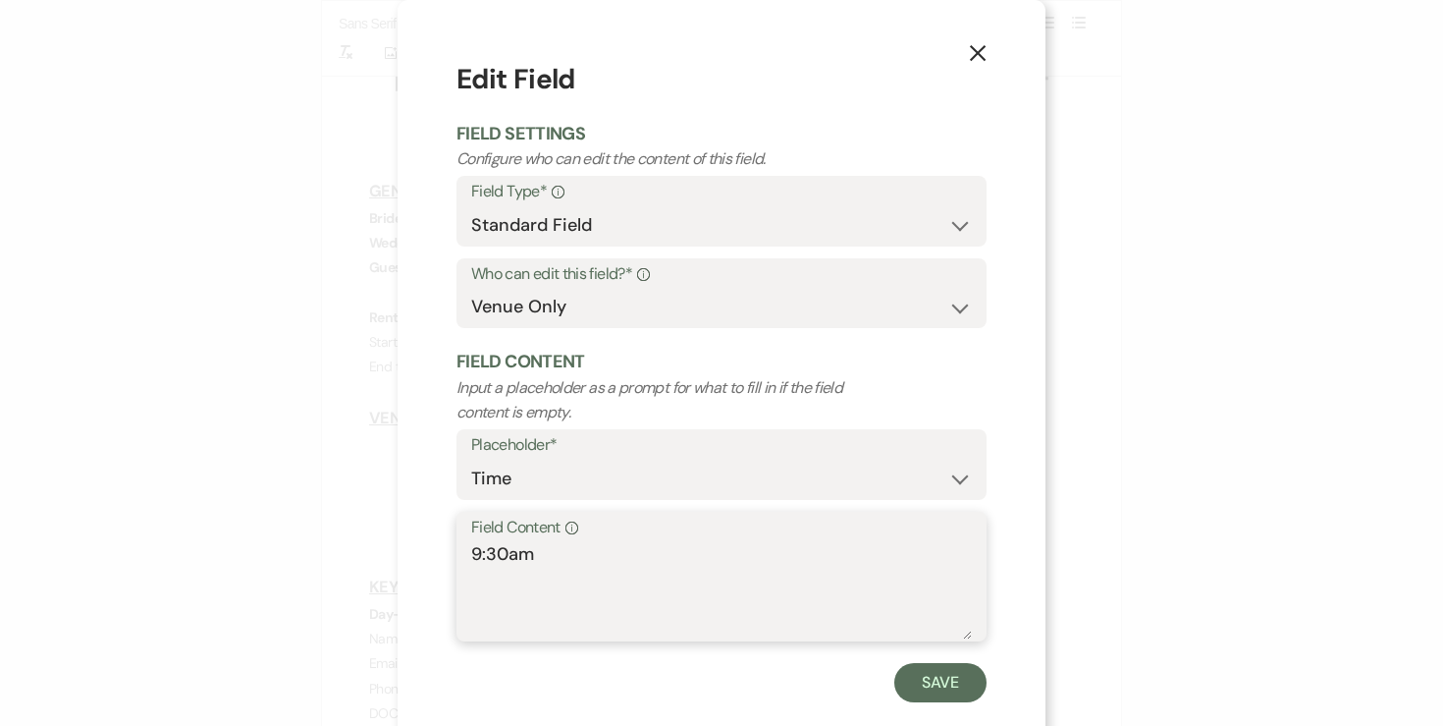
click at [520, 561] on textarea "9:30am" at bounding box center [721, 590] width 501 height 98
click at [501, 559] on textarea "9:30am" at bounding box center [721, 590] width 501 height 98
type textarea "9:00am"
click at [945, 681] on button "Save" at bounding box center [940, 682] width 92 height 39
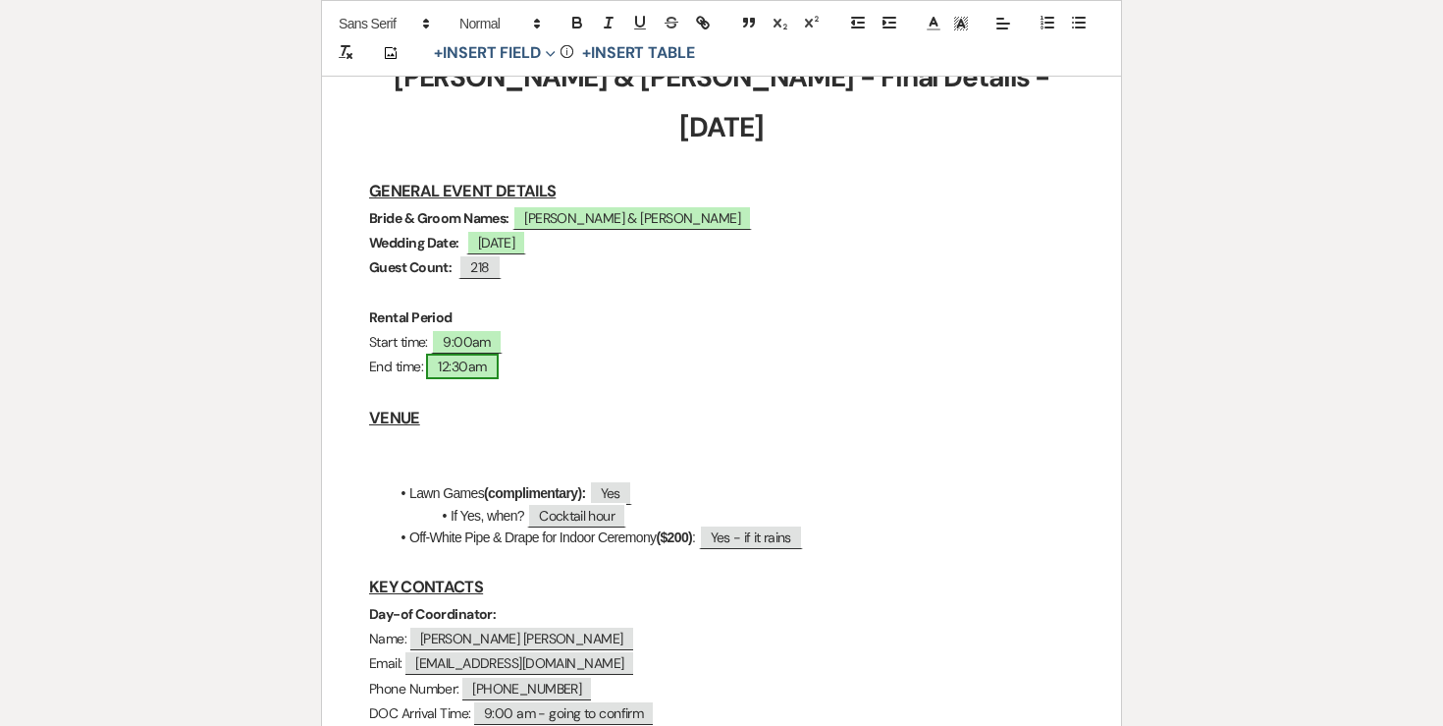
click at [476, 353] on span "12:30am" at bounding box center [462, 366] width 72 height 26
select select "owner"
select select "Time"
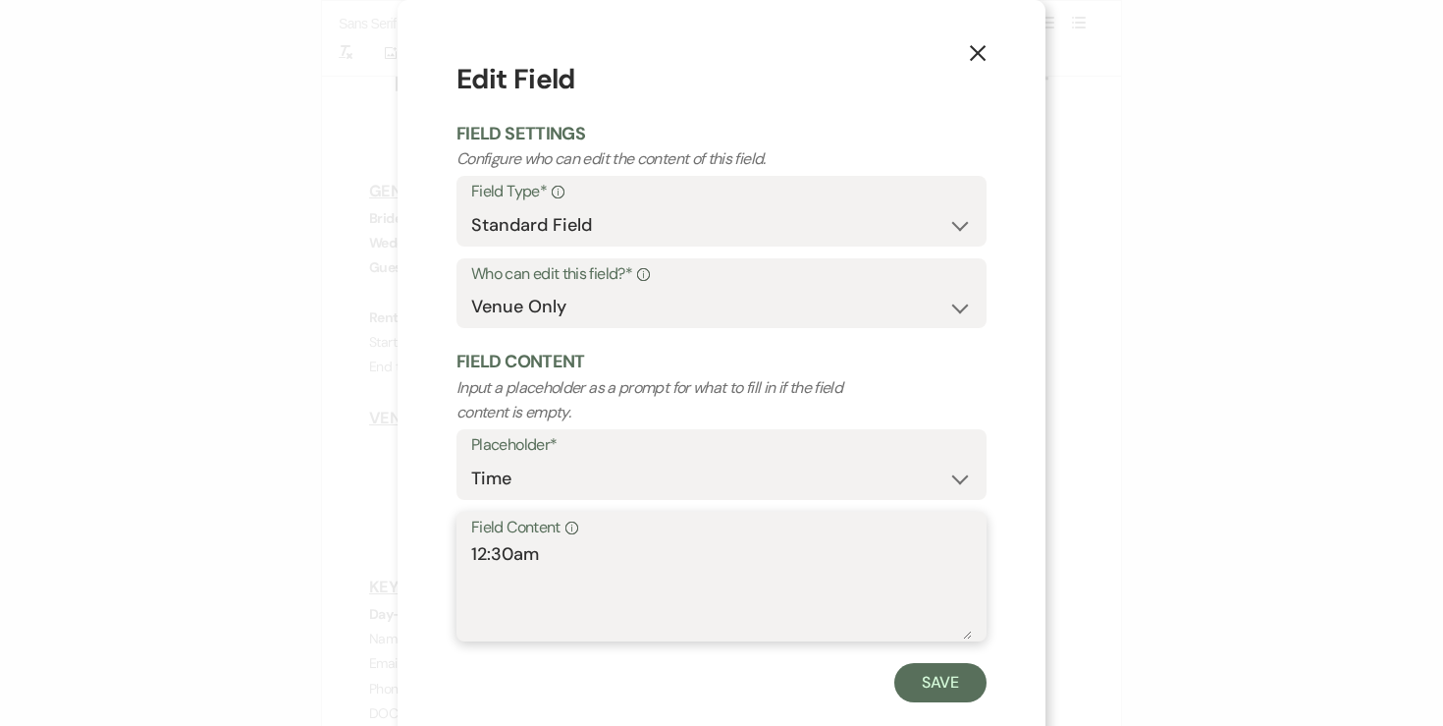
click at [501, 555] on textarea "12:30am" at bounding box center [721, 590] width 501 height 98
type textarea "12:00am"
click at [923, 678] on button "Save" at bounding box center [940, 682] width 92 height 39
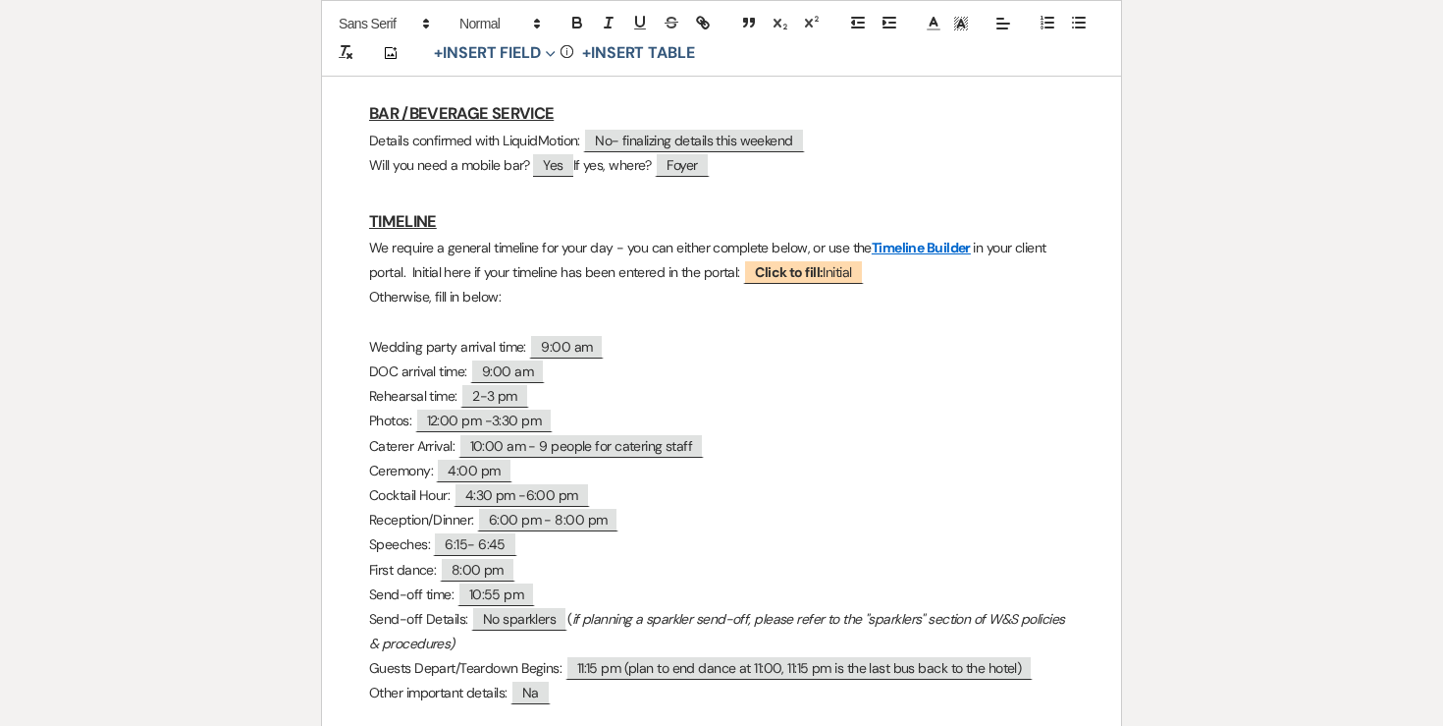
scroll to position [1133, 0]
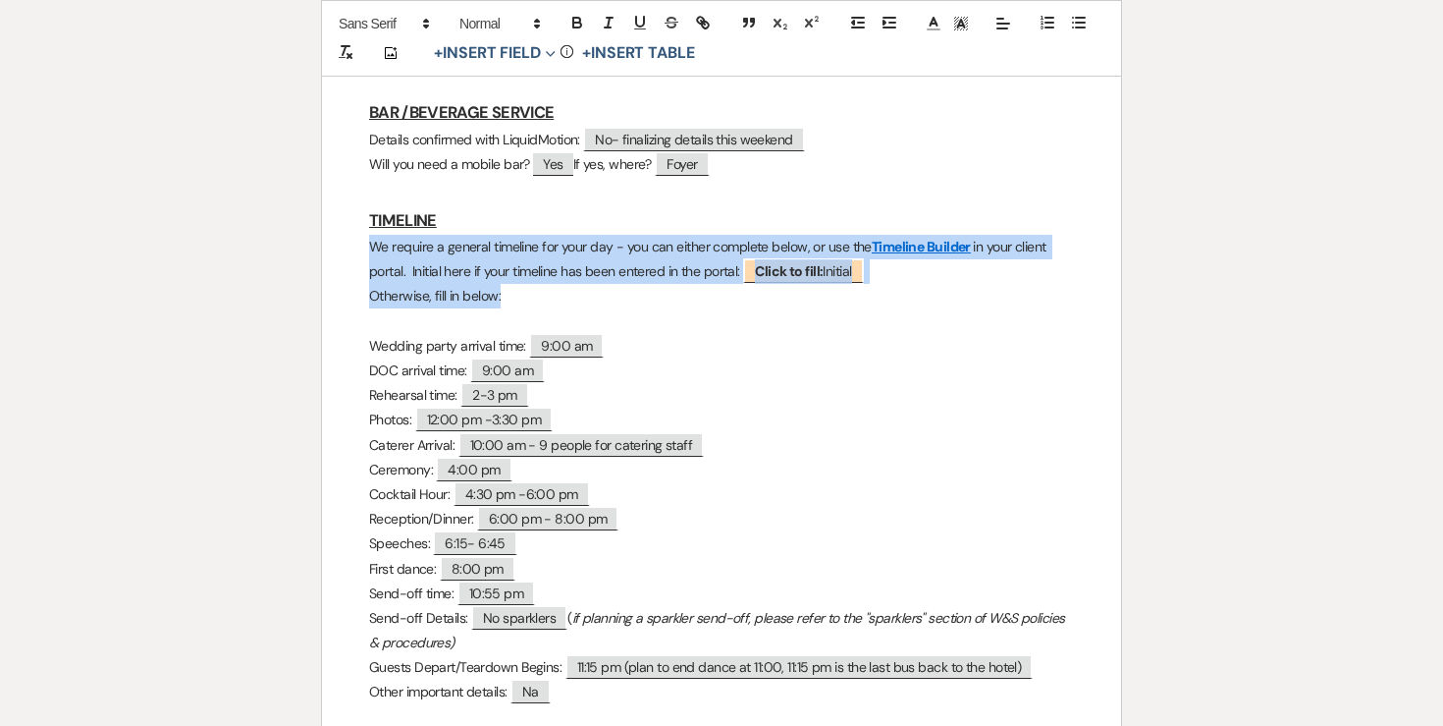
drag, startPoint x: 517, startPoint y: 244, endPoint x: 359, endPoint y: 206, distance: 162.7
click at [359, 206] on div "Lindsey & Cory - Final Details - 8.22.25 GENERAL EVENT DETAILS Bride & Groom Na…" at bounding box center [721, 678] width 799 height 2940
